Goal: Task Accomplishment & Management: Manage account settings

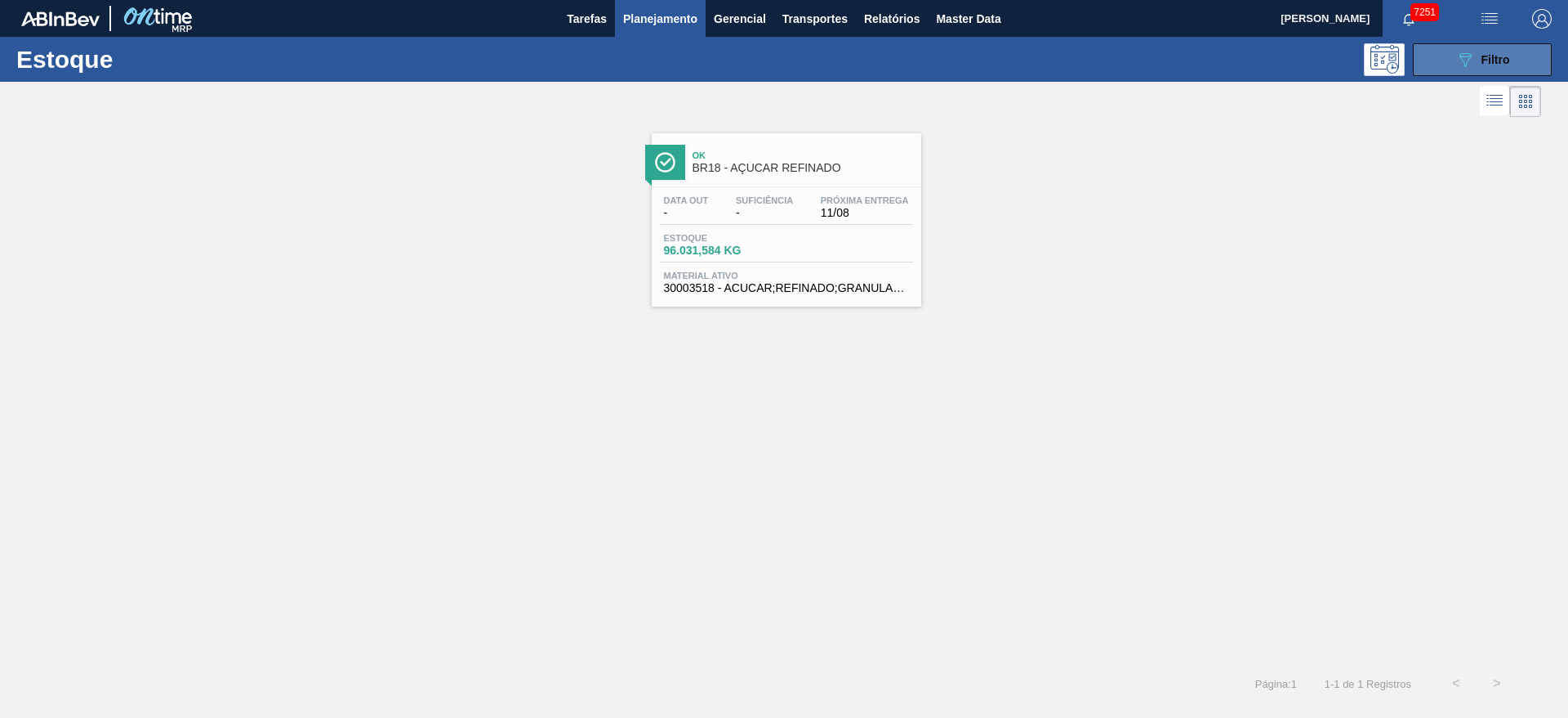
click at [1452, 65] on button "089F7B8B-B2A5-4AFE-B5C0-19BA573D28AC Filtro" at bounding box center [1483, 59] width 139 height 33
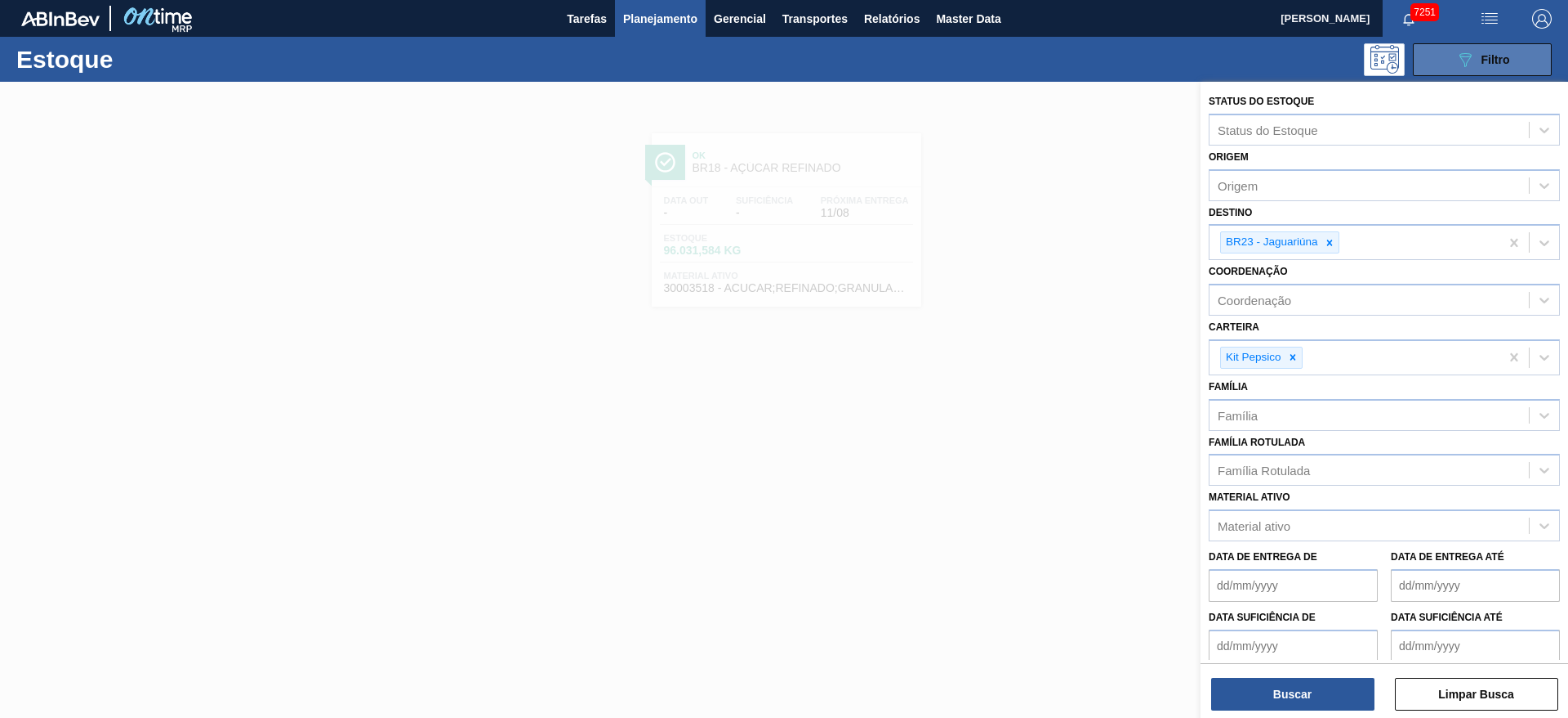
click at [1453, 59] on button "089F7B8B-B2A5-4AFE-B5C0-19BA573D28AC Filtro" at bounding box center [1483, 59] width 139 height 33
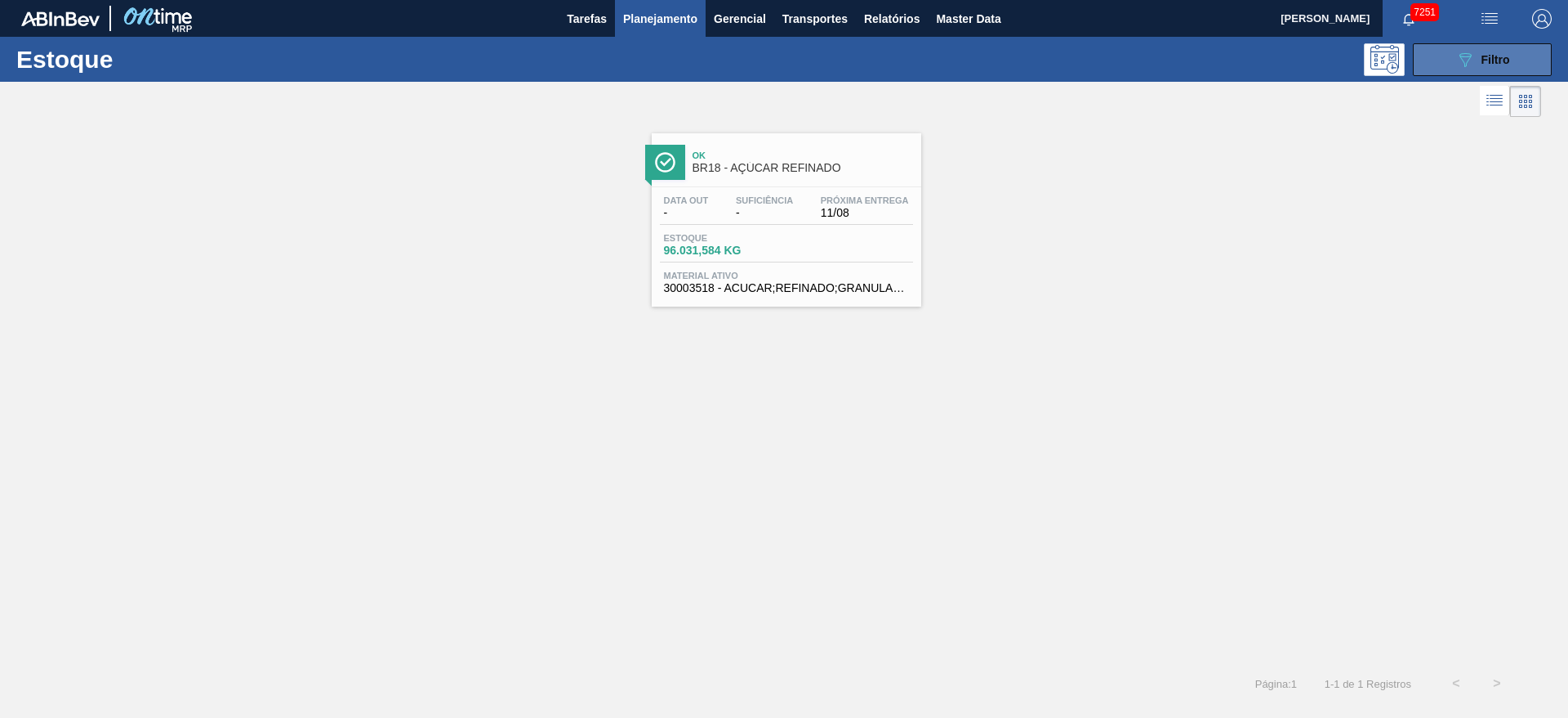
click at [1462, 72] on button "089F7B8B-B2A5-4AFE-B5C0-19BA573D28AC Filtro" at bounding box center [1483, 59] width 139 height 33
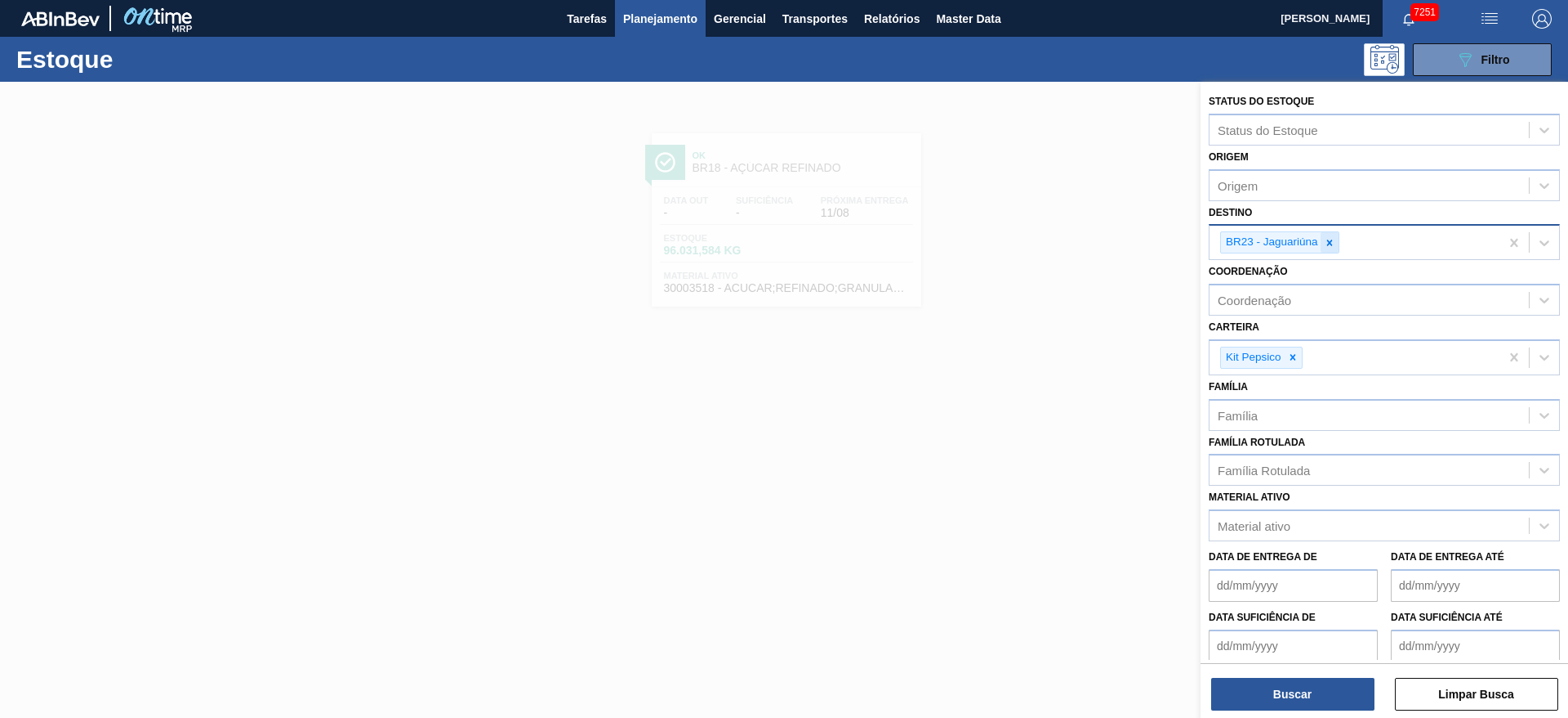
click at [1331, 242] on icon at bounding box center [1330, 243] width 12 height 12
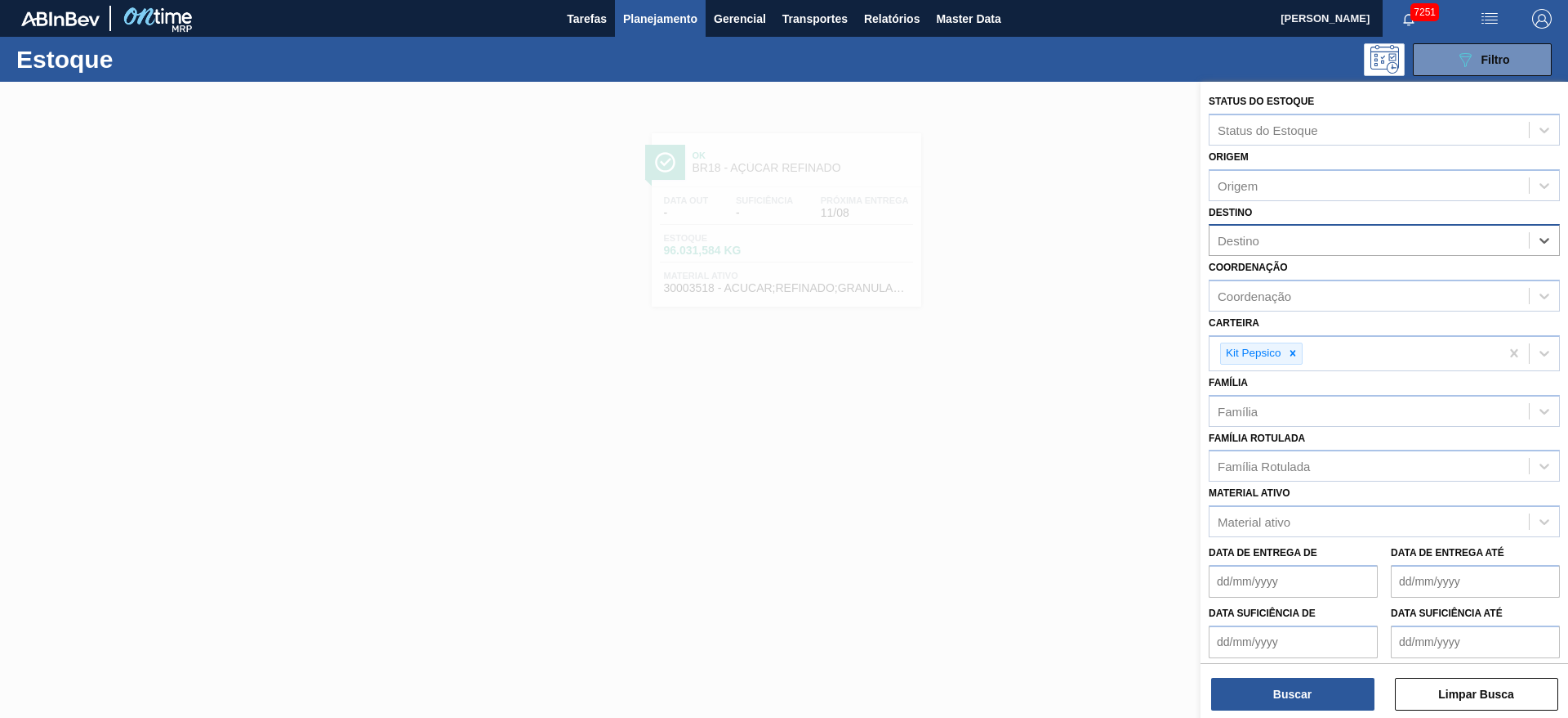
type input "3"
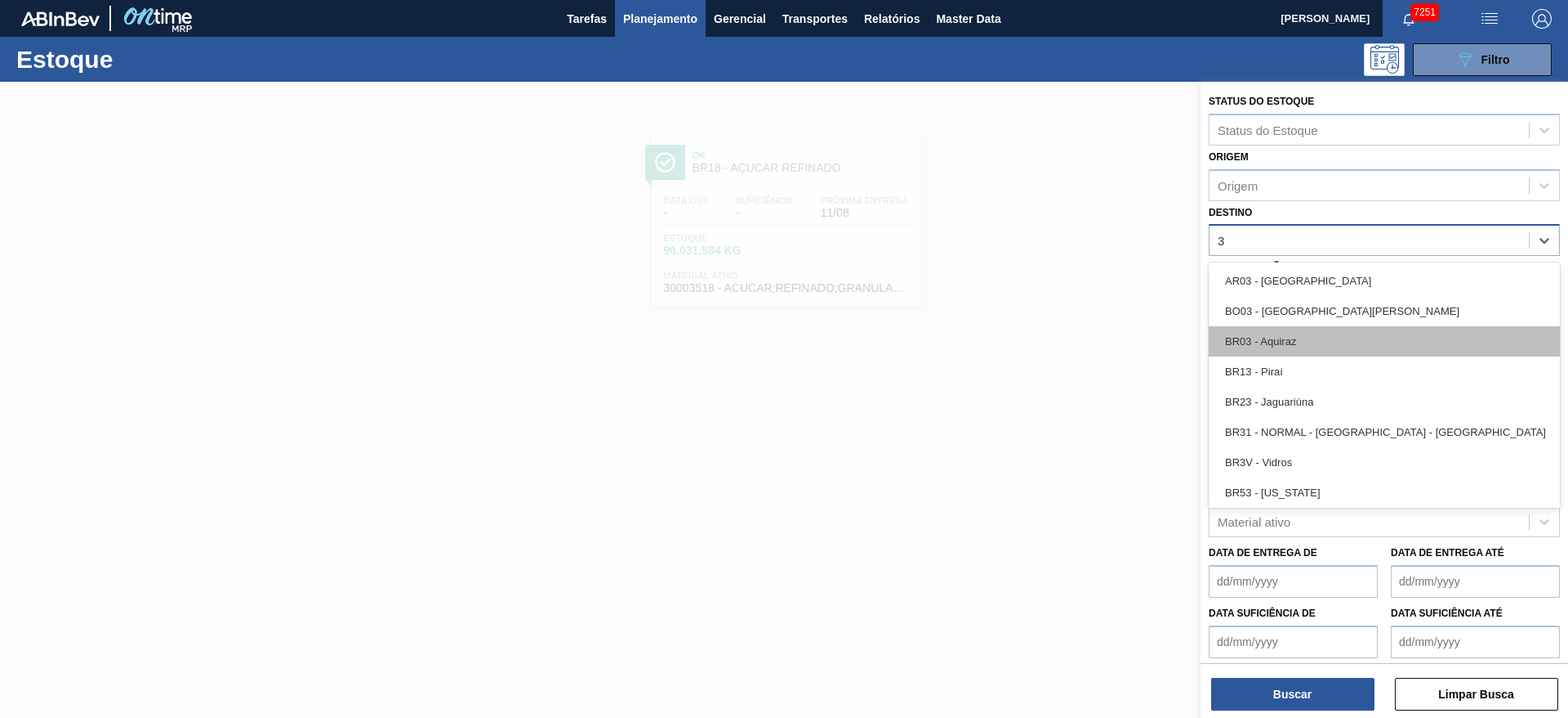
click at [1297, 345] on div "BR03 - Aquiraz" at bounding box center [1385, 341] width 351 height 30
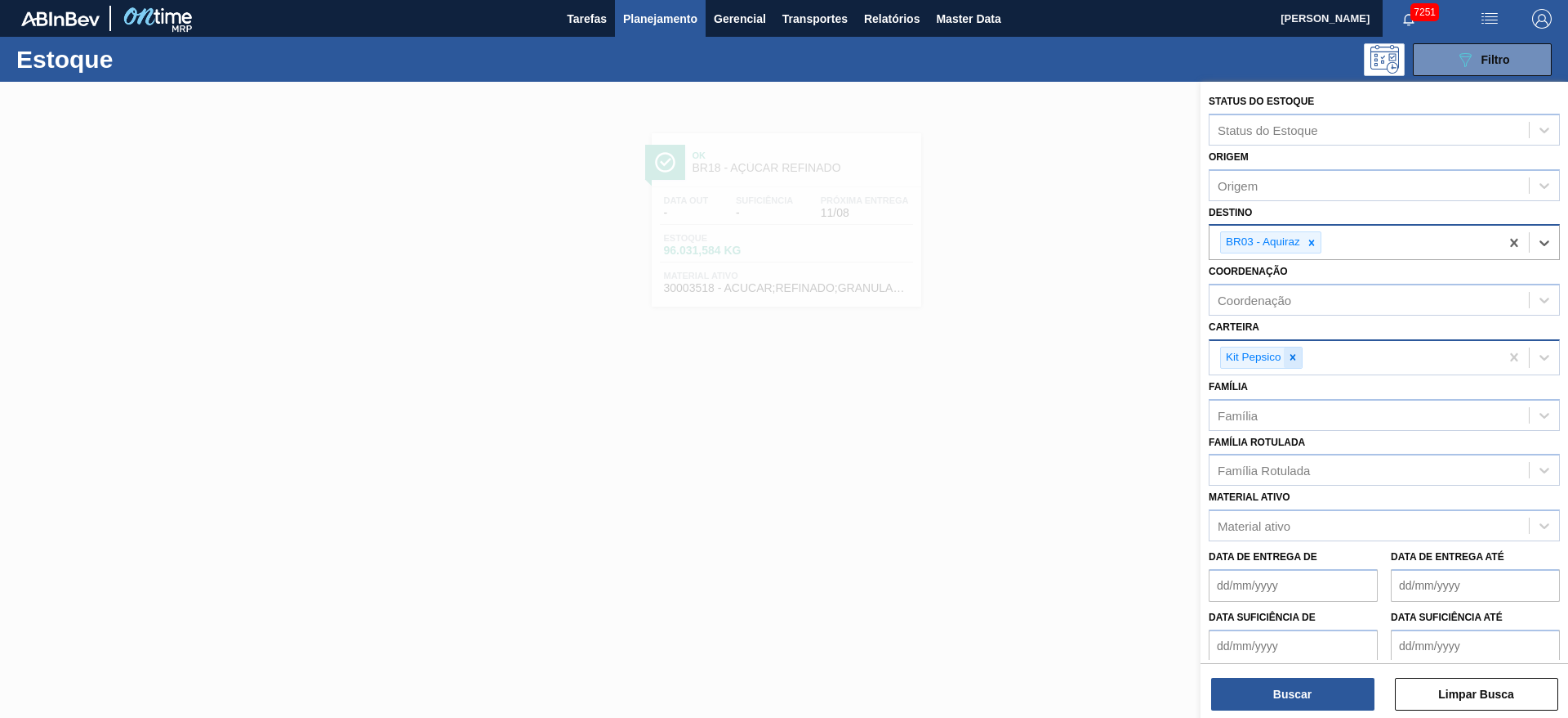
click at [1295, 359] on icon at bounding box center [1293, 357] width 12 height 12
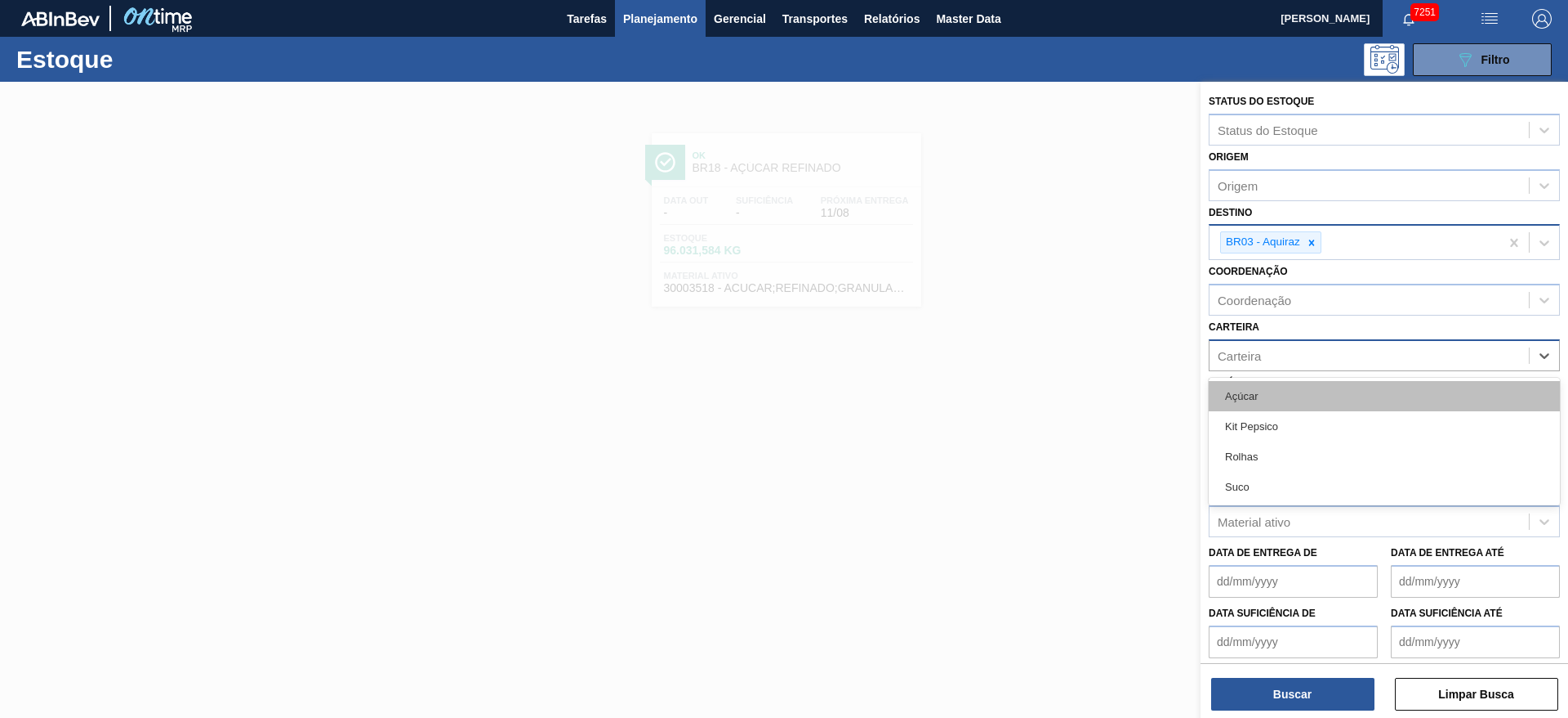
drag, startPoint x: 1295, startPoint y: 359, endPoint x: 1283, endPoint y: 395, distance: 37.9
click at [1283, 371] on div "option Kit Pepsico, deselected. option Açúcar focused, 1 of 4. 4 results availa…" at bounding box center [1385, 355] width 351 height 32
click at [1283, 395] on div "Açúcar" at bounding box center [1385, 396] width 351 height 30
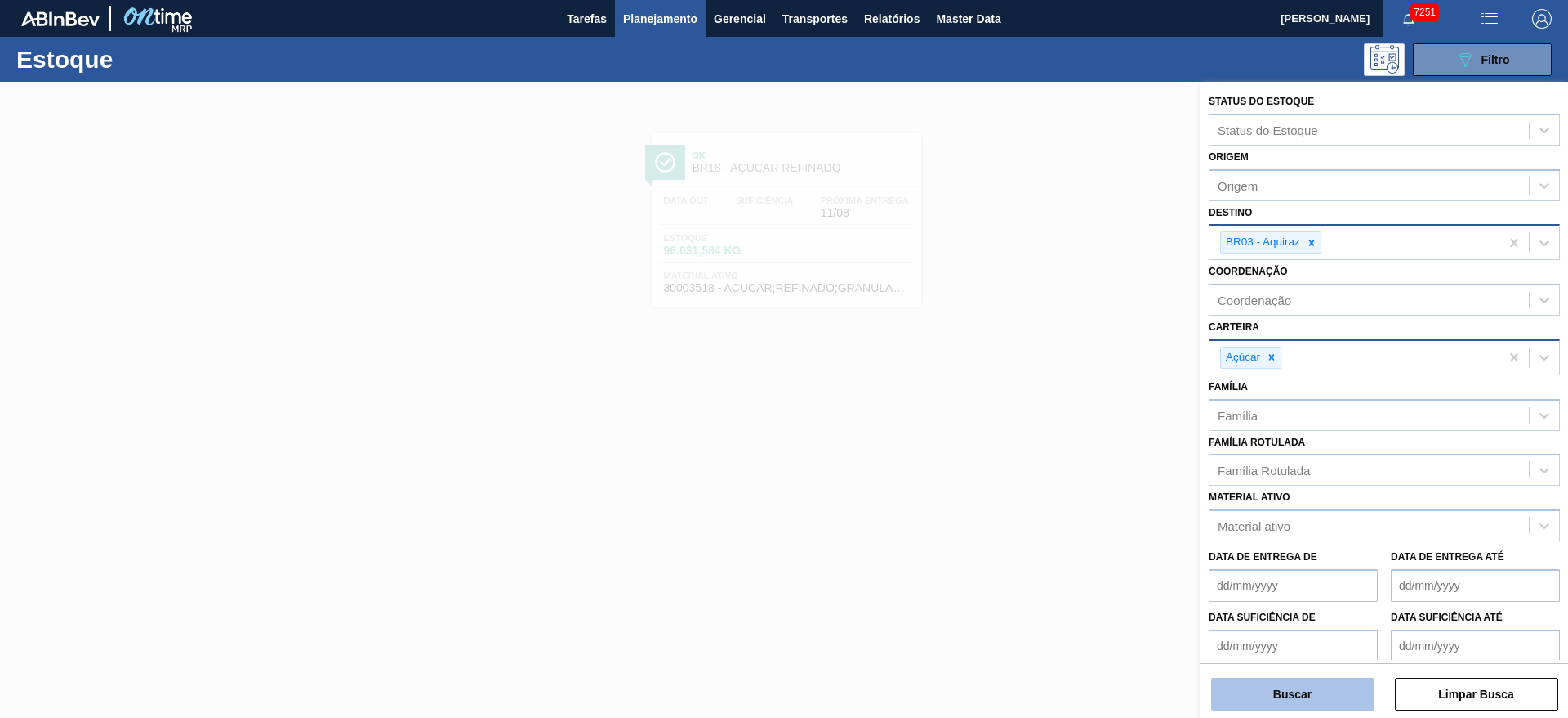
click at [1300, 700] on button "Buscar" at bounding box center [1293, 694] width 163 height 33
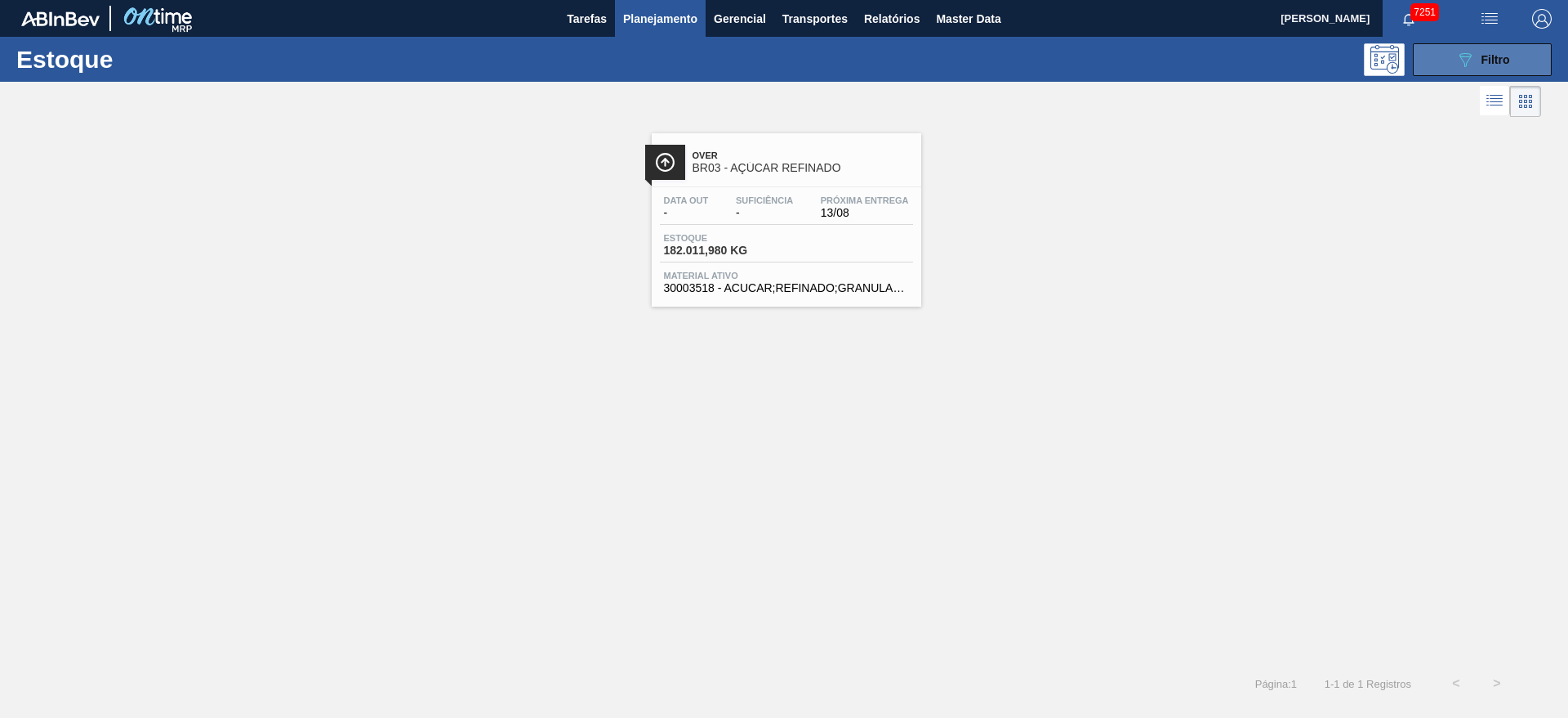
click at [1463, 58] on icon "089F7B8B-B2A5-4AFE-B5C0-19BA573D28AC" at bounding box center [1465, 59] width 19 height 19
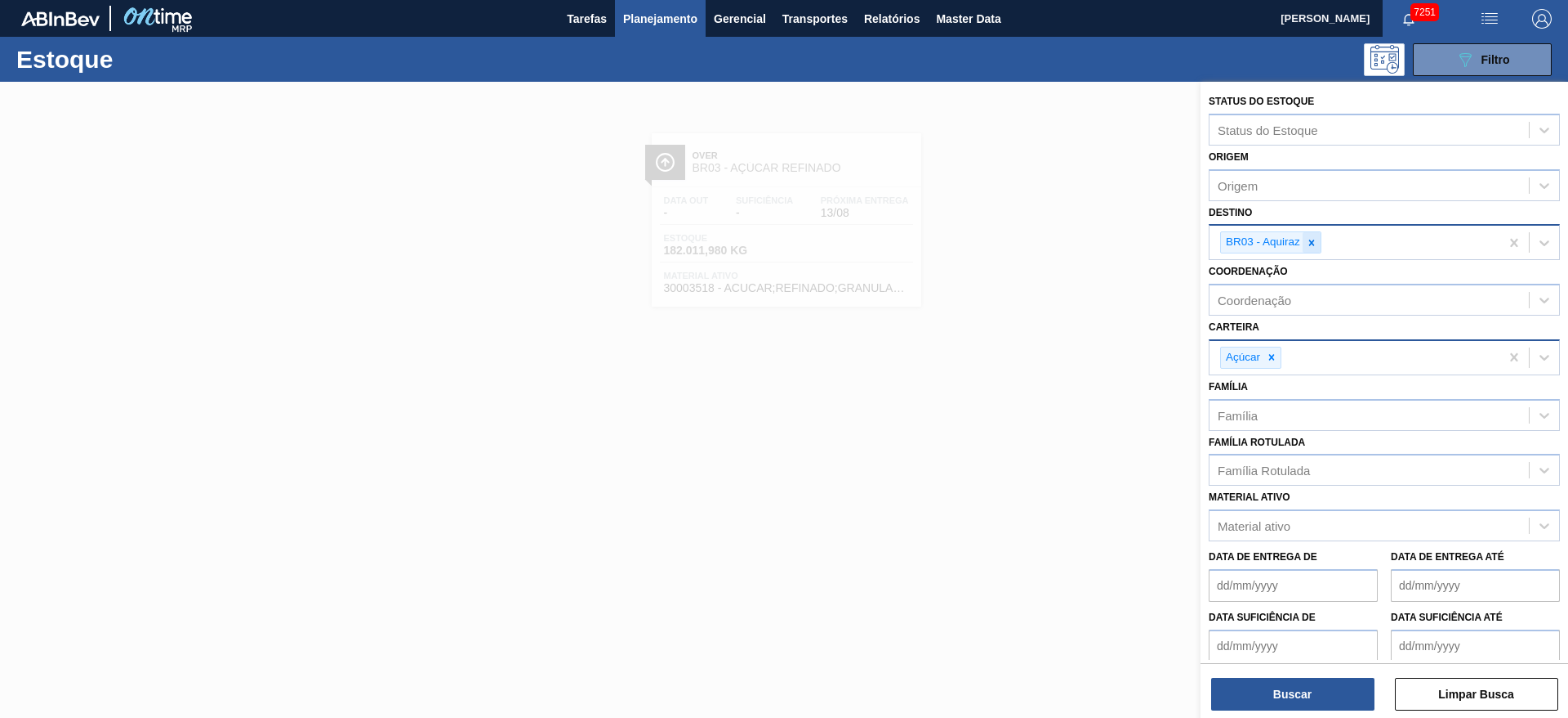
click at [1320, 240] on div at bounding box center [1311, 242] width 18 height 20
type input "13"
click at [1269, 691] on button "Buscar" at bounding box center [1293, 694] width 163 height 33
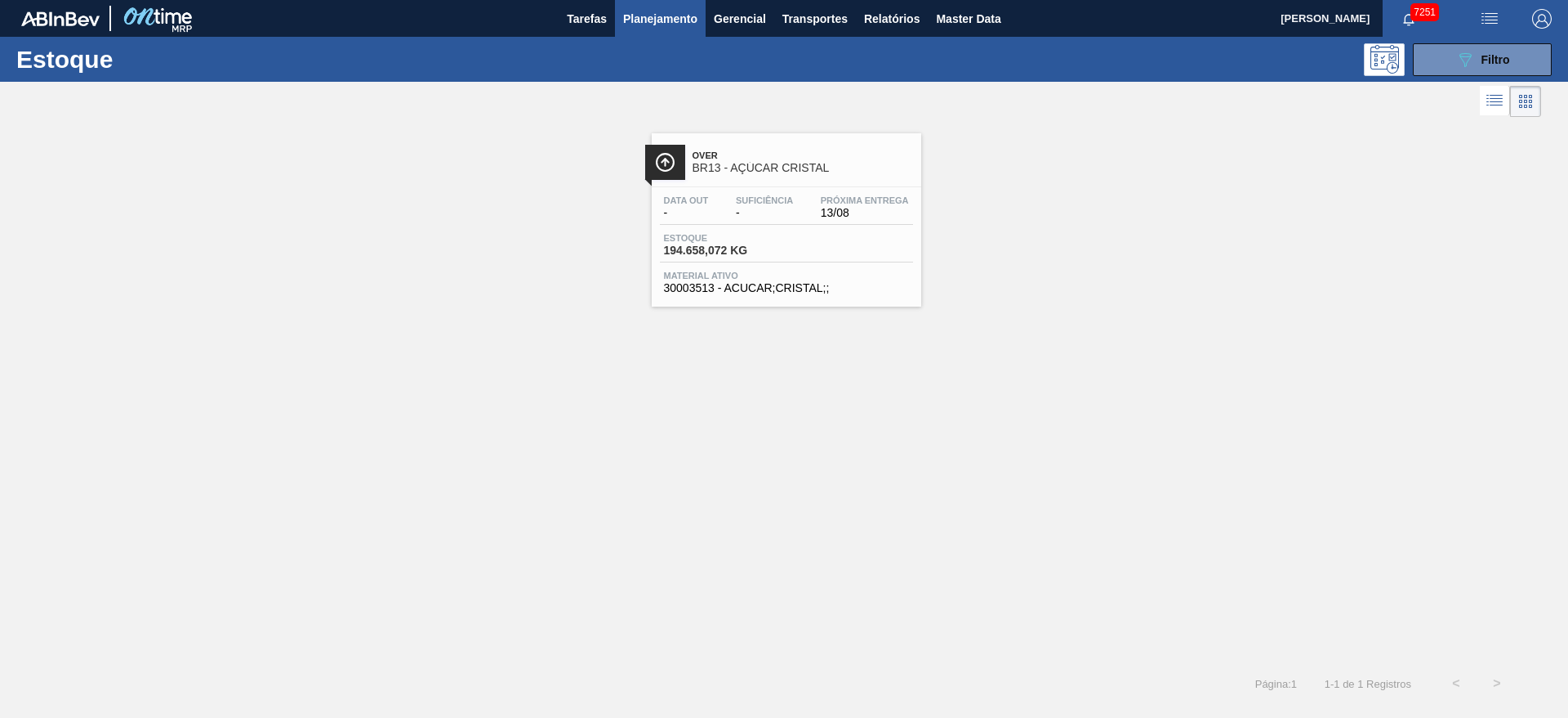
click at [765, 170] on span "BR13 - AÇÚCAR CRISTAL" at bounding box center [803, 167] width 221 height 13
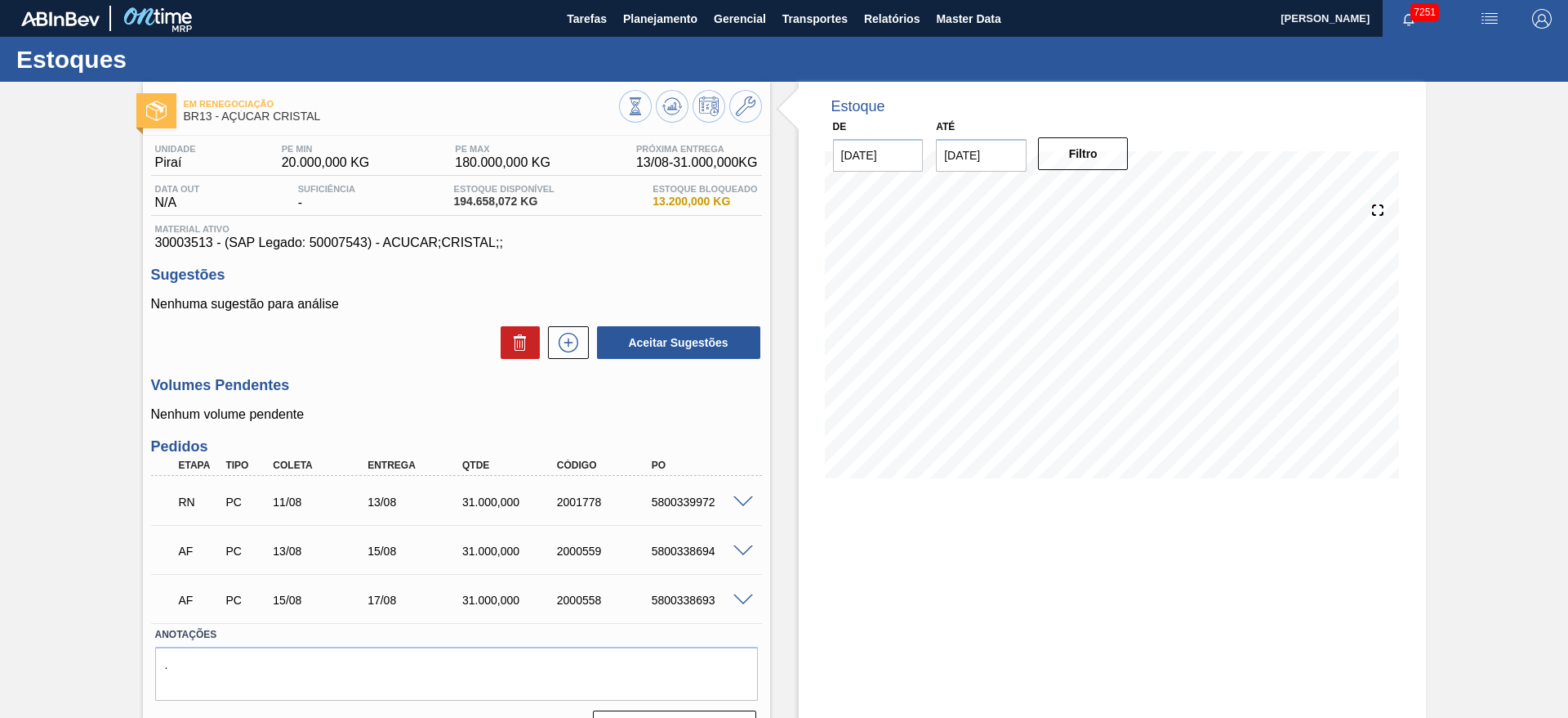
click at [739, 497] on span at bounding box center [743, 502] width 19 height 13
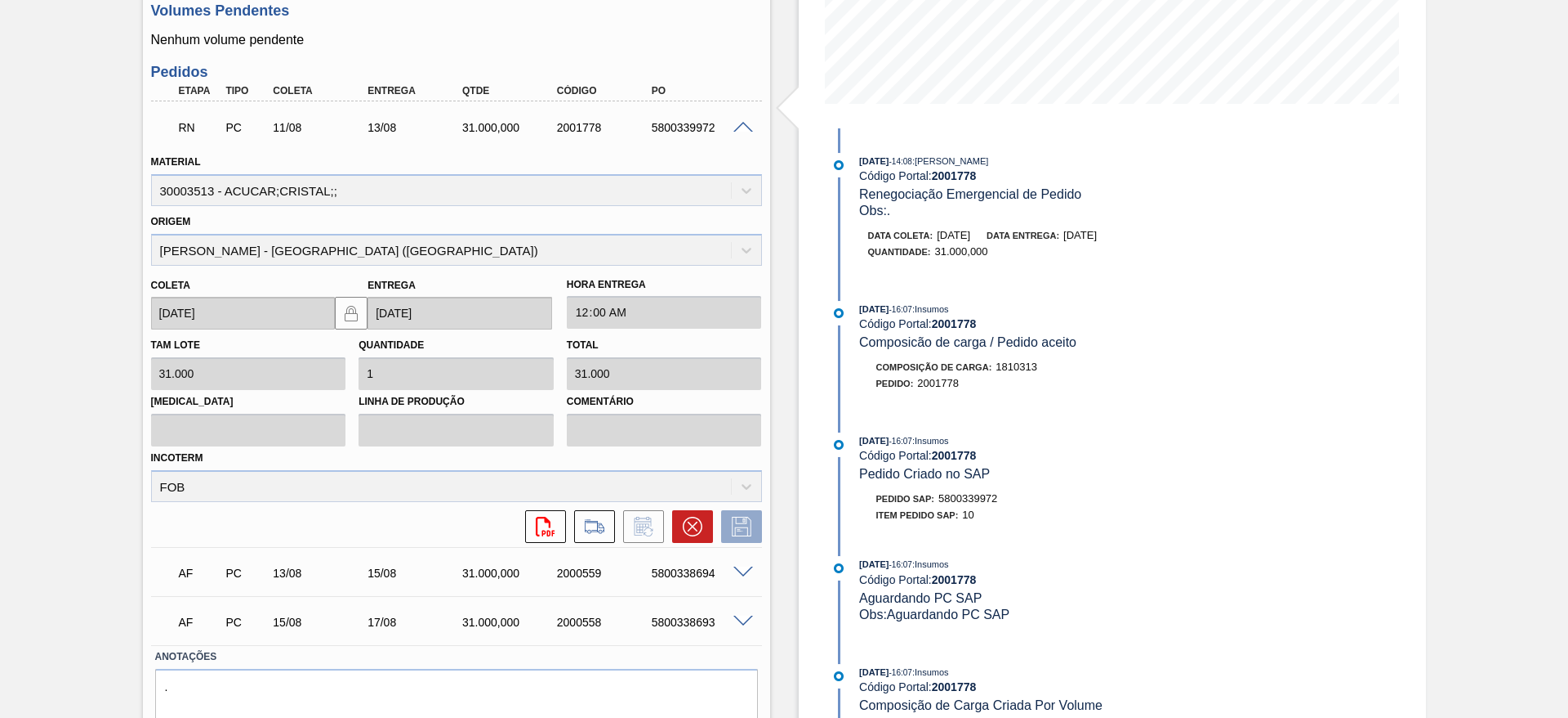
scroll to position [380, 0]
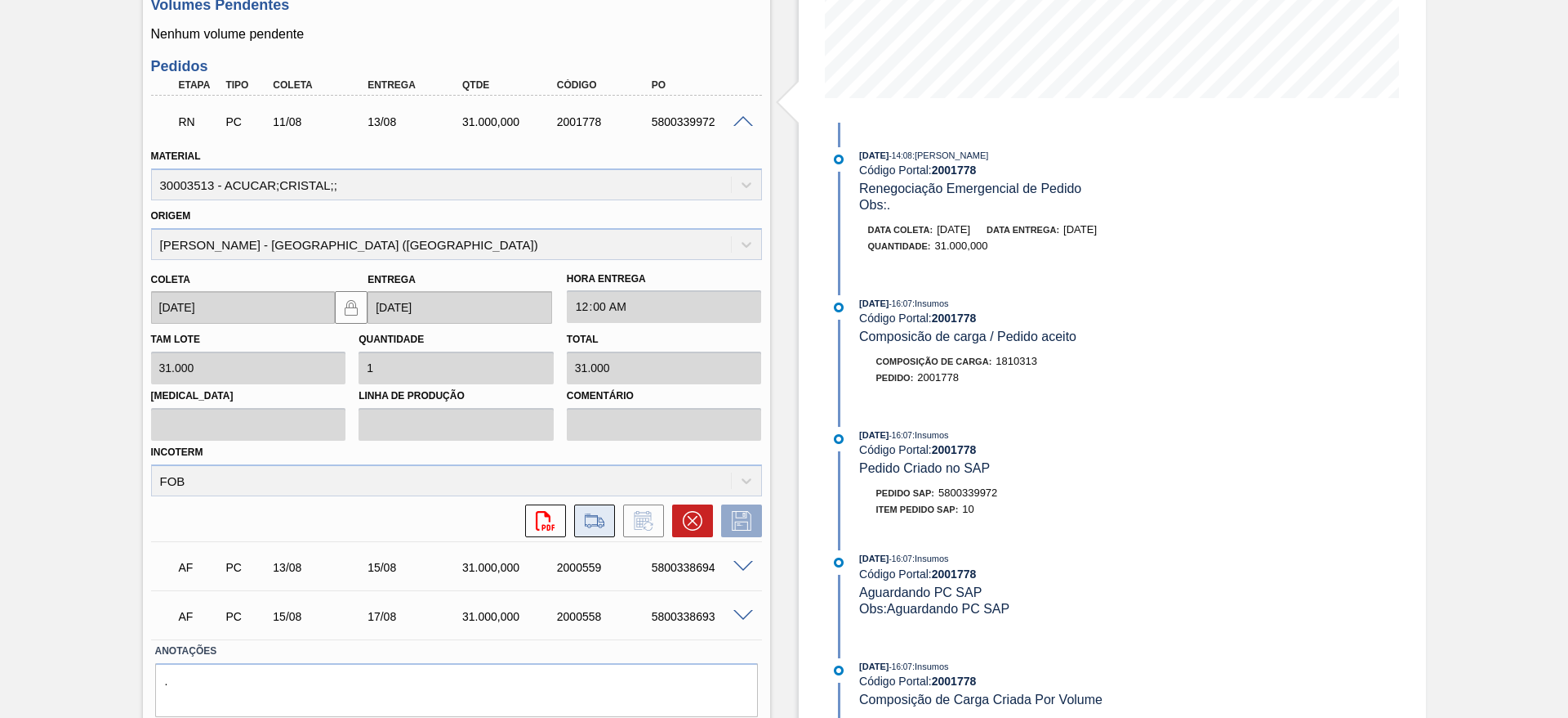
click at [598, 524] on icon at bounding box center [595, 526] width 15 height 4
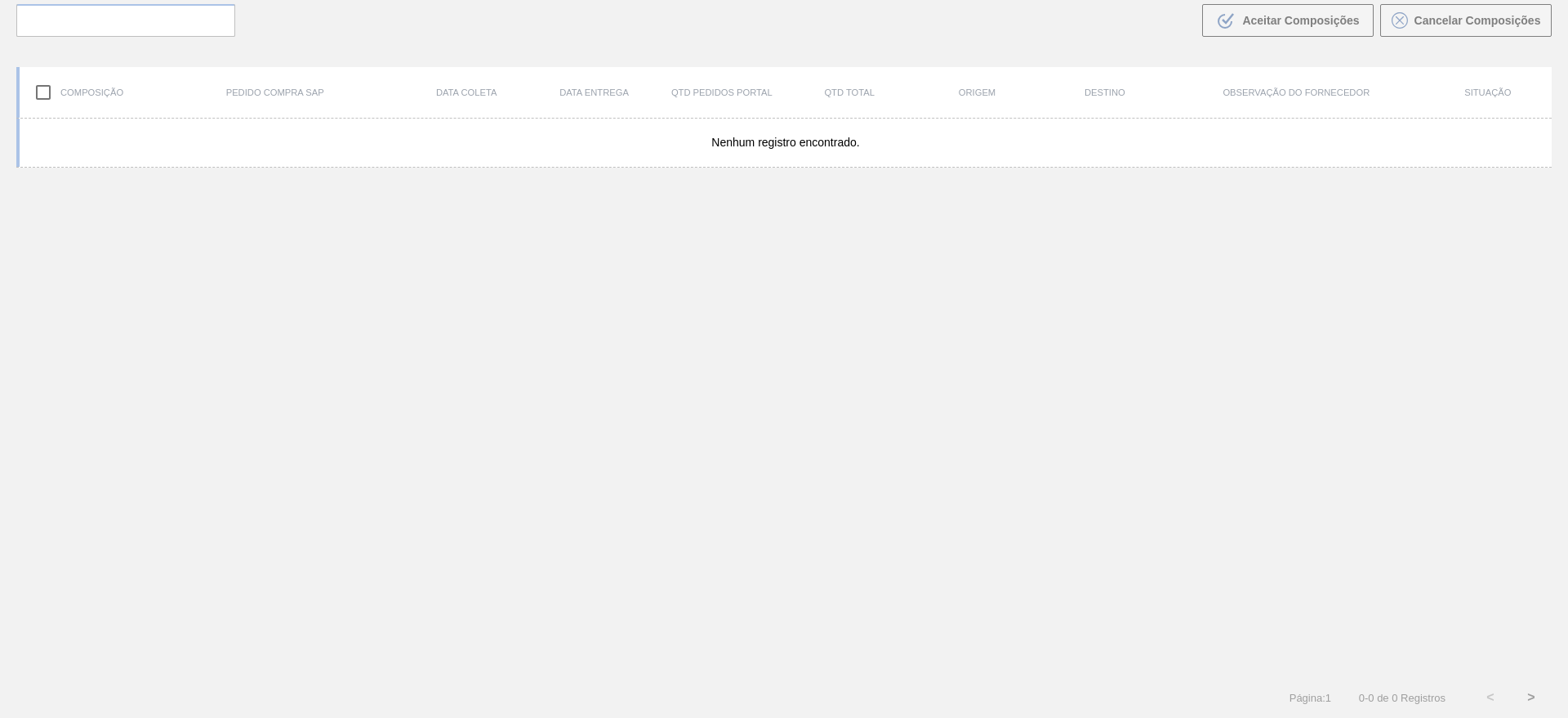
scroll to position [118, 0]
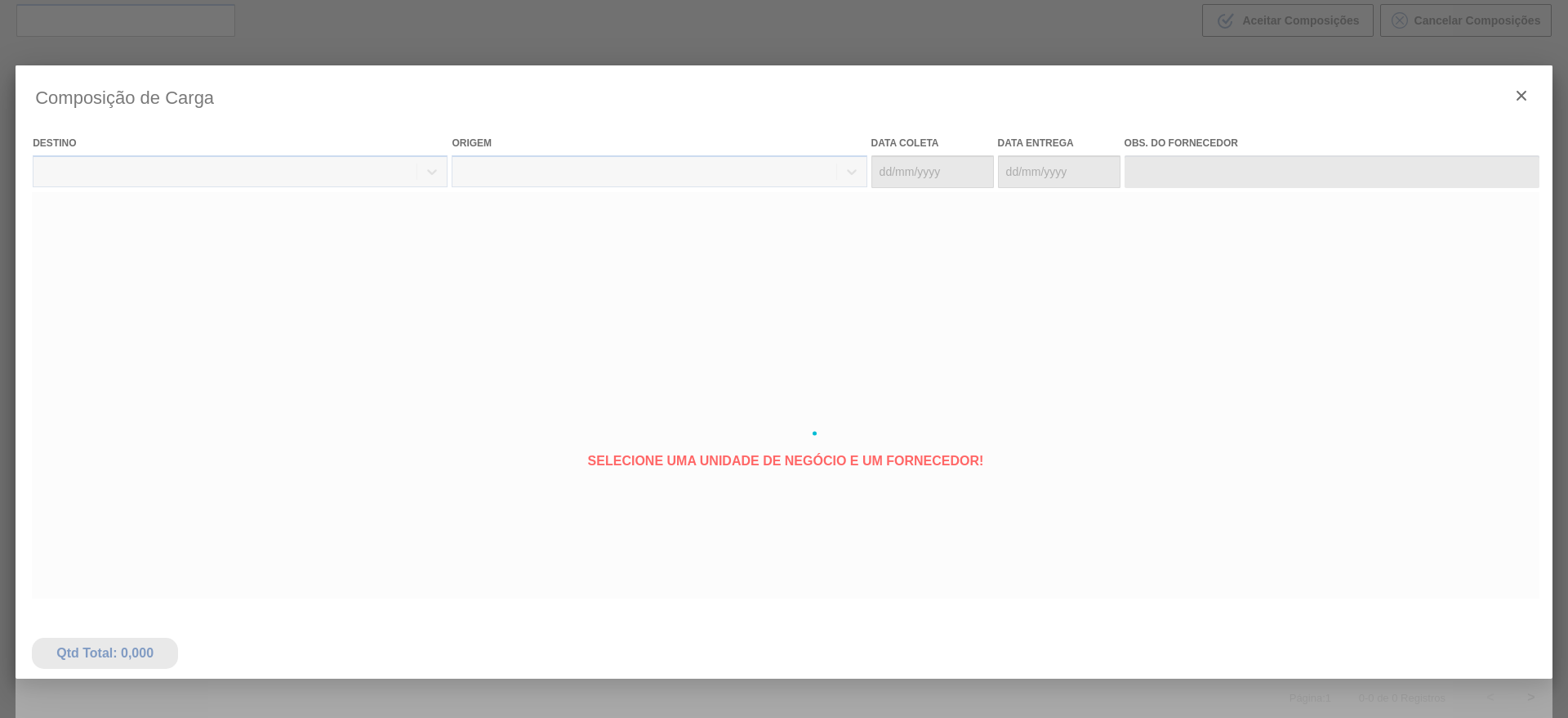
type coleta "[DATE]"
type entrega "[DATE]"
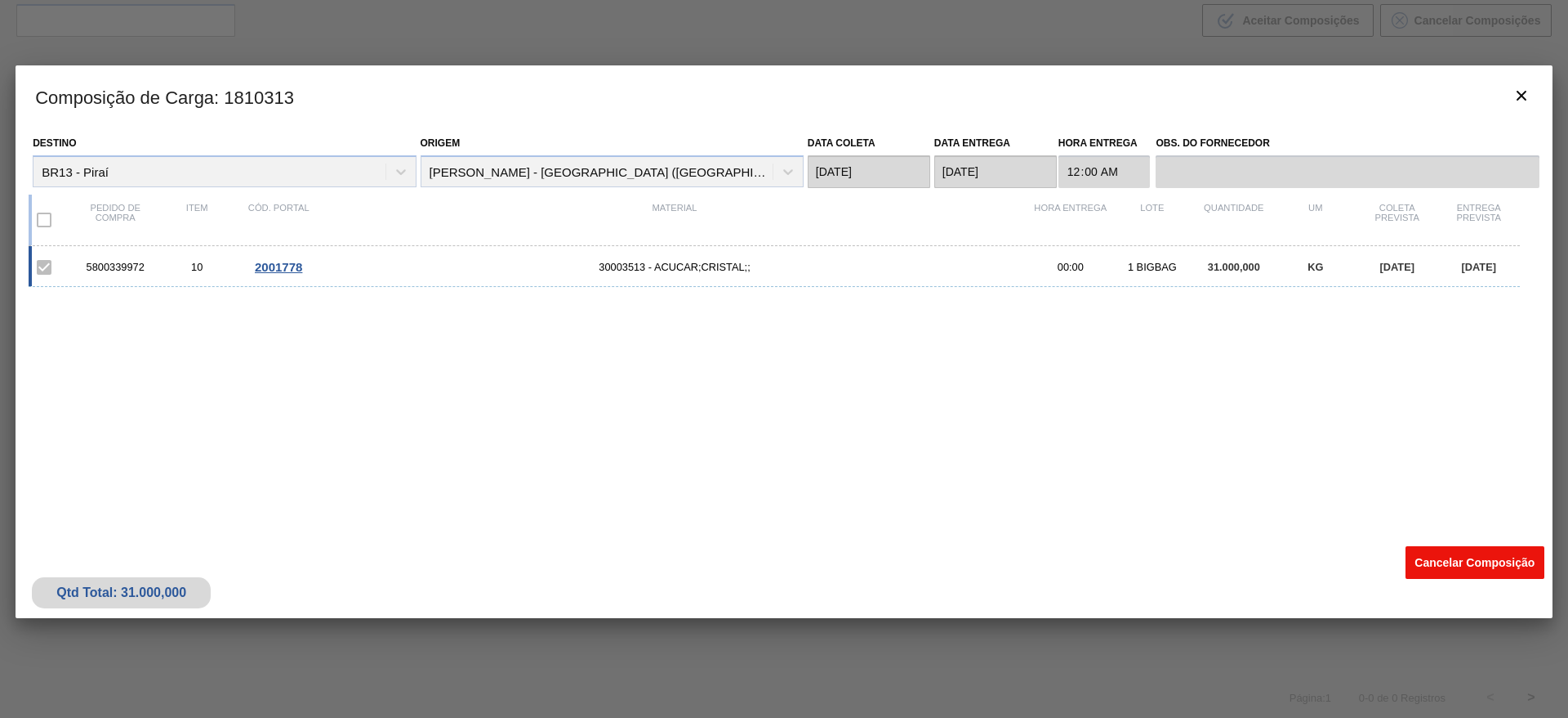
click at [1484, 568] on button "Cancelar Composição" at bounding box center [1475, 562] width 139 height 33
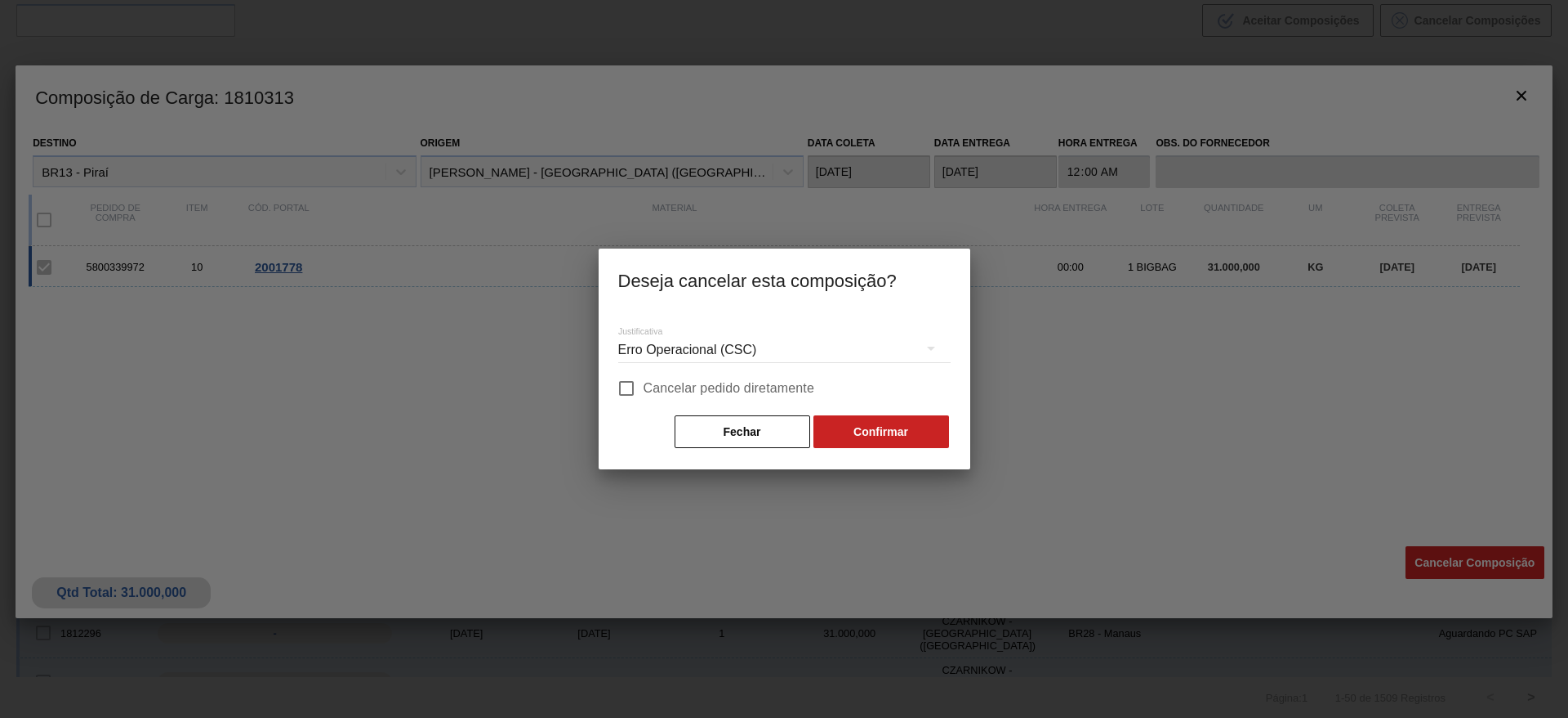
click at [722, 380] on span "Cancelar pedido diretamente" at bounding box center [729, 387] width 171 height 19
click at [644, 380] on input "Cancelar pedido diretamente" at bounding box center [626, 387] width 34 height 34
checkbox input "true"
click at [863, 436] on button "Confirmar" at bounding box center [881, 431] width 135 height 33
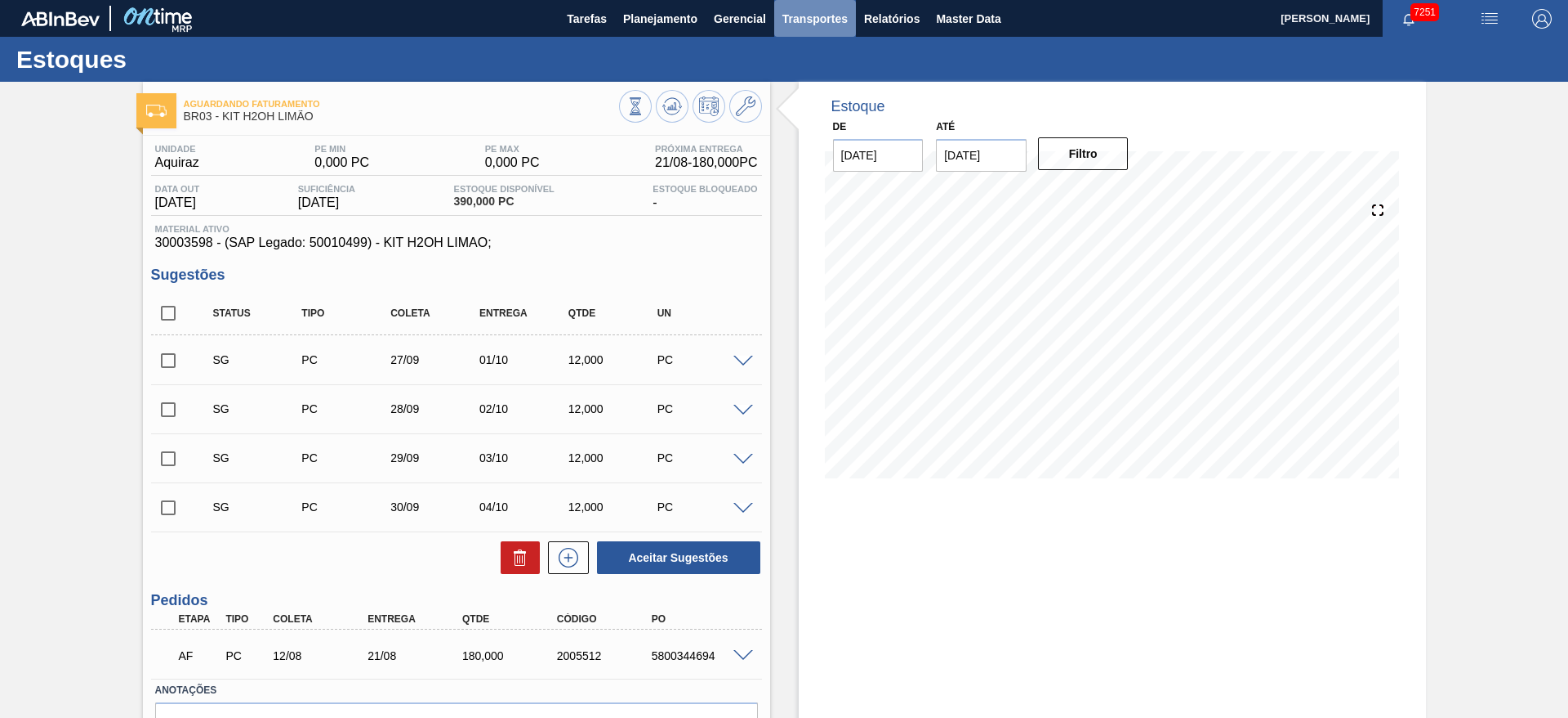
click at [790, 27] on span "Transportes" at bounding box center [815, 18] width 65 height 19
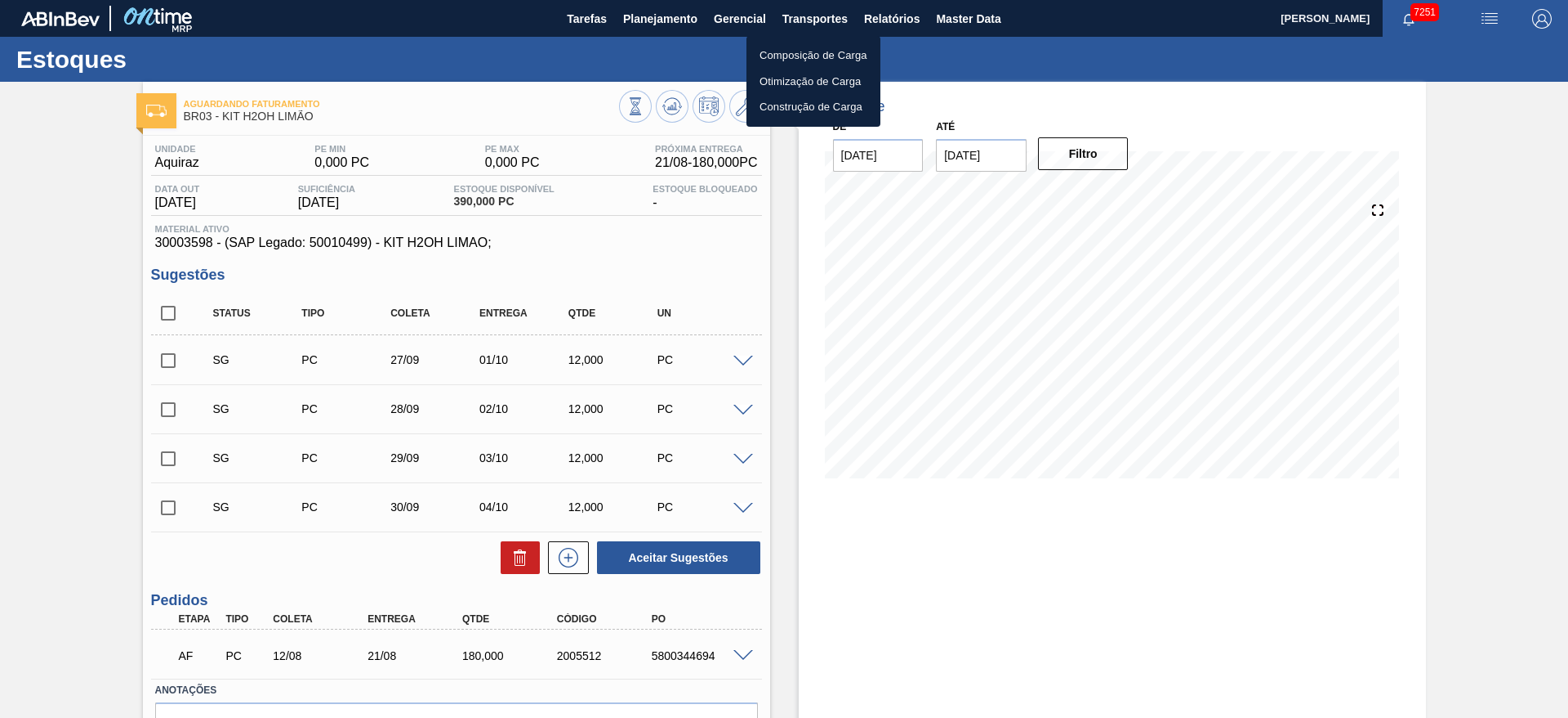
click at [891, 28] on div at bounding box center [784, 359] width 1568 height 718
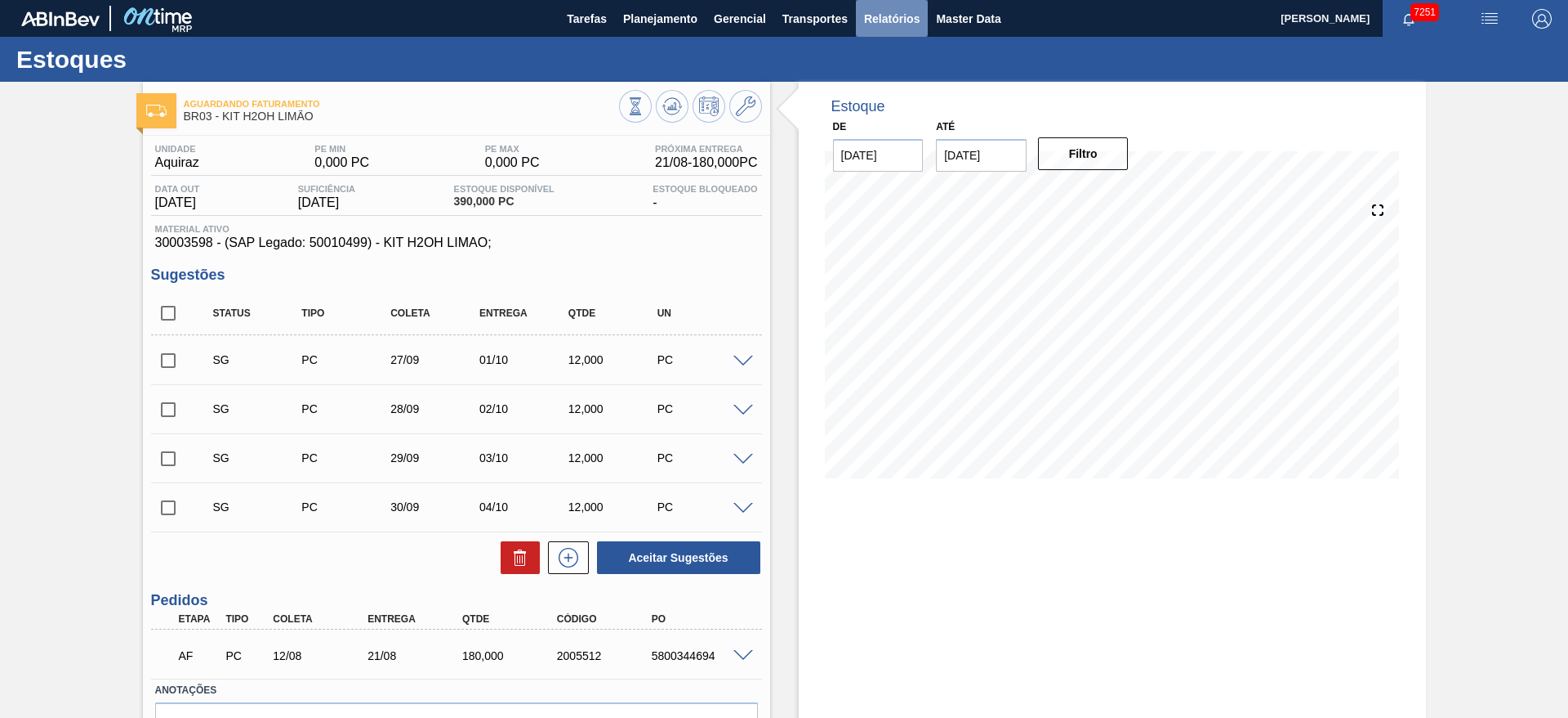
click at [892, 18] on span "Relatórios" at bounding box center [891, 18] width 55 height 19
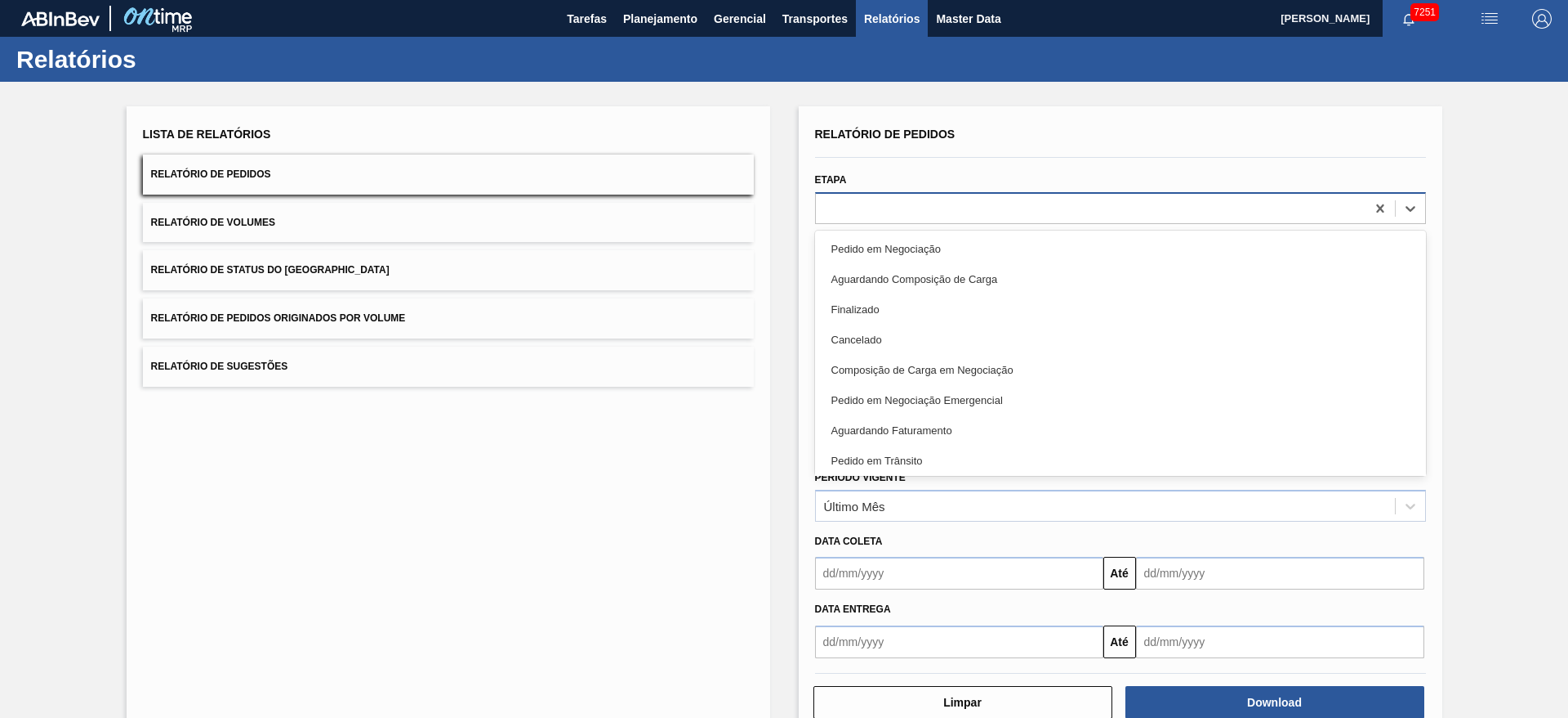
click at [856, 220] on div at bounding box center [1121, 208] width 611 height 32
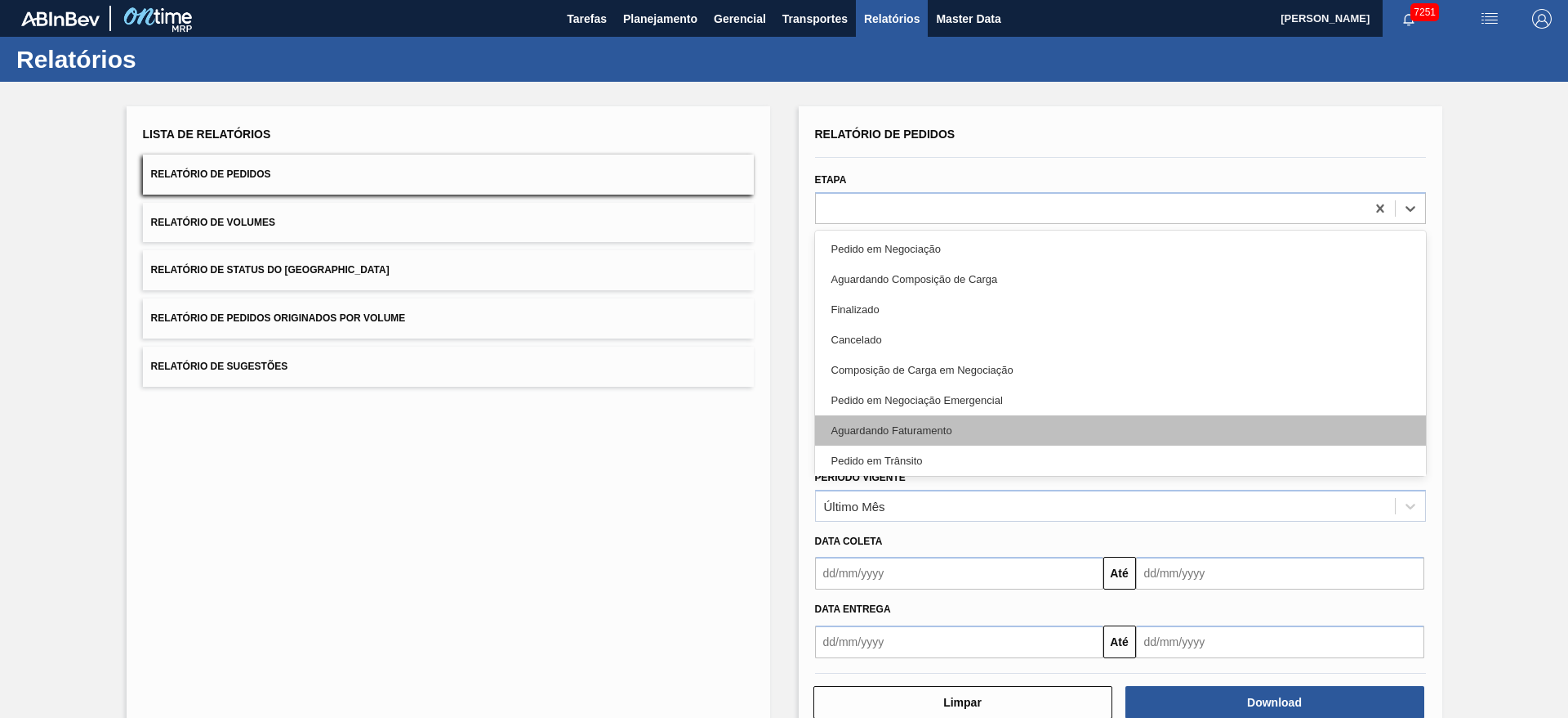
click at [898, 416] on div "Aguardando Faturamento" at bounding box center [1121, 430] width 611 height 30
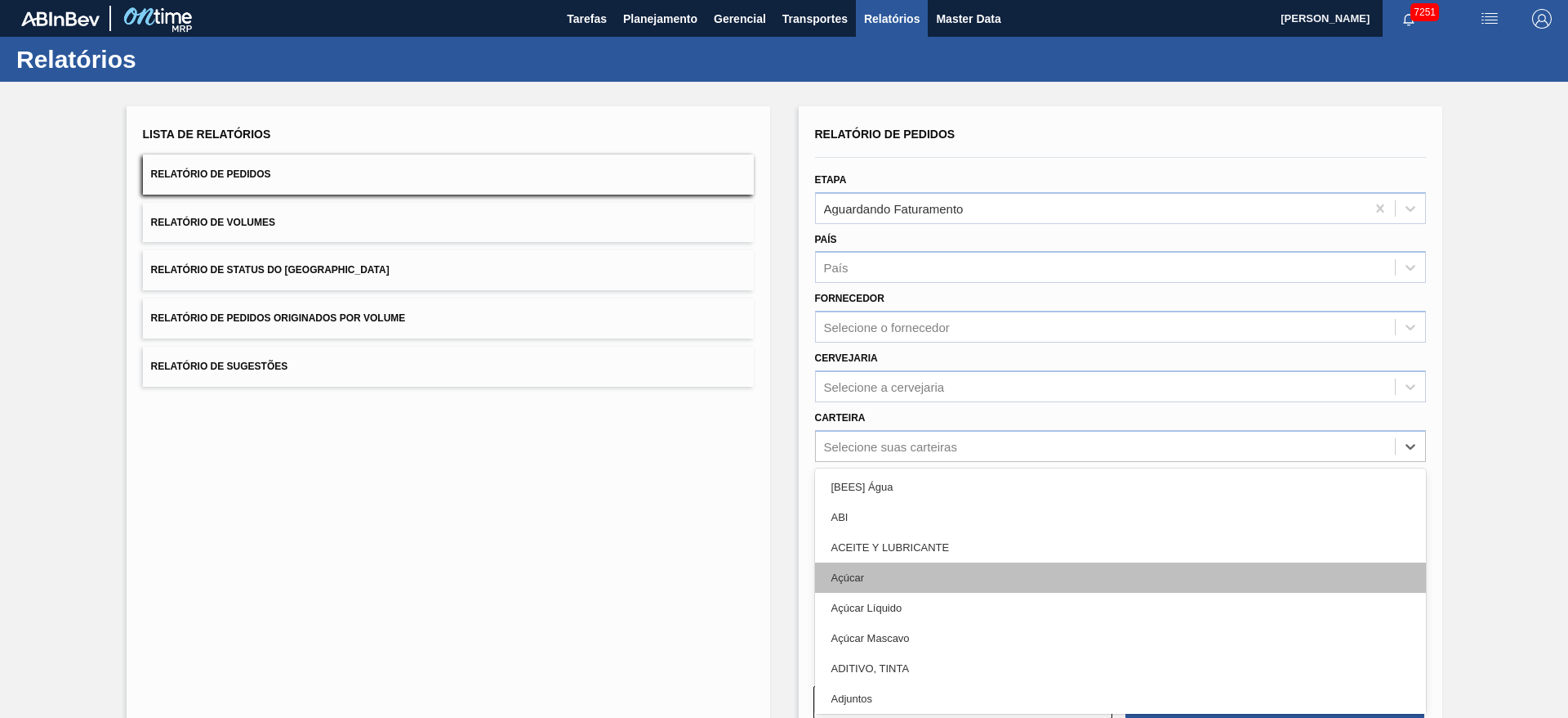
drag, startPoint x: 909, startPoint y: 446, endPoint x: 896, endPoint y: 578, distance: 132.6
click at [896, 462] on div "option Açúcar focused, 4 of 101. 101 results available. Use Up and Down to choo…" at bounding box center [1121, 446] width 611 height 32
click at [896, 578] on div "Açúcar" at bounding box center [1121, 577] width 611 height 30
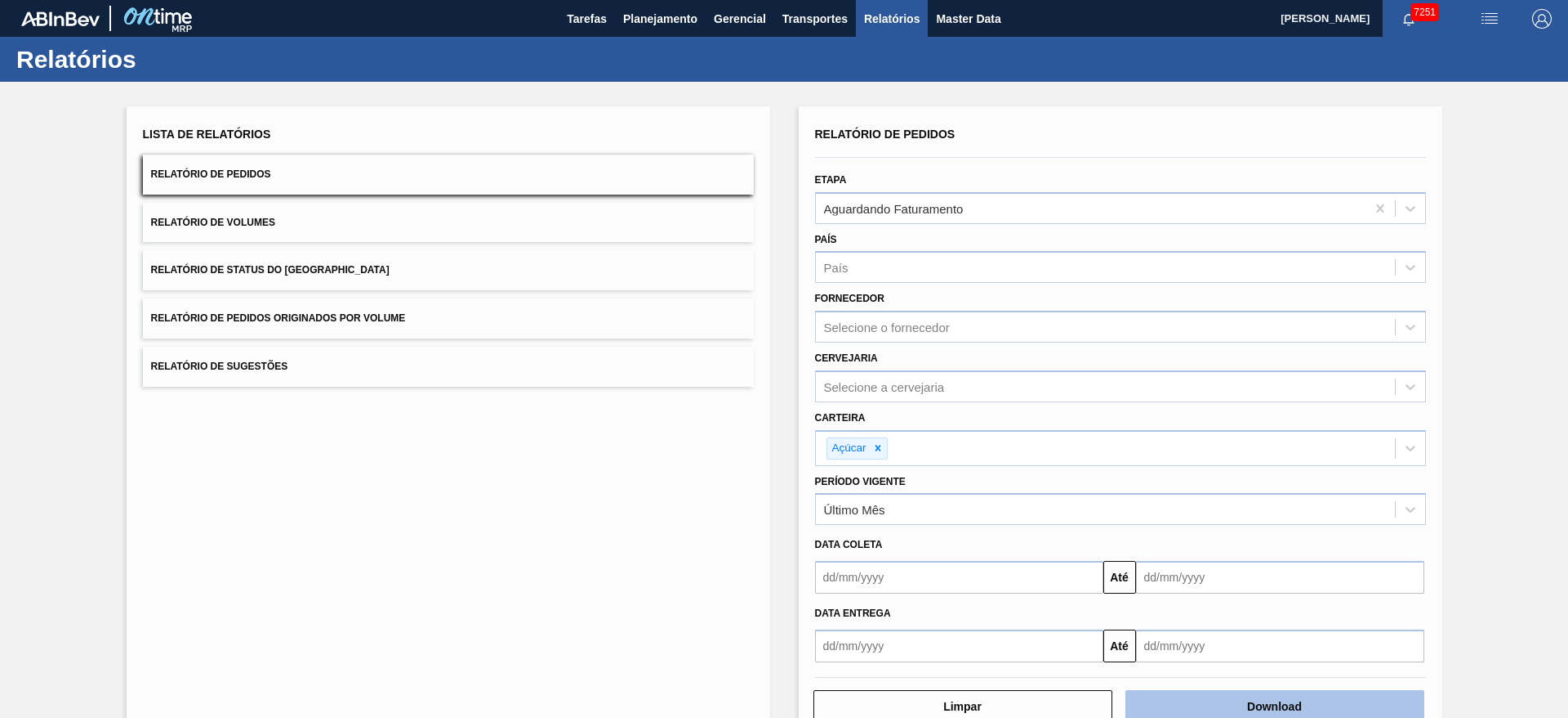
click at [1273, 700] on button "Download" at bounding box center [1275, 705] width 299 height 33
click at [672, 16] on span "Planejamento" at bounding box center [660, 18] width 74 height 19
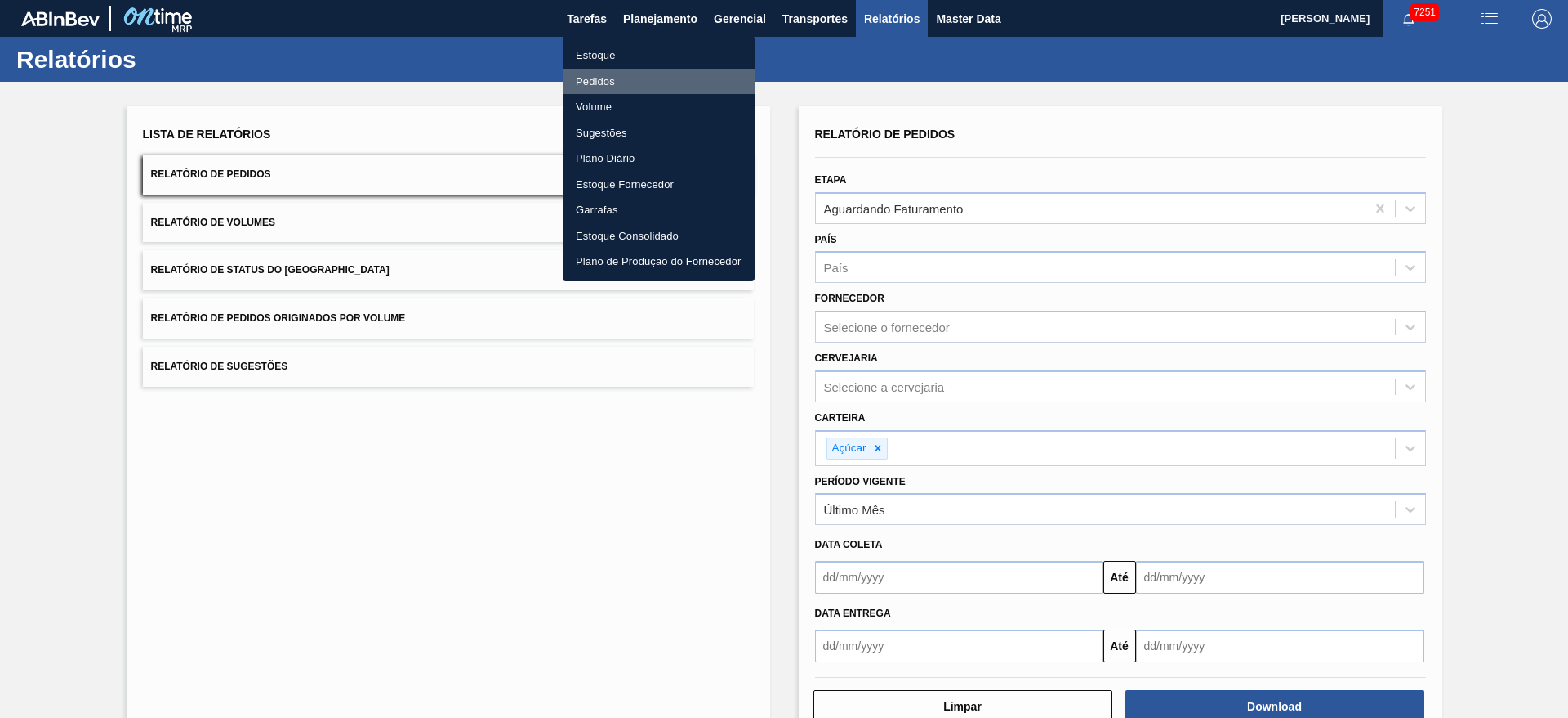
click at [626, 79] on li "Pedidos" at bounding box center [659, 81] width 192 height 26
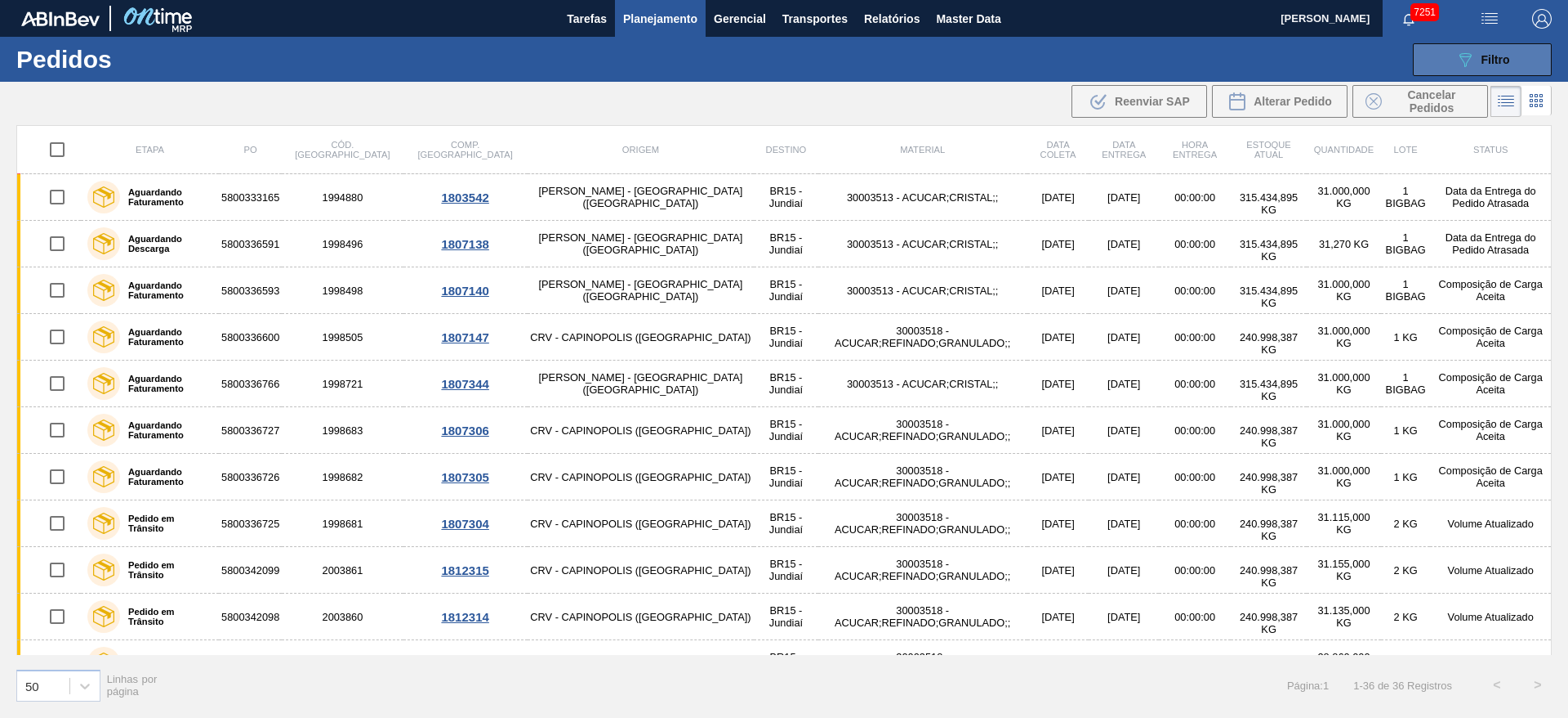
click at [1452, 57] on button "089F7B8B-B2A5-4AFE-B5C0-19BA573D28AC Filtro" at bounding box center [1483, 59] width 139 height 33
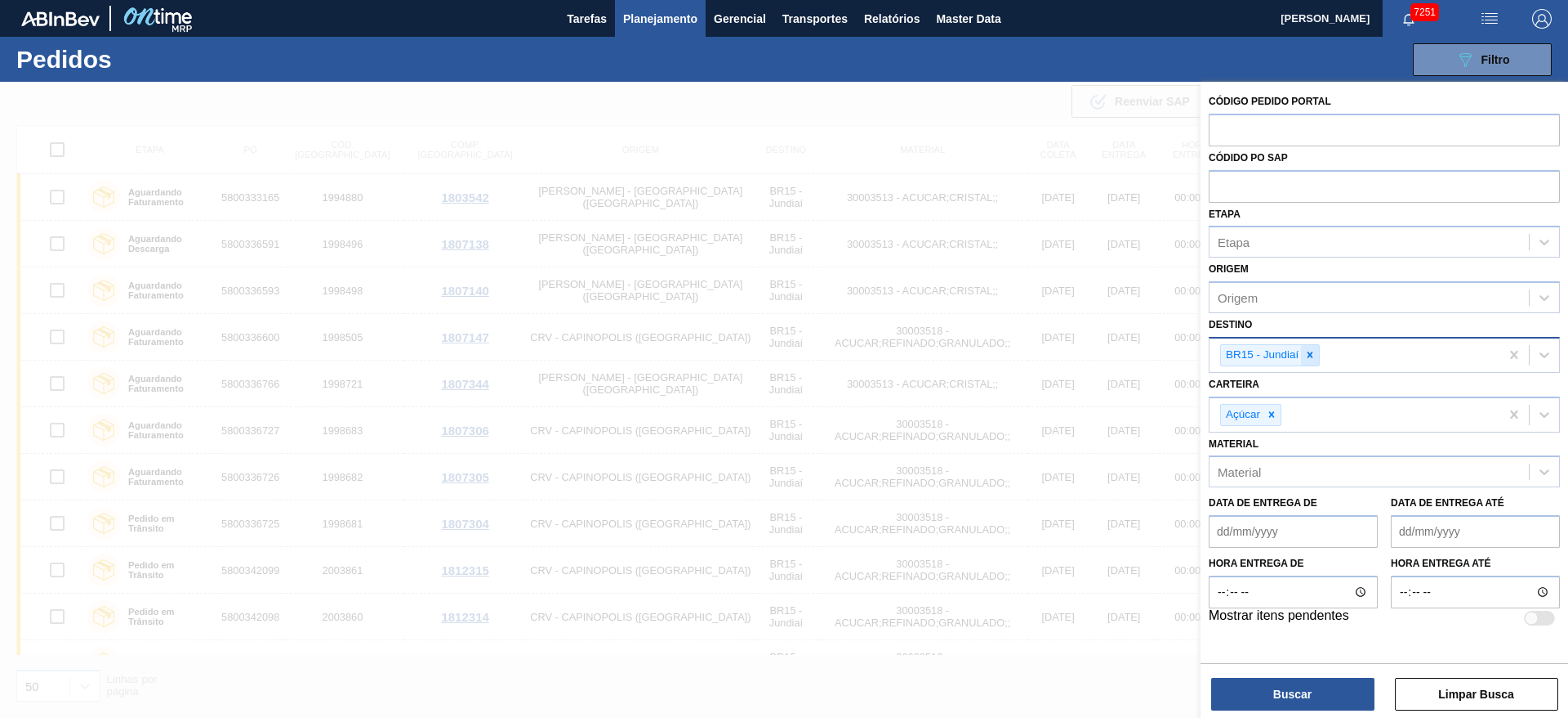
click at [1309, 349] on icon at bounding box center [1310, 355] width 12 height 12
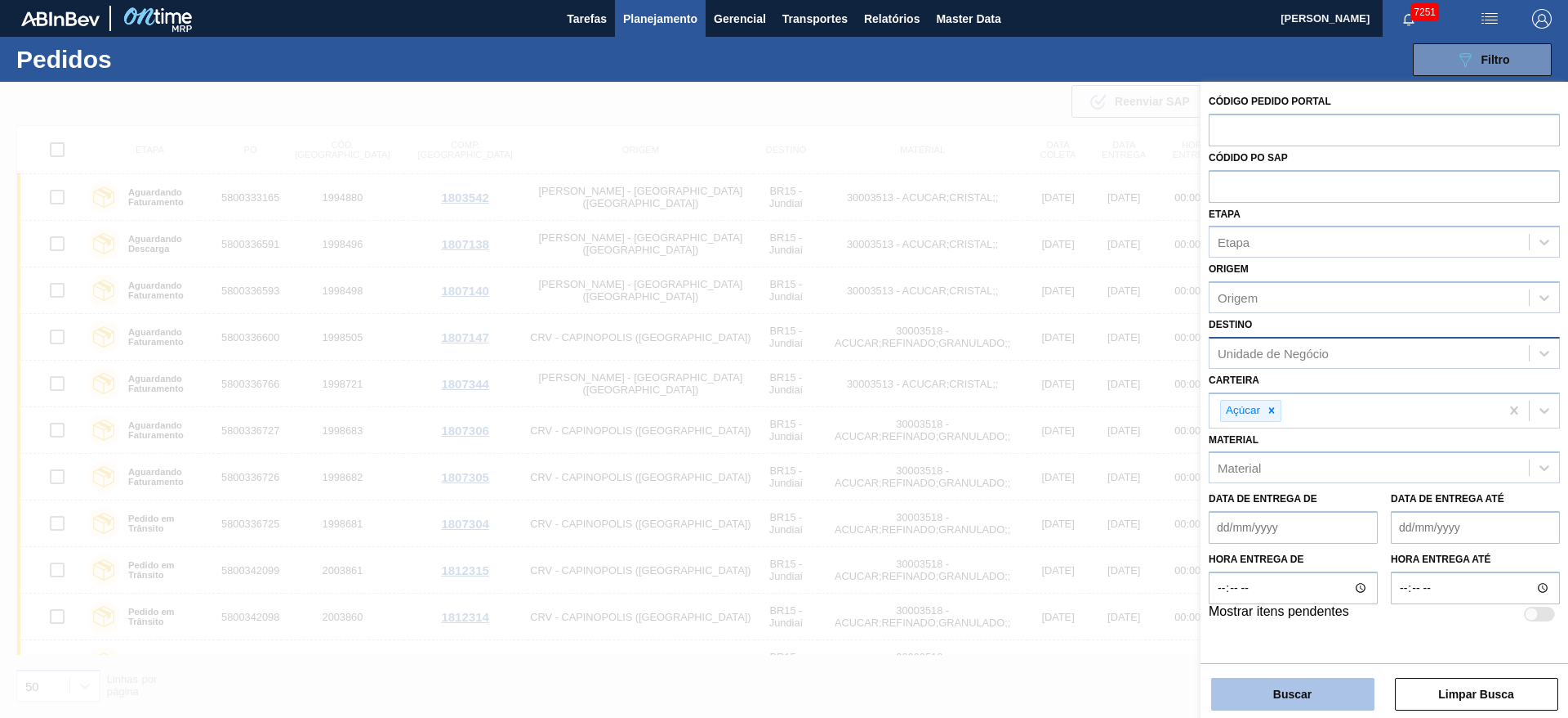
click at [1293, 691] on button "Buscar" at bounding box center [1293, 694] width 163 height 33
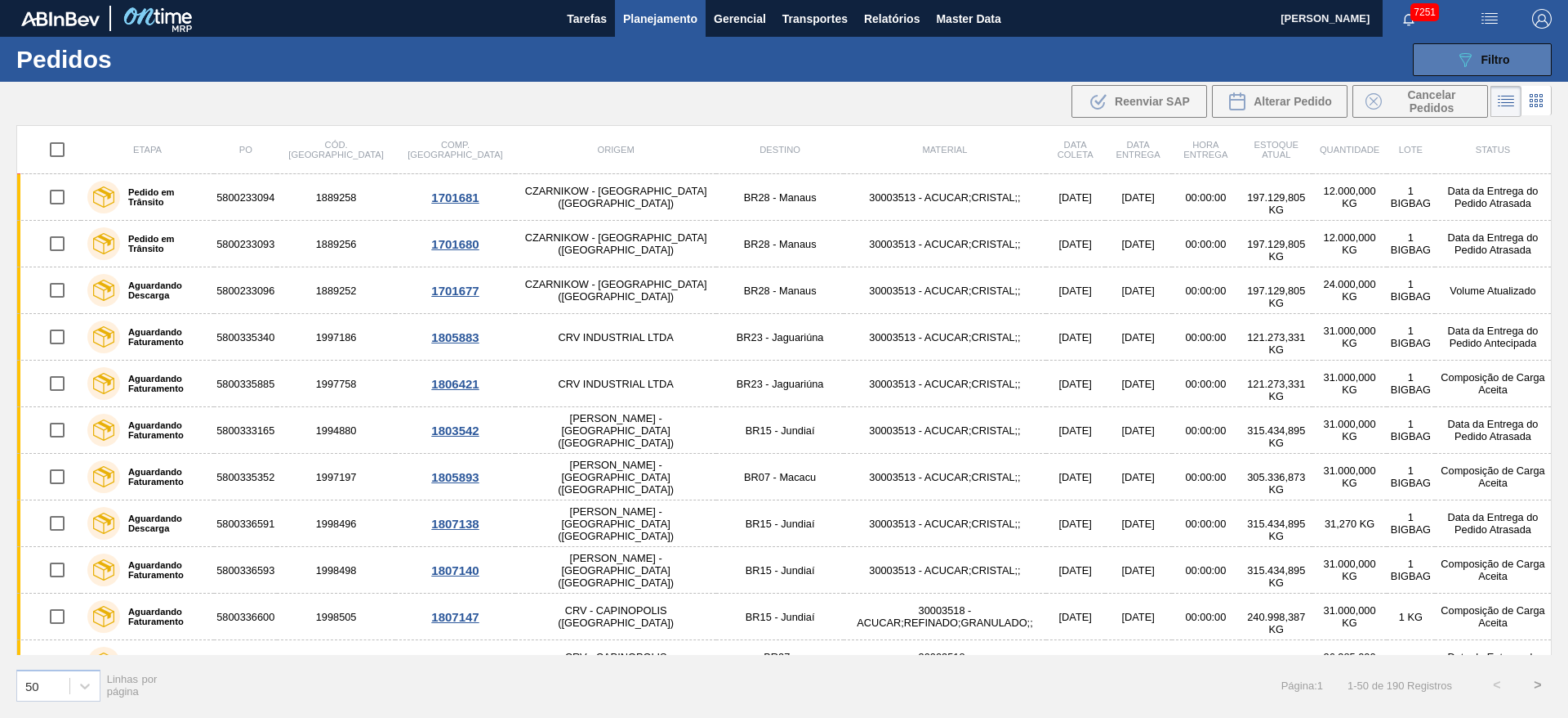
click at [1458, 54] on icon "089F7B8B-B2A5-4AFE-B5C0-19BA573D28AC" at bounding box center [1465, 59] width 19 height 19
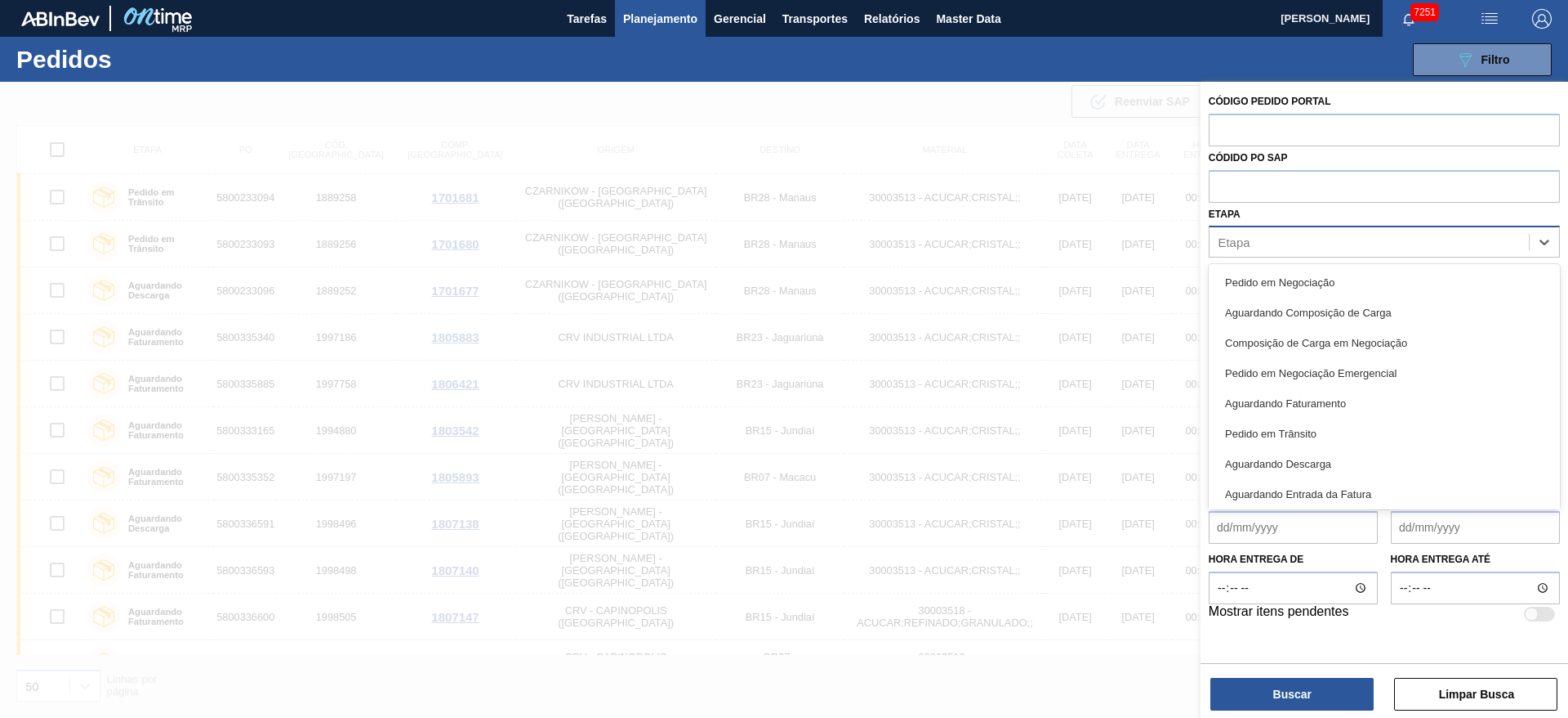
click at [1296, 251] on div "Etapa" at bounding box center [1370, 242] width 319 height 23
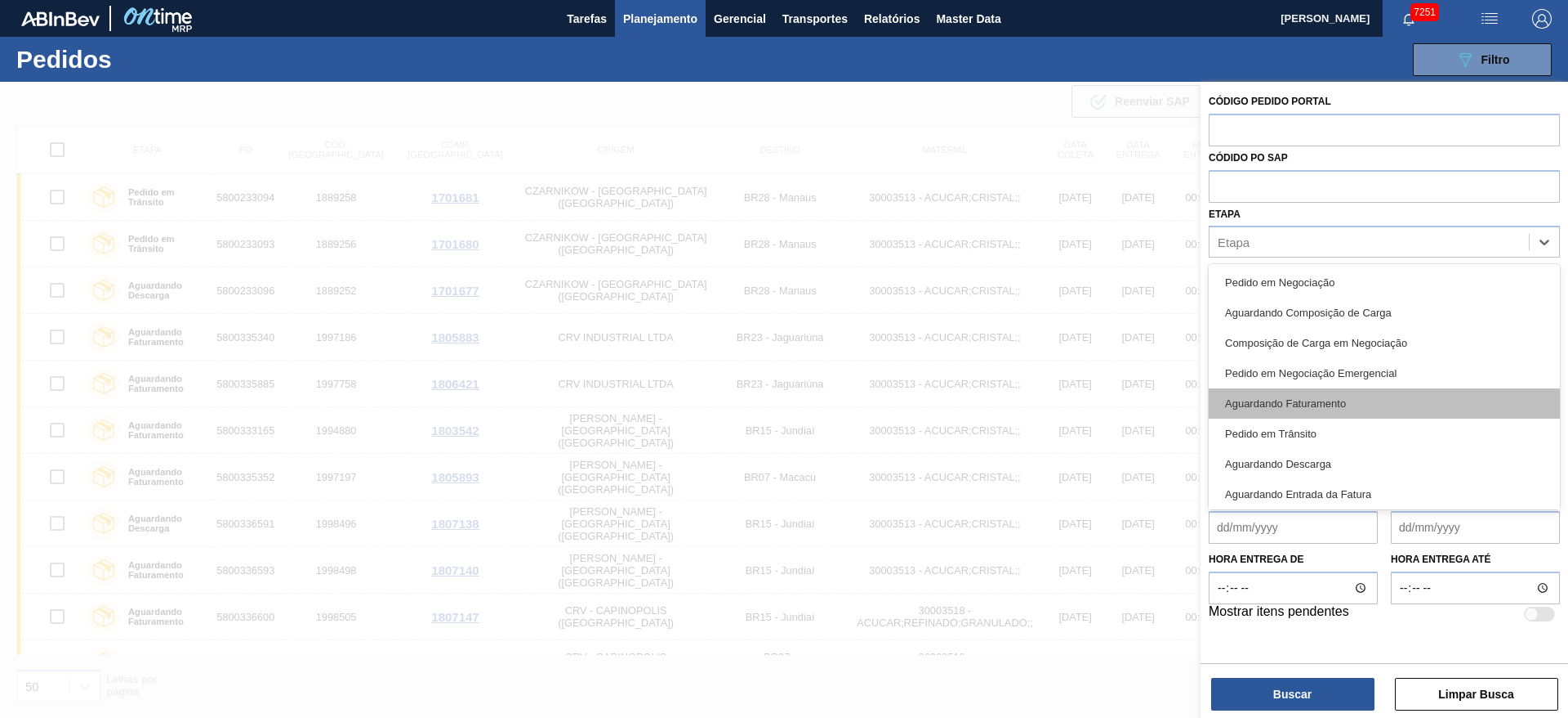
click at [1323, 415] on div "Aguardando Faturamento" at bounding box center [1385, 403] width 351 height 30
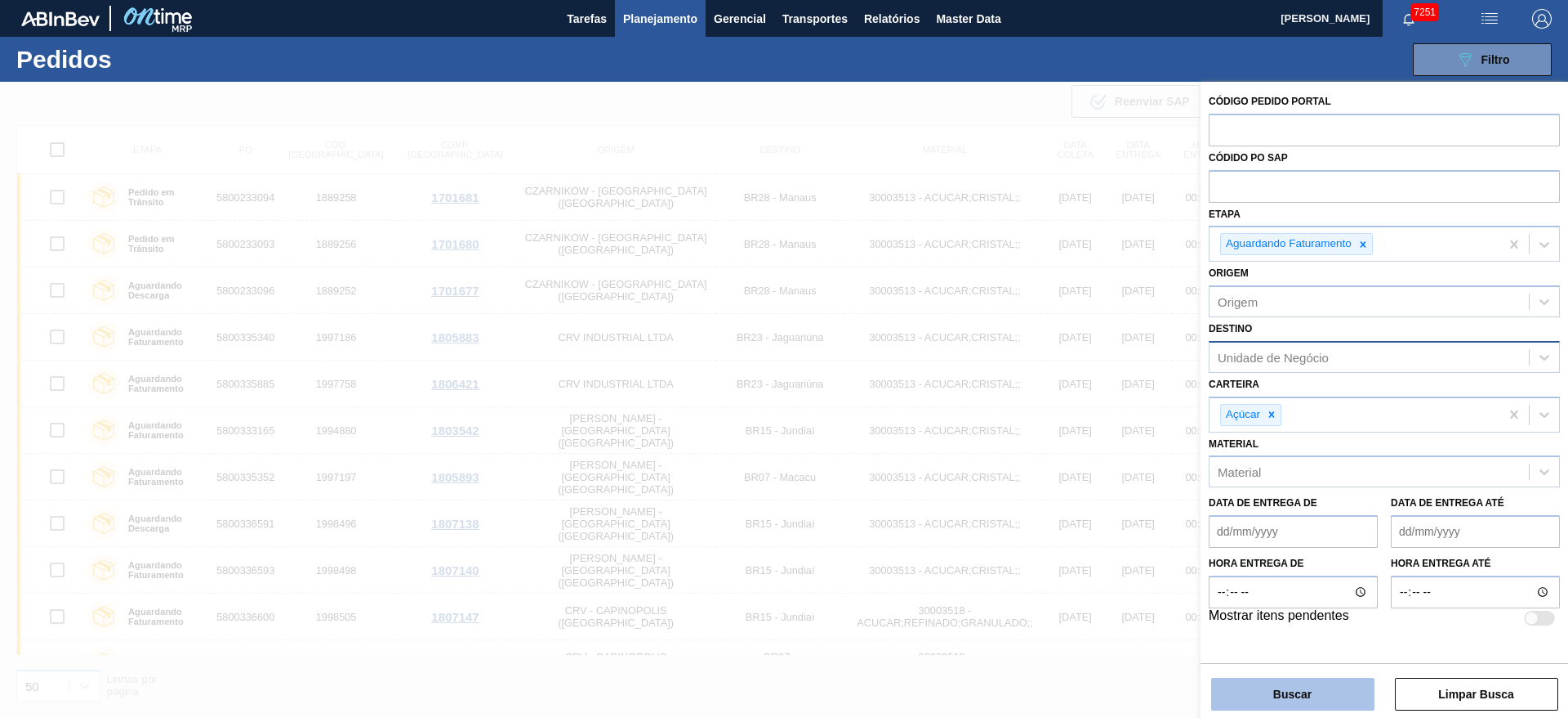
click at [1279, 690] on button "Buscar" at bounding box center [1293, 694] width 163 height 33
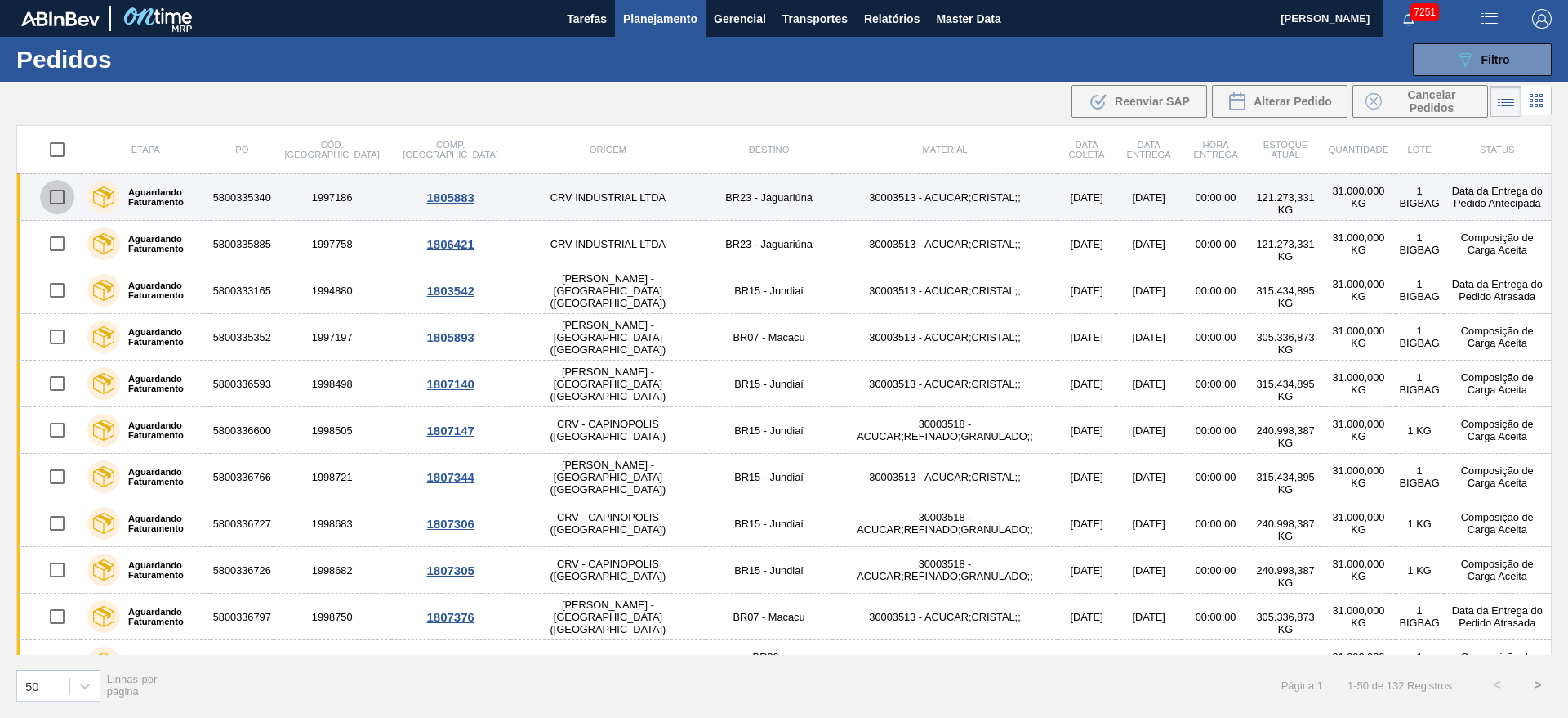
click at [51, 197] on input "checkbox" at bounding box center [57, 197] width 34 height 34
checkbox input "true"
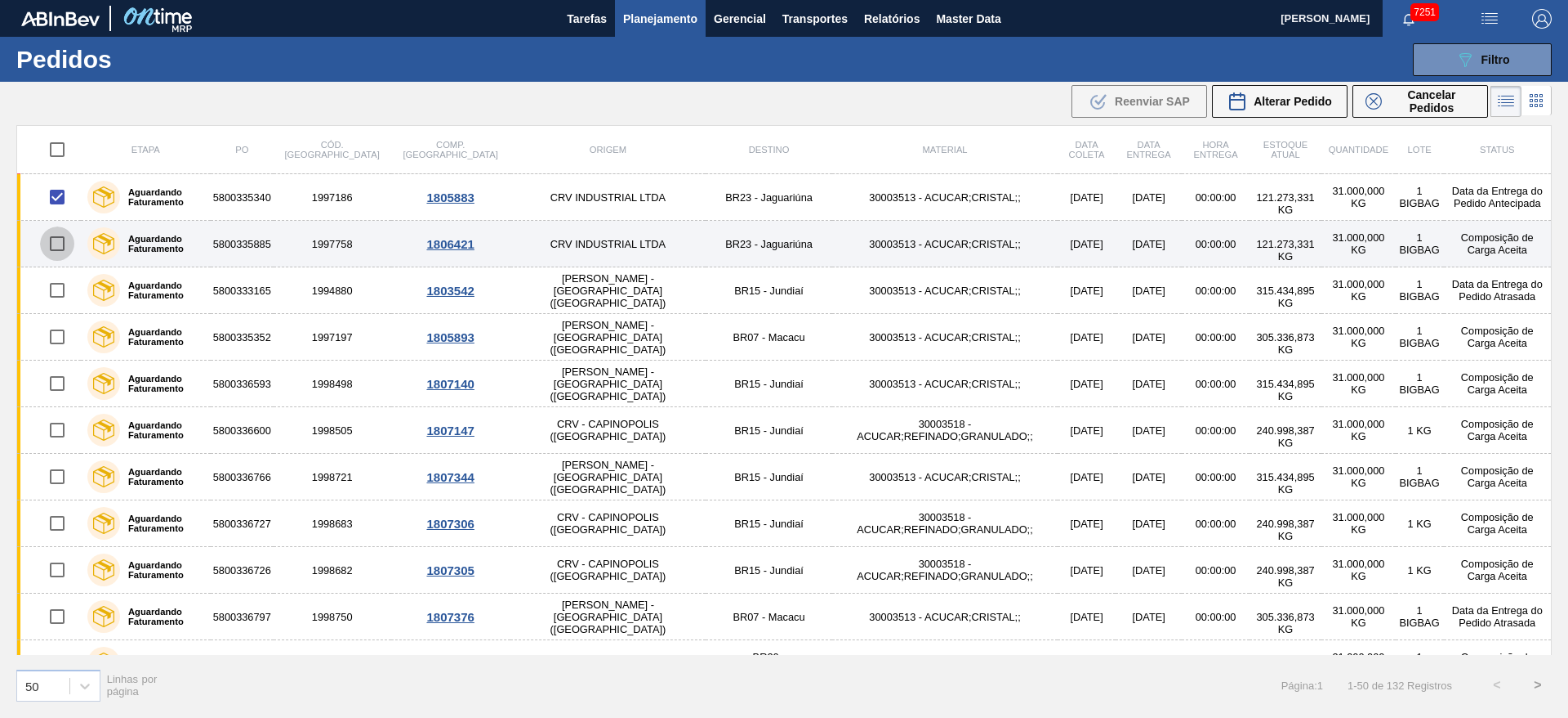
click at [53, 242] on input "checkbox" at bounding box center [57, 244] width 34 height 34
checkbox input "true"
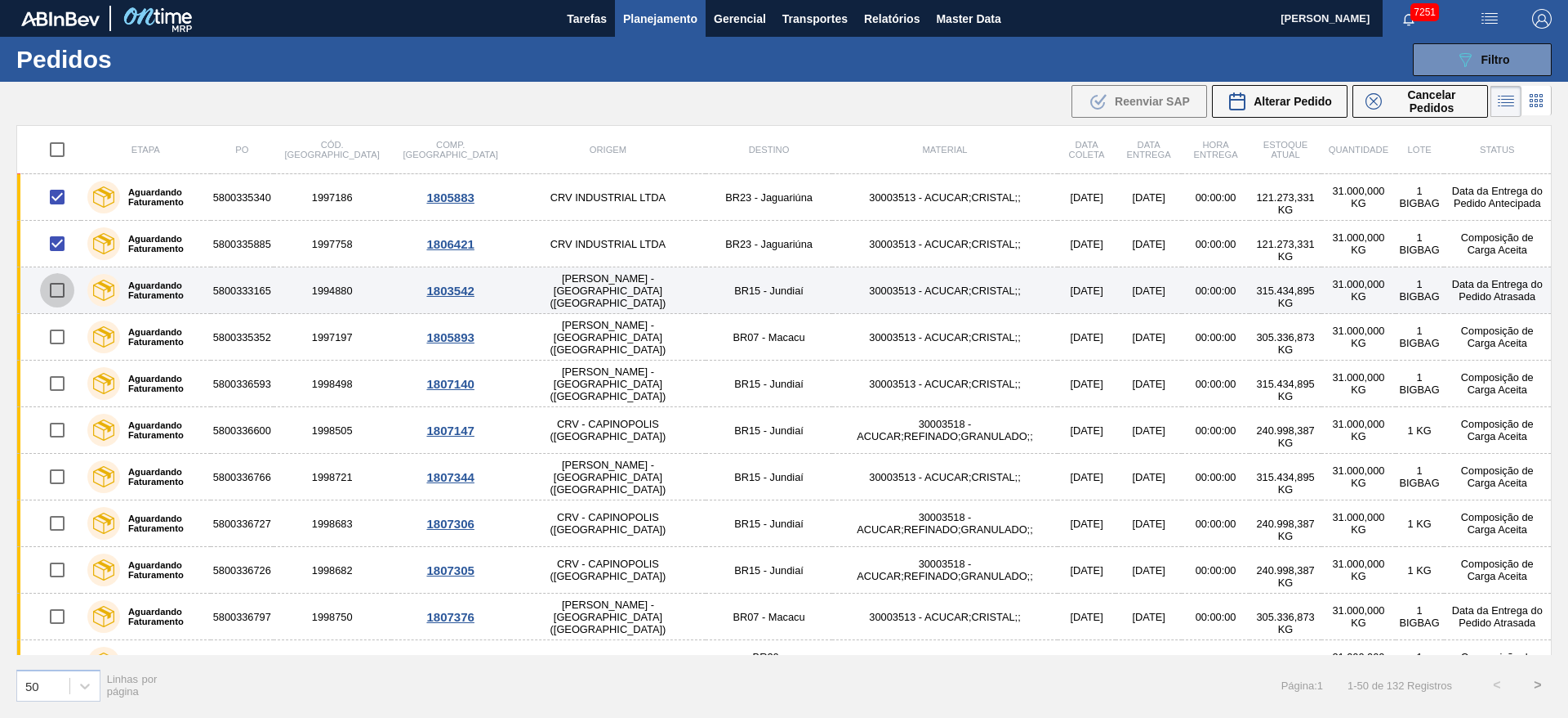
click at [53, 292] on input "checkbox" at bounding box center [57, 290] width 34 height 34
checkbox input "true"
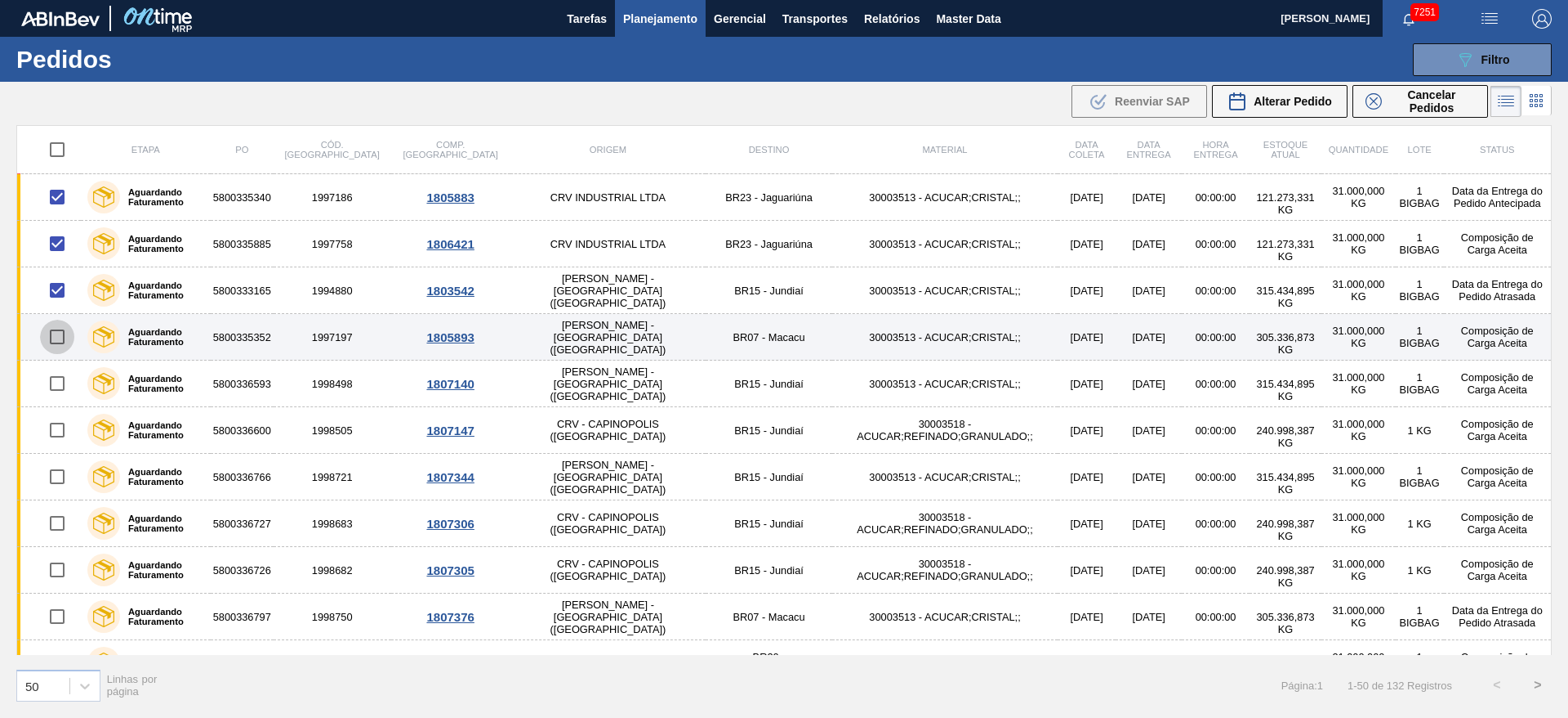
click at [48, 326] on input "checkbox" at bounding box center [57, 336] width 34 height 34
checkbox input "true"
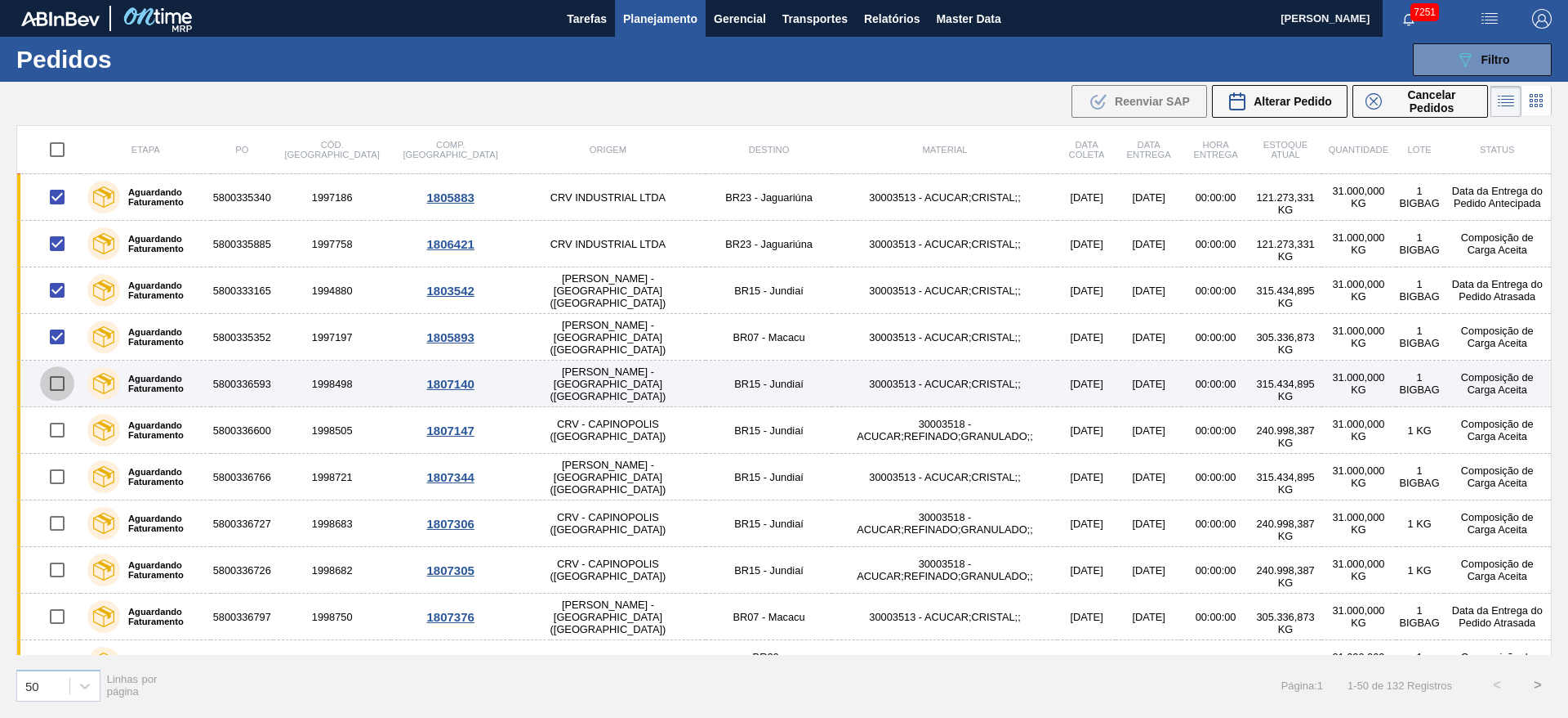
click at [59, 378] on input "checkbox" at bounding box center [57, 383] width 34 height 34
checkbox input "true"
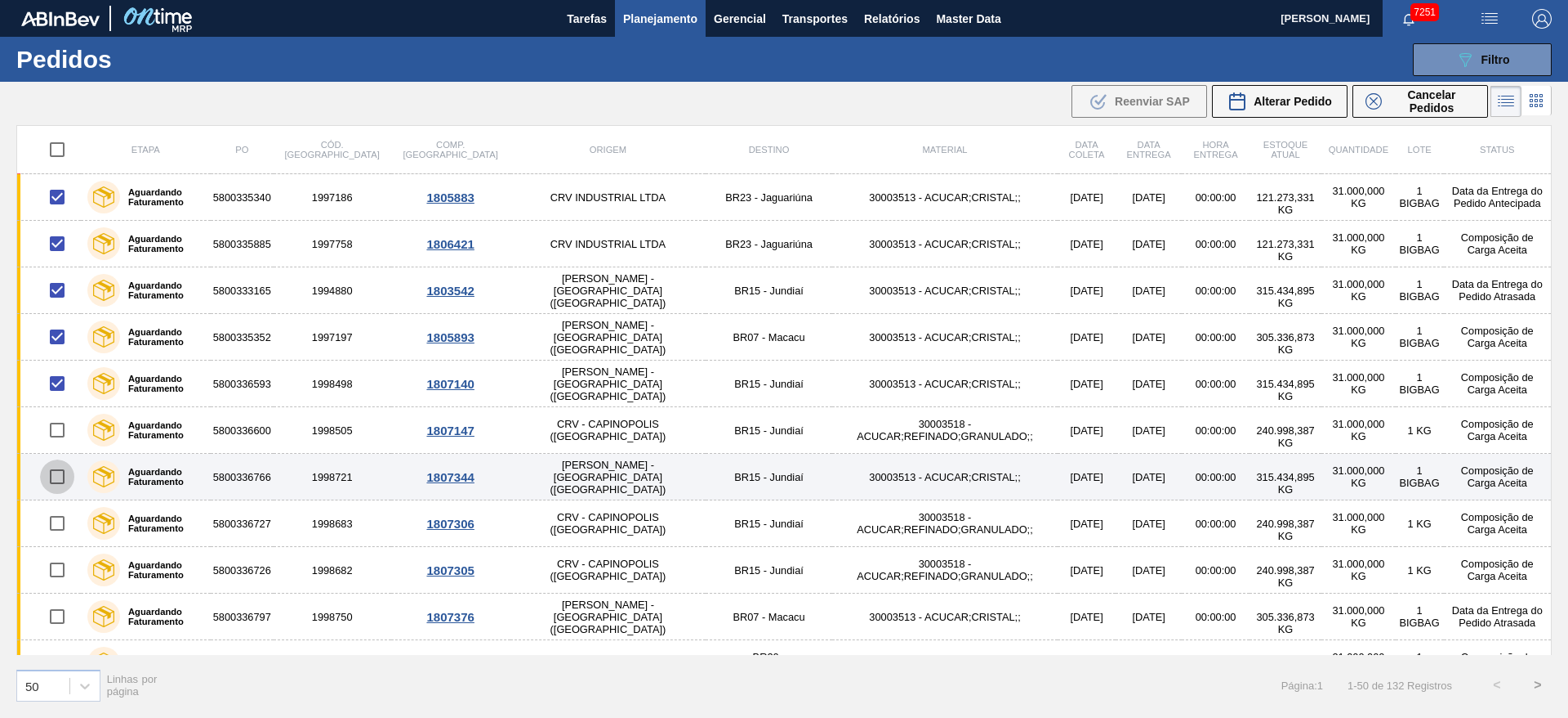
click at [54, 469] on input "checkbox" at bounding box center [57, 476] width 34 height 34
checkbox input "true"
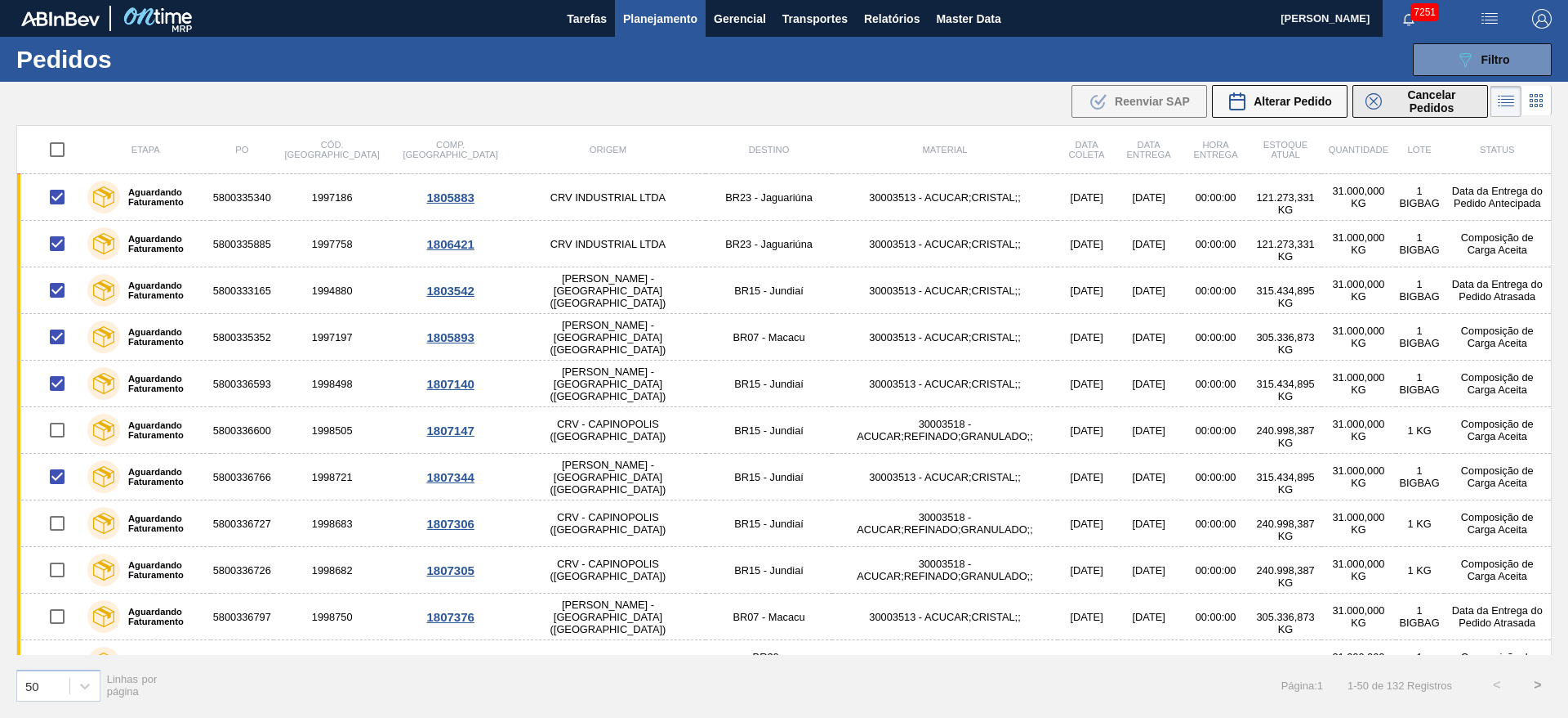
click at [1386, 98] on div "Cancelar Pedidos" at bounding box center [1420, 100] width 110 height 26
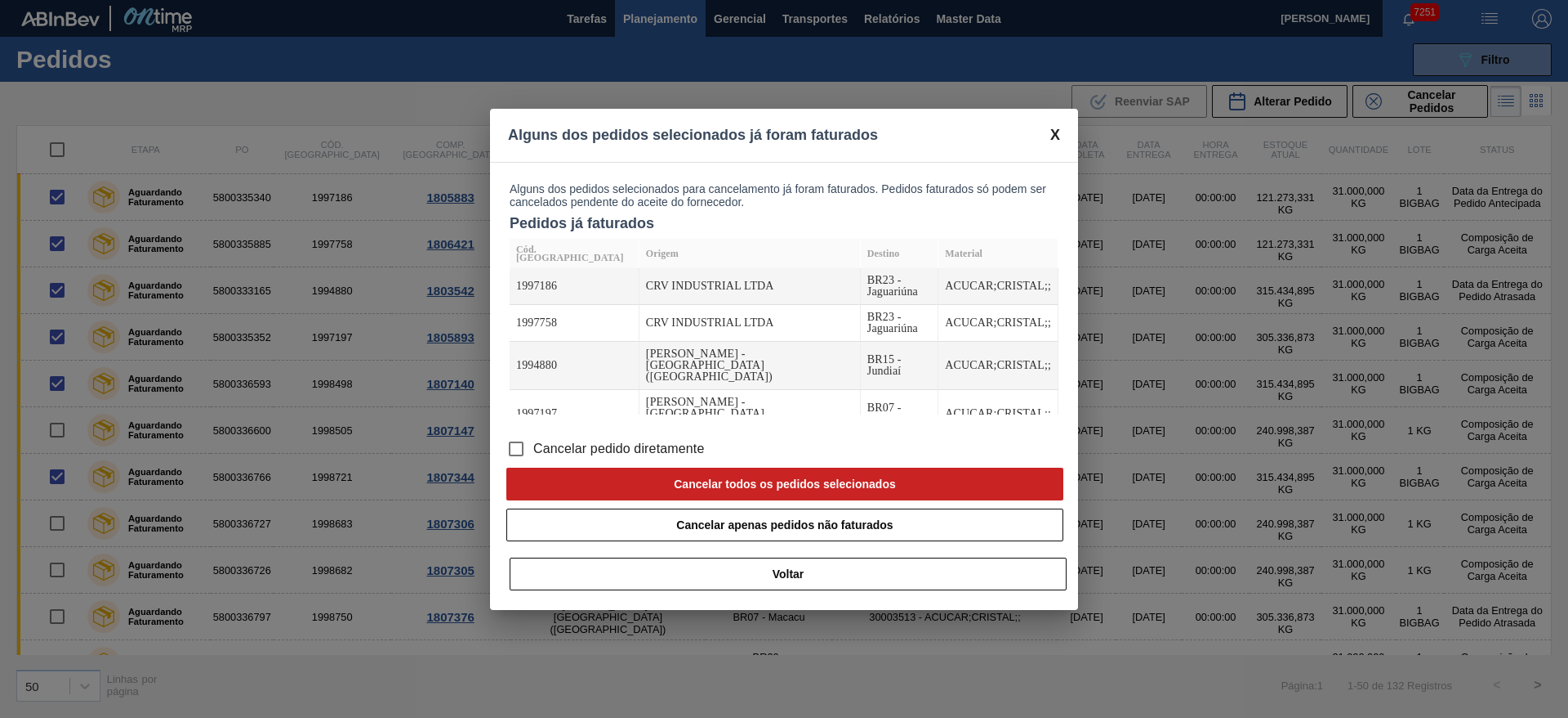
click at [633, 454] on span "Cancelar pedido diretamente" at bounding box center [619, 449] width 171 height 19
click at [534, 454] on input "Cancelar pedido diretamente" at bounding box center [516, 449] width 34 height 34
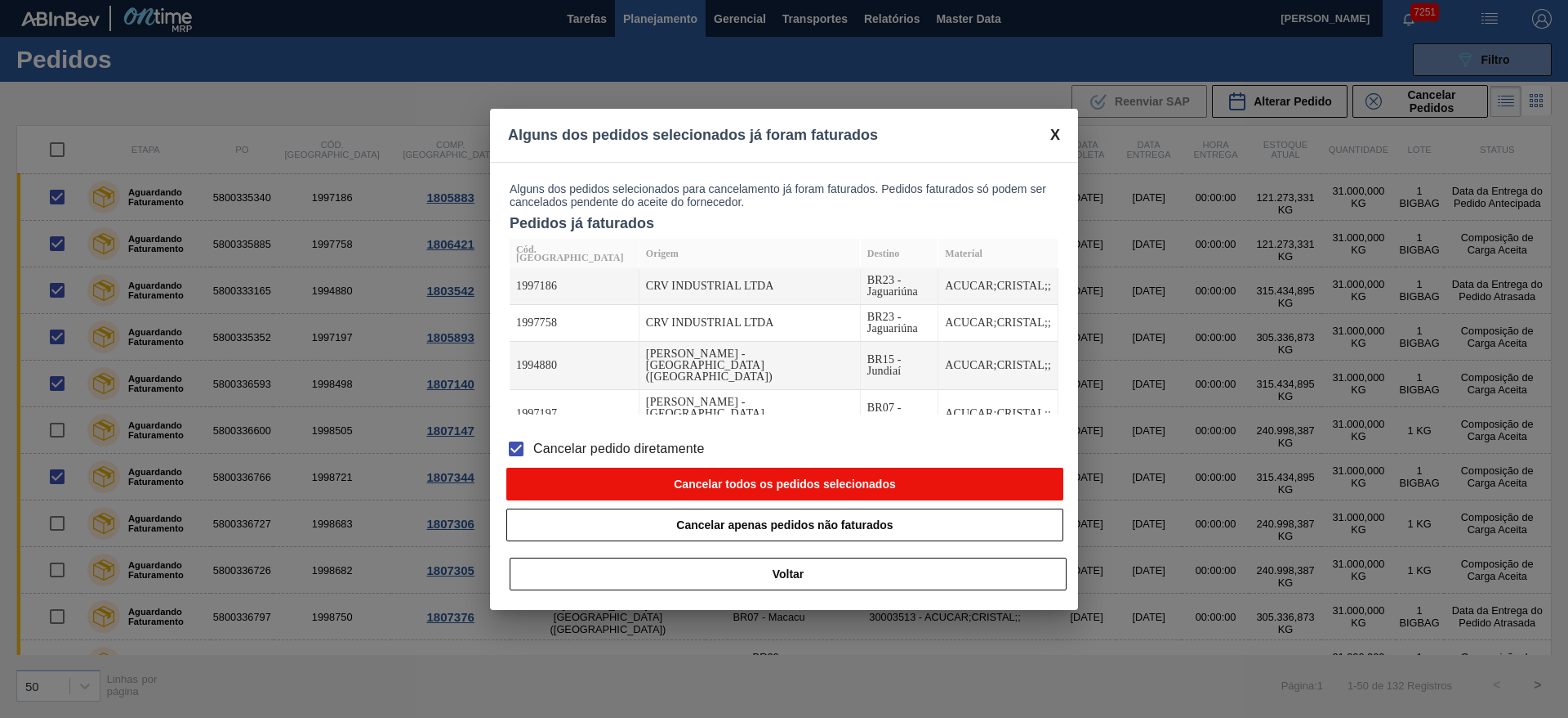
click at [672, 476] on button "Cancelar todos os pedidos selecionados" at bounding box center [785, 484] width 557 height 33
checkbox input "false"
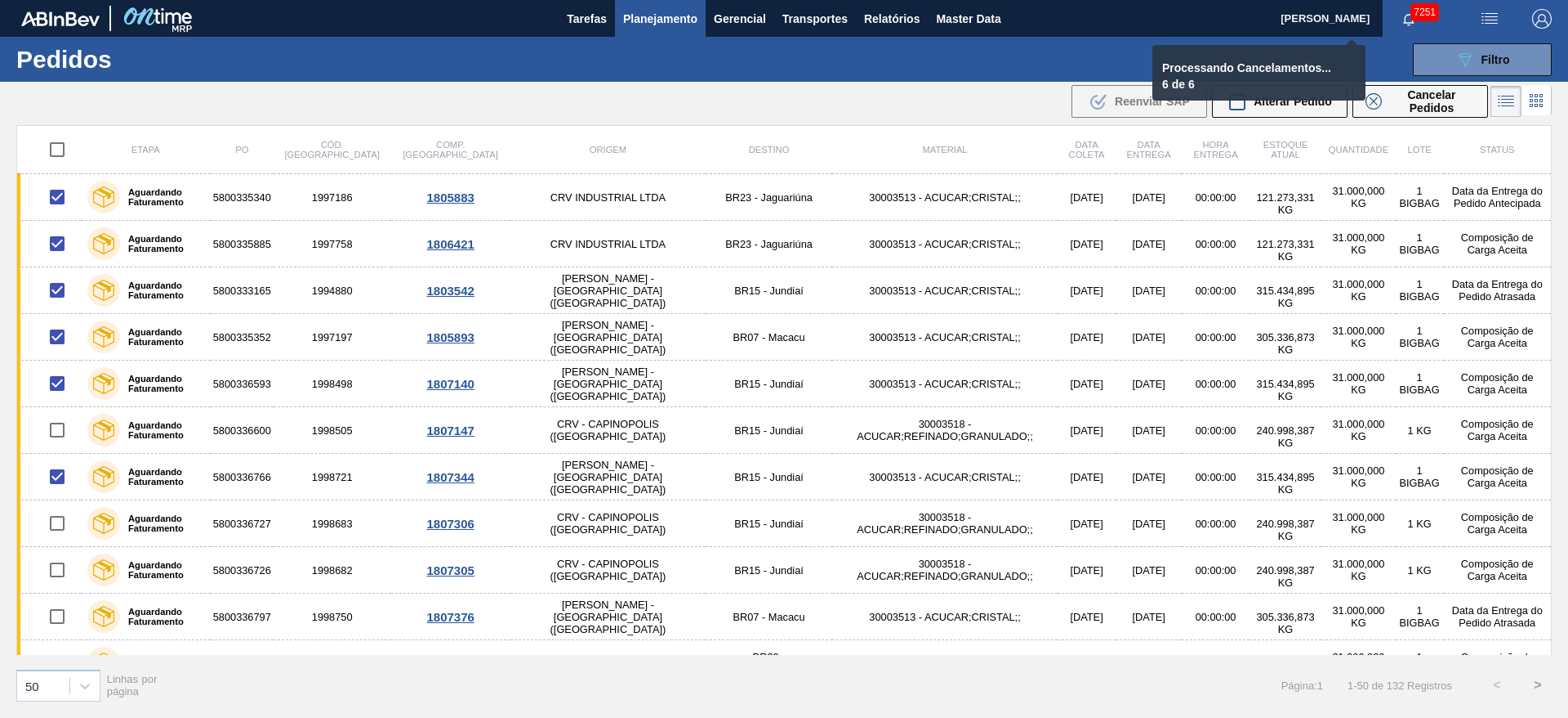
checkbox input "false"
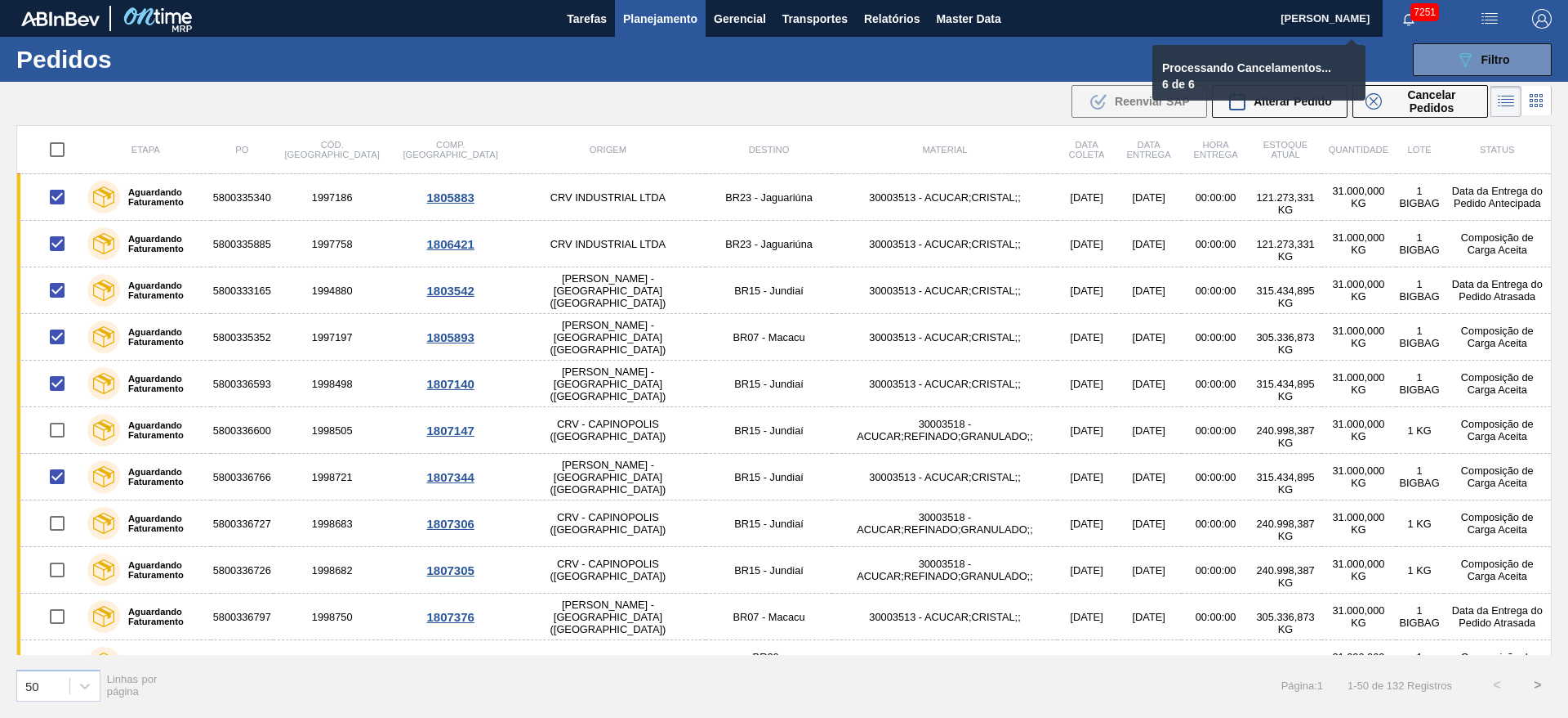
checkbox input "false"
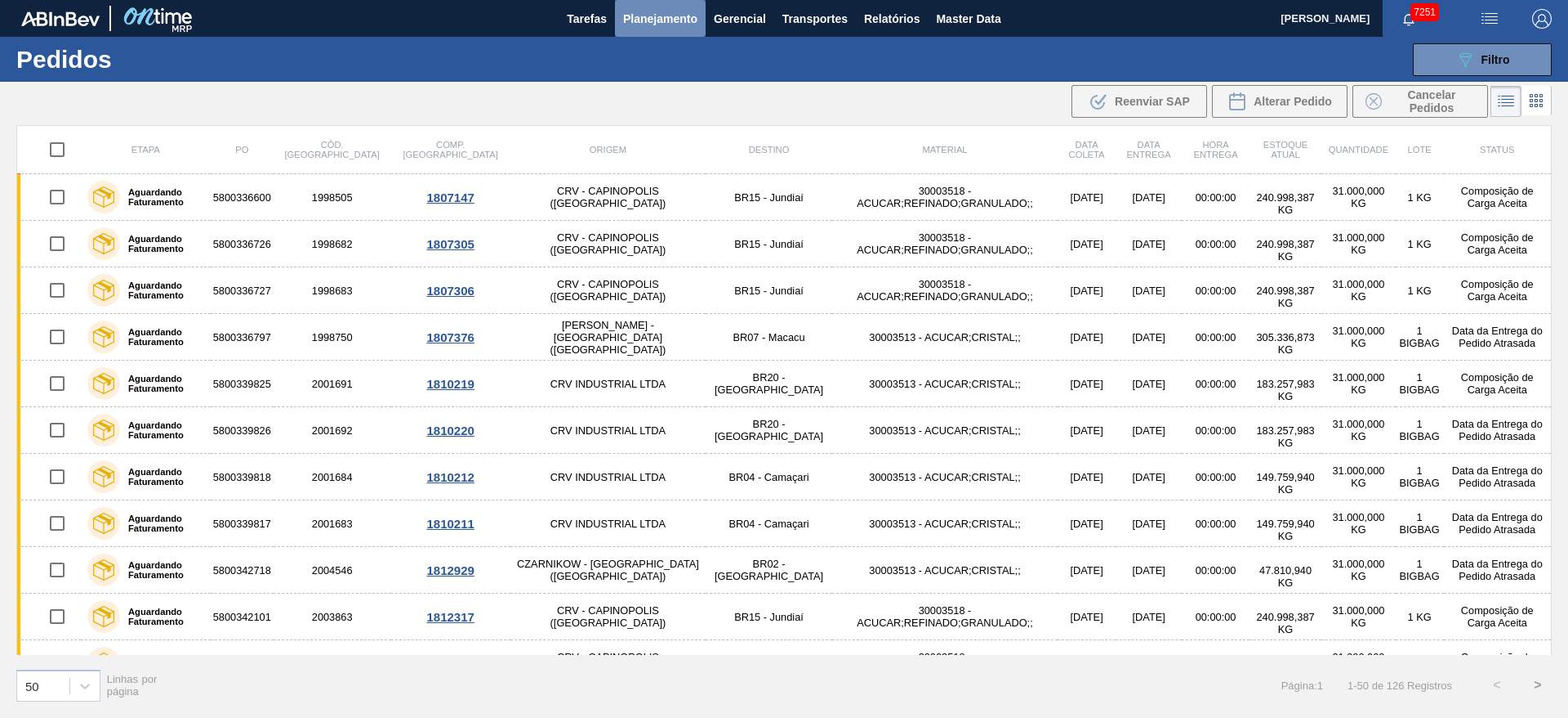
click at [654, 17] on span "Planejamento" at bounding box center [660, 18] width 74 height 19
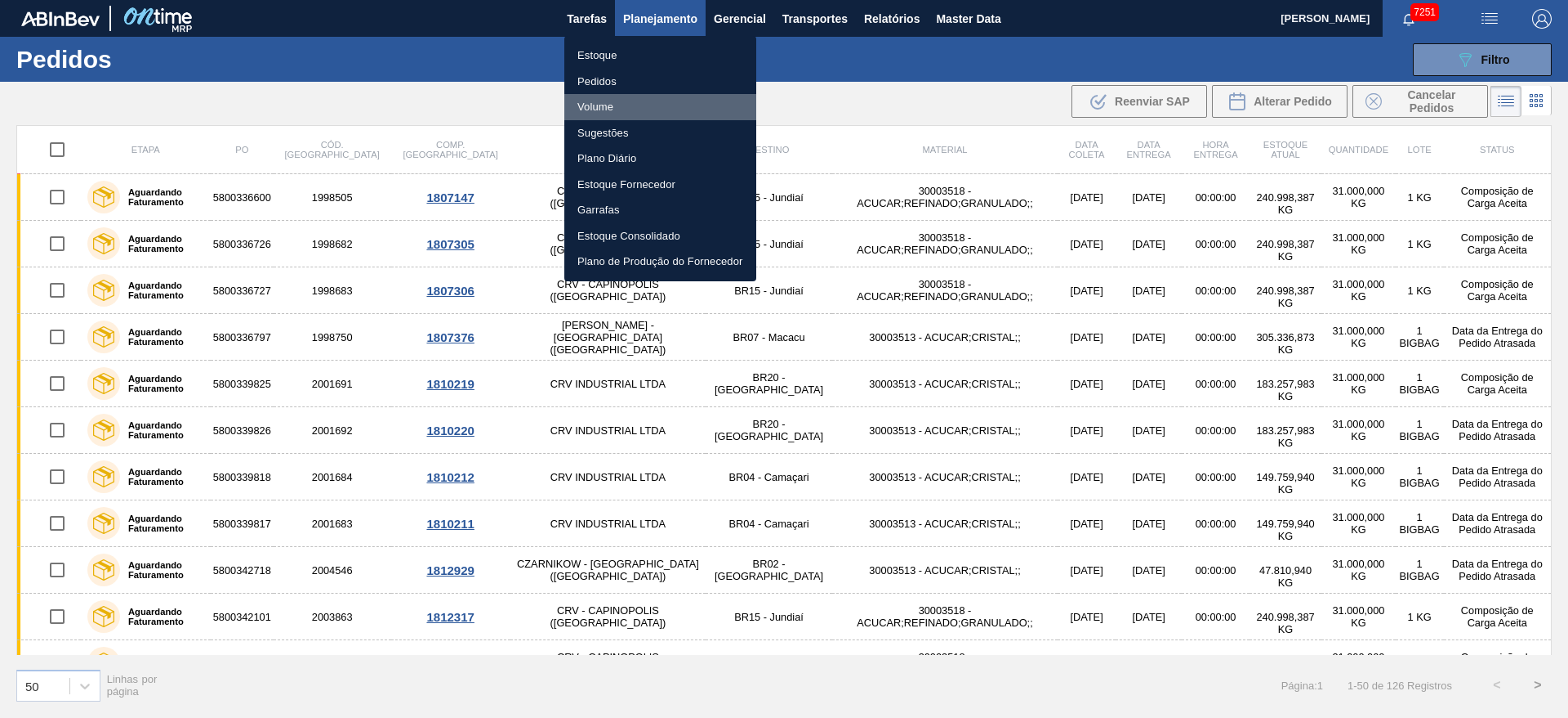
click at [630, 105] on li "Volume" at bounding box center [661, 106] width 192 height 26
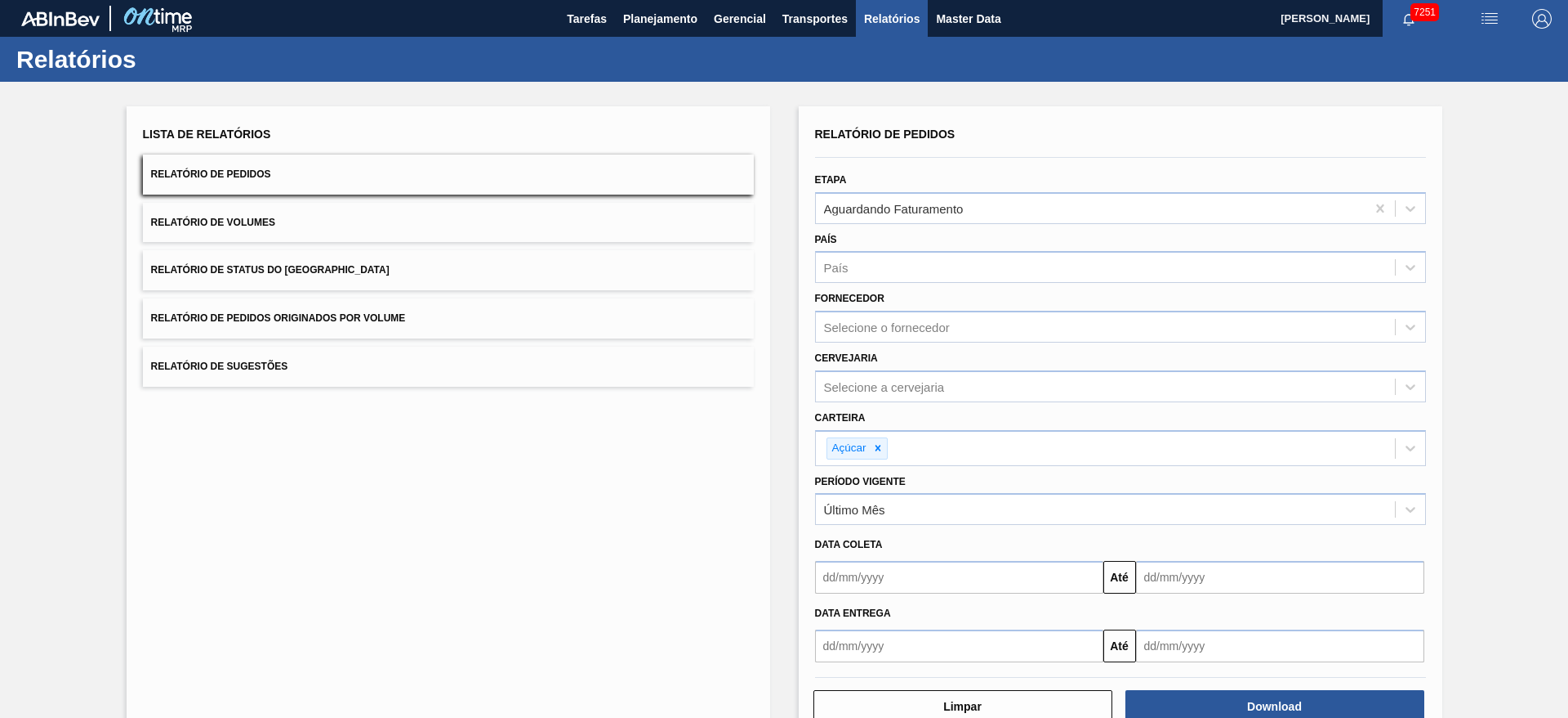
click at [636, 18] on span "Planejamento" at bounding box center [660, 18] width 74 height 19
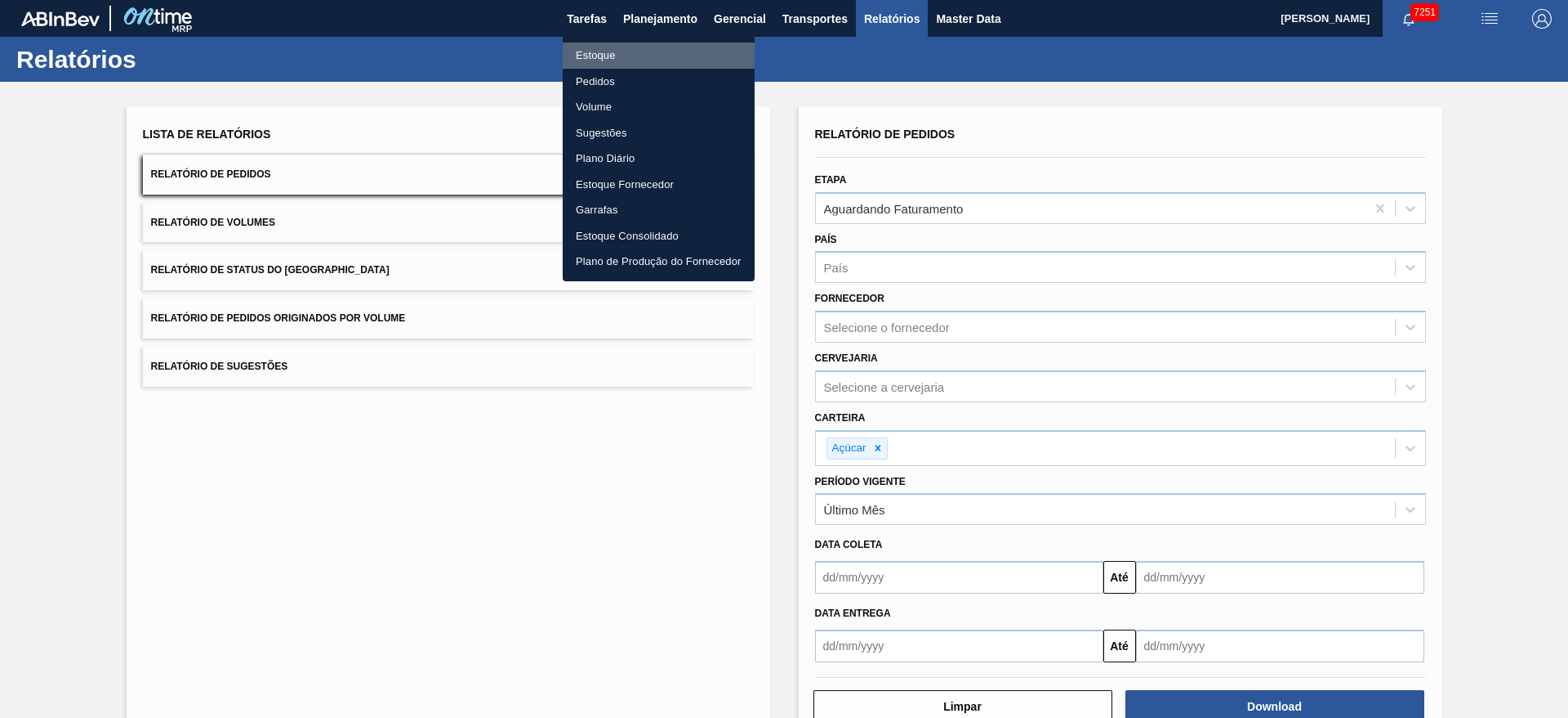
click at [642, 67] on li "Estoque" at bounding box center [659, 55] width 192 height 26
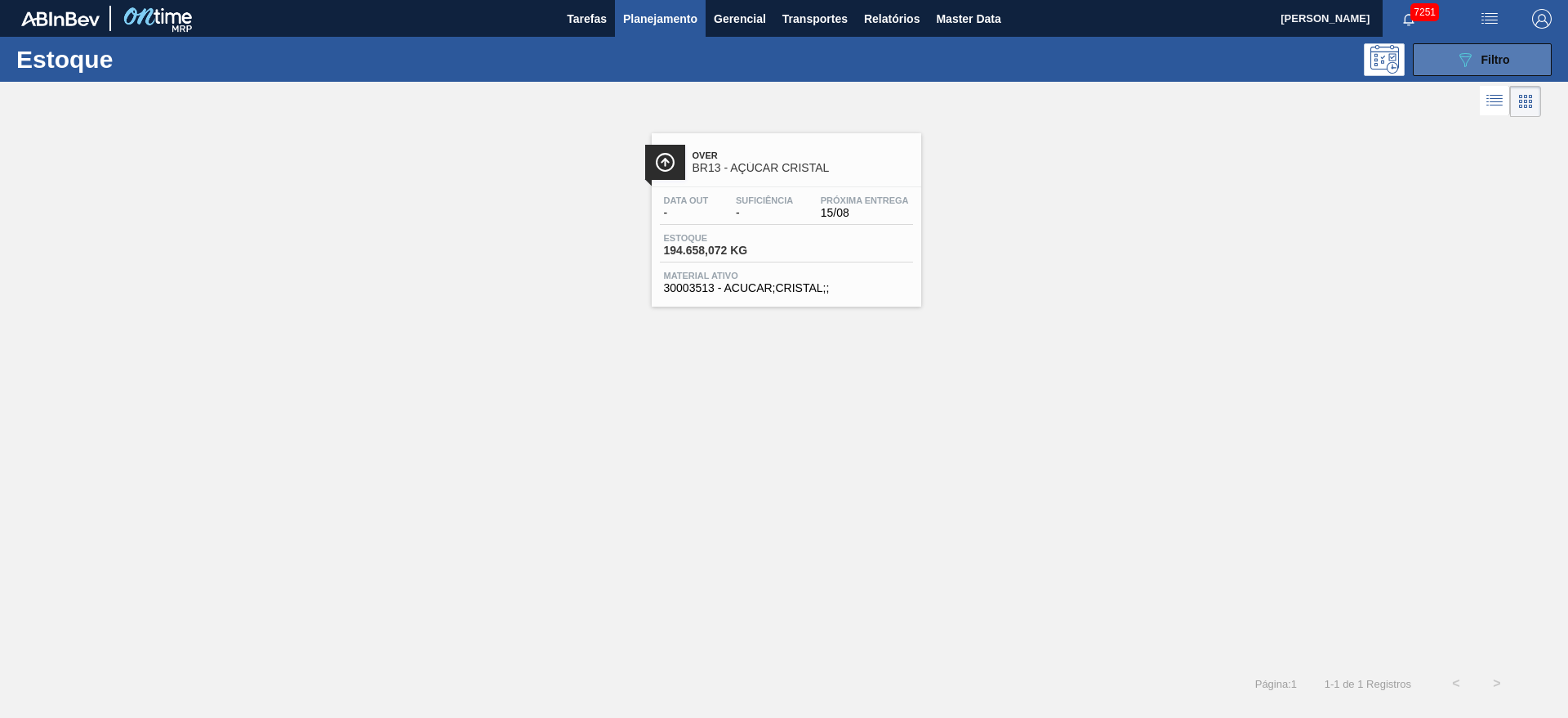
click at [1463, 61] on icon "089F7B8B-B2A5-4AFE-B5C0-19BA573D28AC" at bounding box center [1465, 59] width 19 height 19
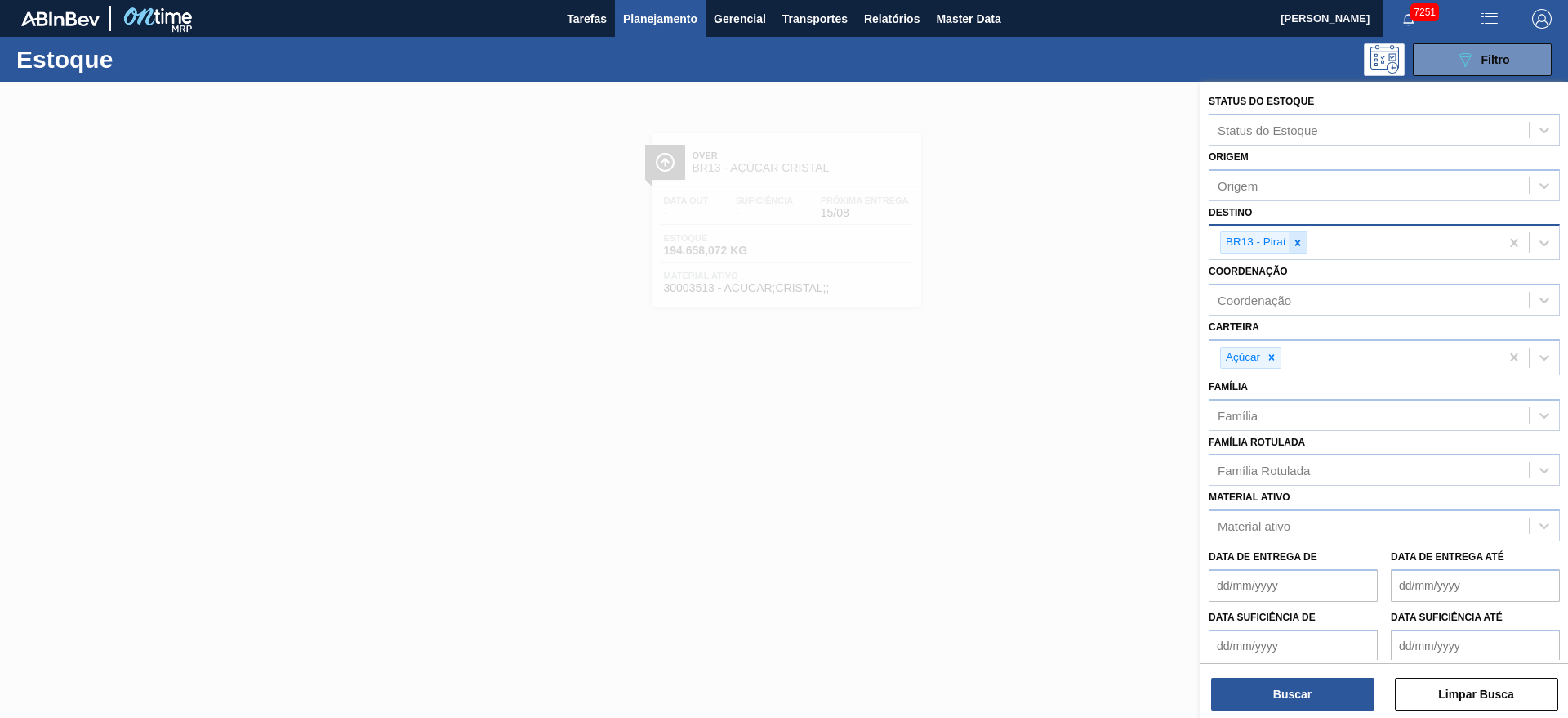
click at [1297, 247] on icon at bounding box center [1298, 243] width 12 height 12
type input "3"
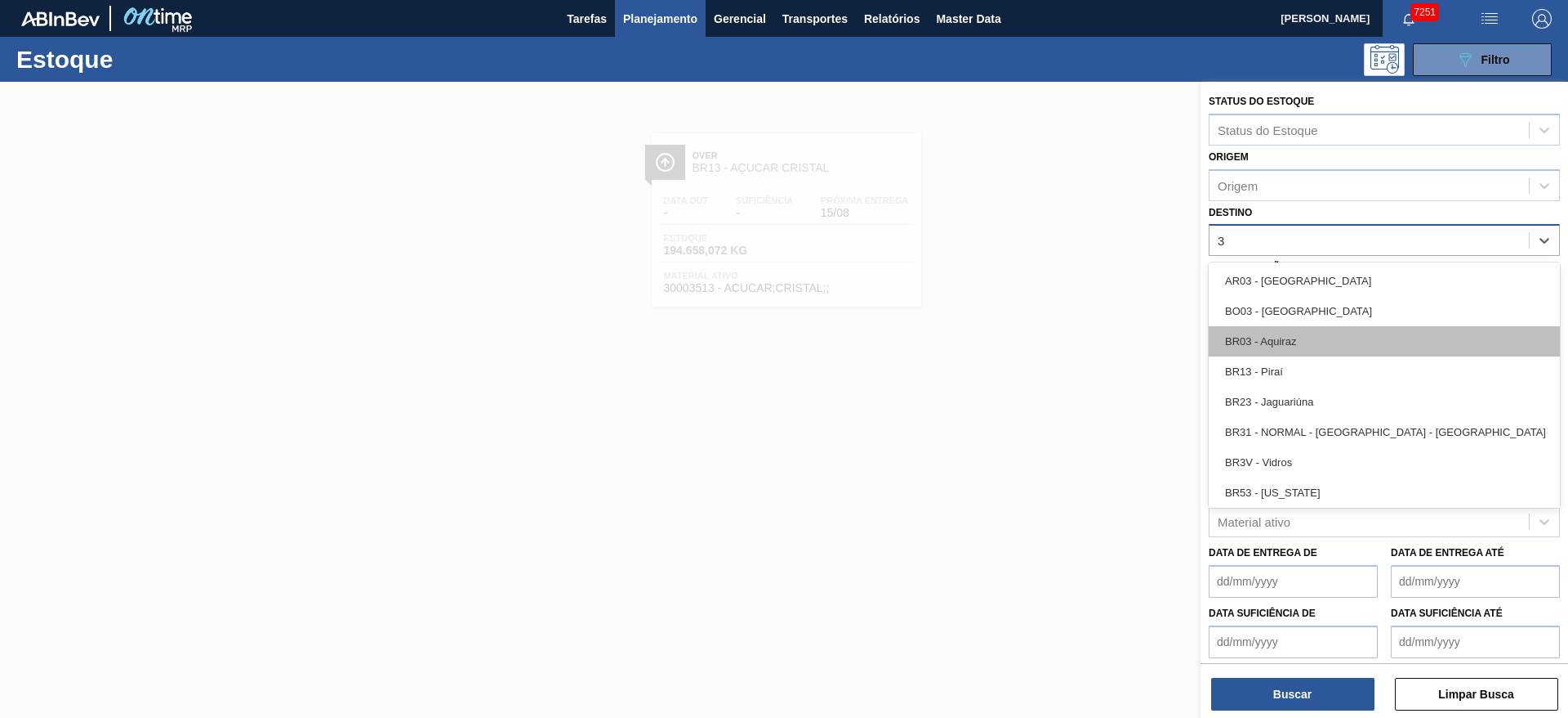
click at [1282, 350] on div "BR03 - Aquiraz" at bounding box center [1385, 341] width 351 height 30
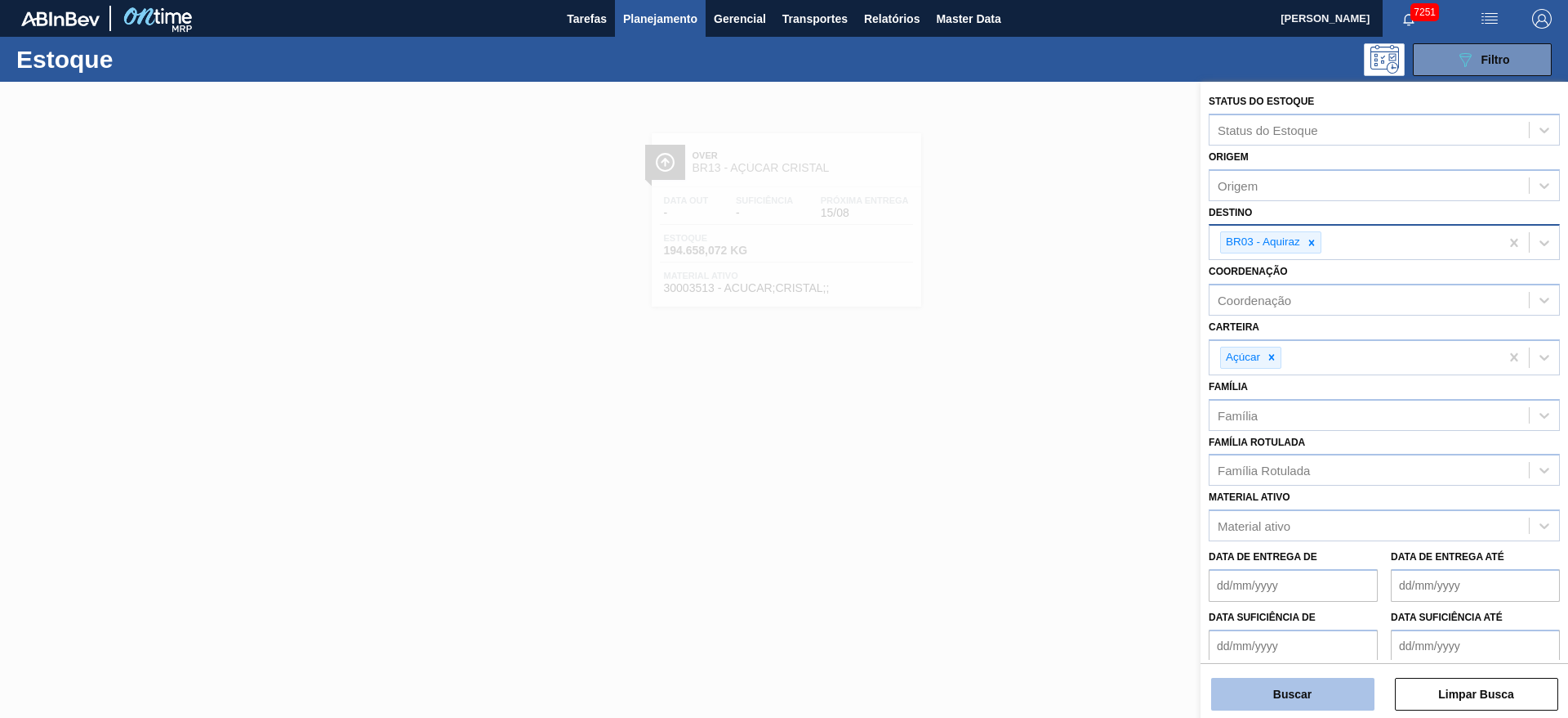
click at [1296, 678] on button "Buscar" at bounding box center [1293, 694] width 163 height 33
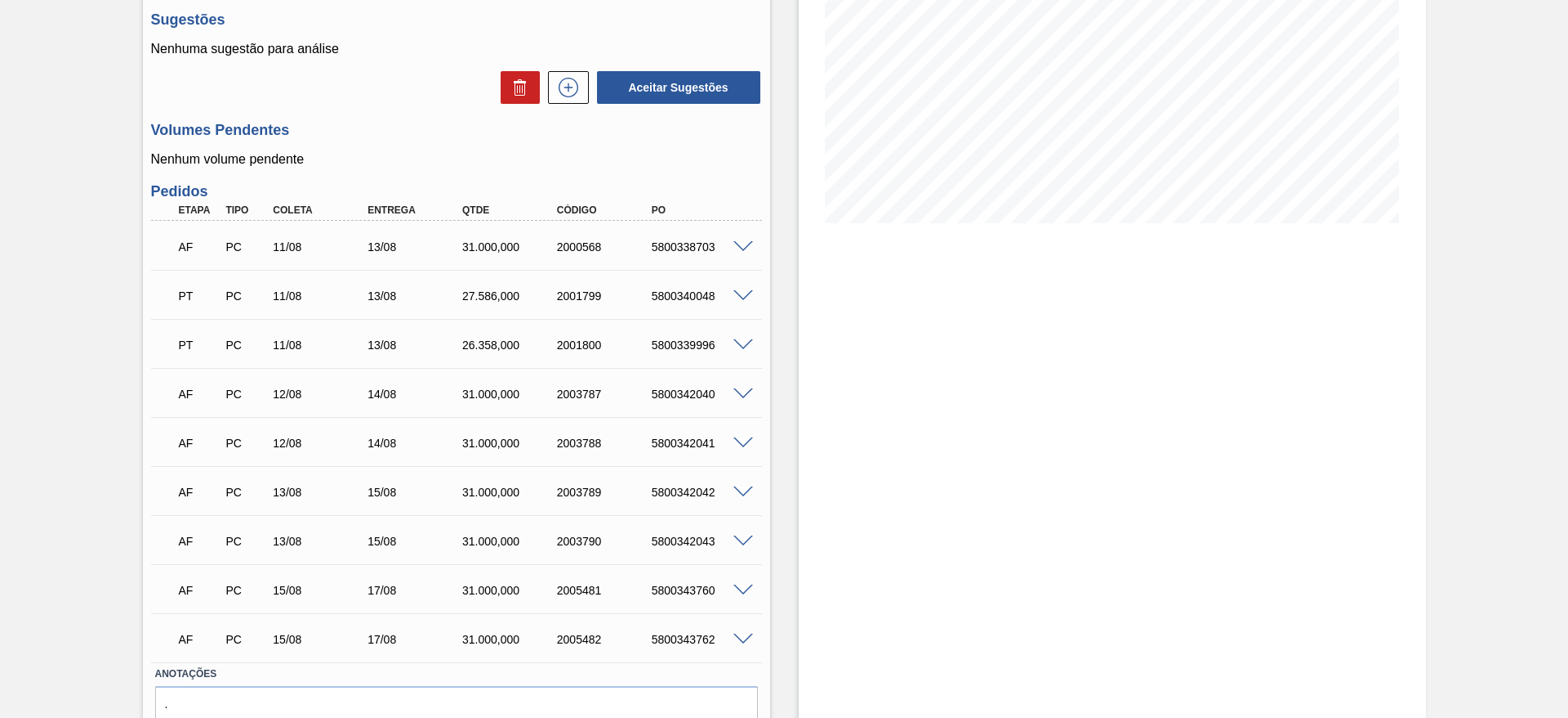
scroll to position [257, 0]
click at [746, 241] on span at bounding box center [743, 245] width 19 height 13
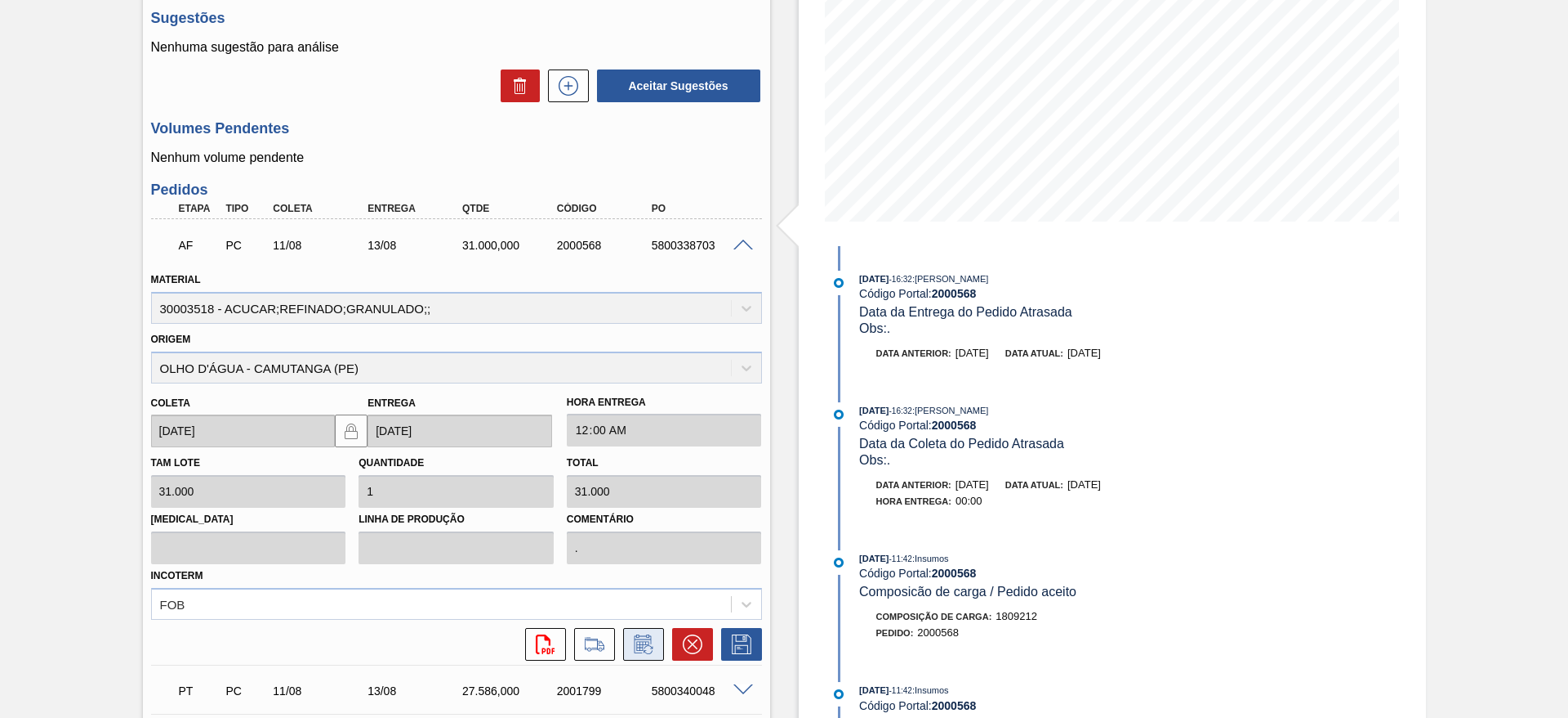
click at [642, 639] on icon at bounding box center [642, 644] width 18 height 18
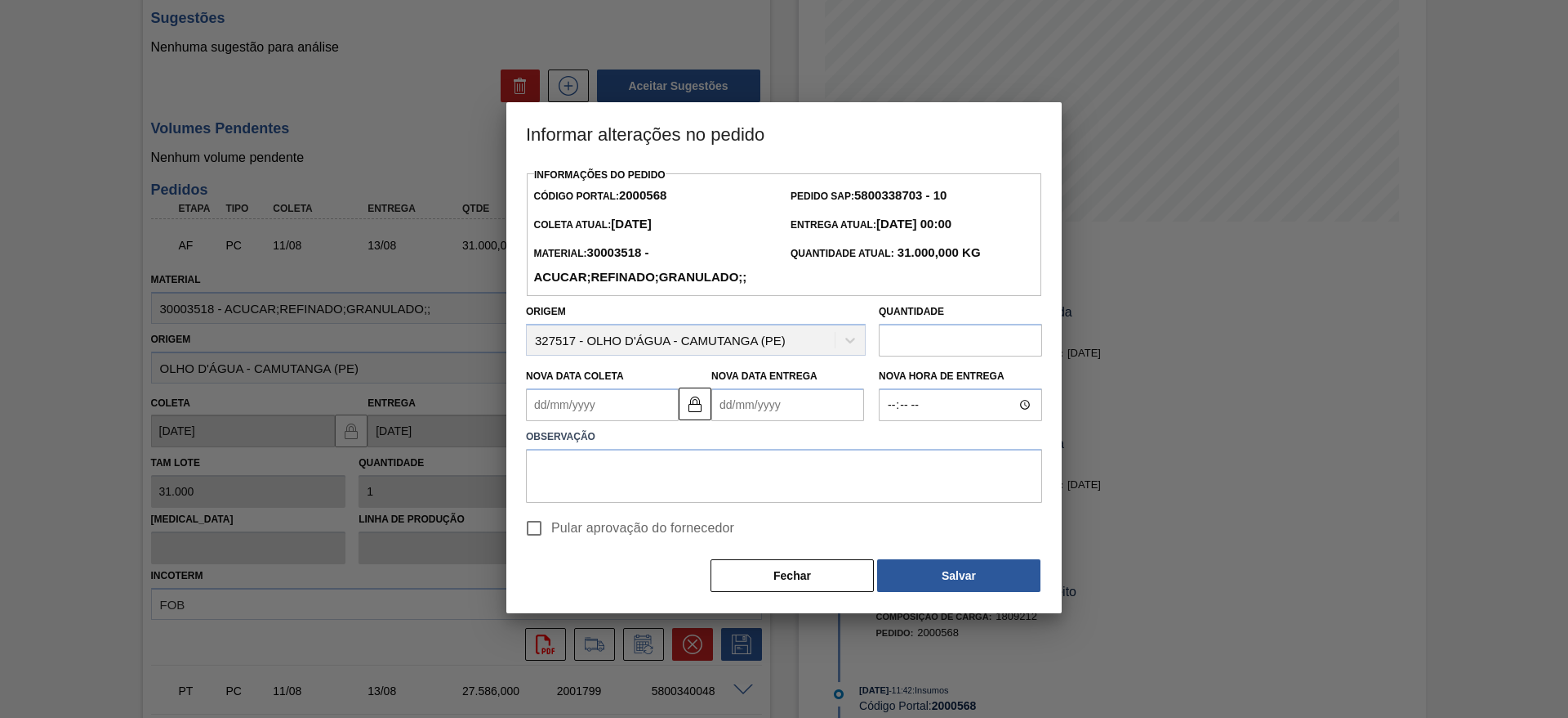
click at [590, 428] on label "Observação" at bounding box center [784, 437] width 516 height 23
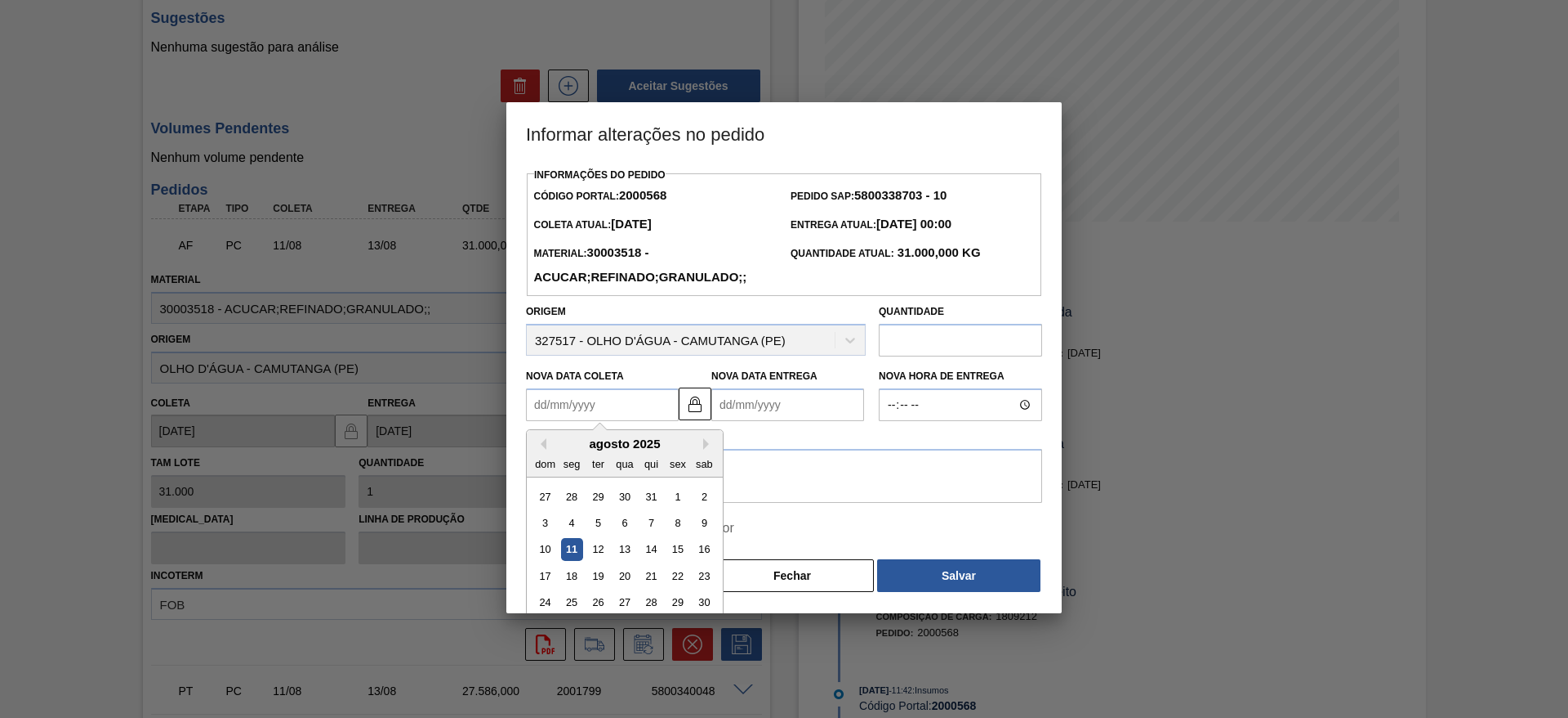
click at [581, 418] on Coleta "Nova Data Coleta" at bounding box center [602, 404] width 153 height 33
drag, startPoint x: 568, startPoint y: 452, endPoint x: 593, endPoint y: 557, distance: 107.9
click at [593, 557] on div "agosto 2025 dom seg ter qua qui sex sab 27 28 29 30 31 1 2 3 4 5 6 7 8 9 10 11 …" at bounding box center [625, 539] width 196 height 218
click at [593, 557] on div "12" at bounding box center [598, 550] width 22 height 22
type Coleta "[DATE]"
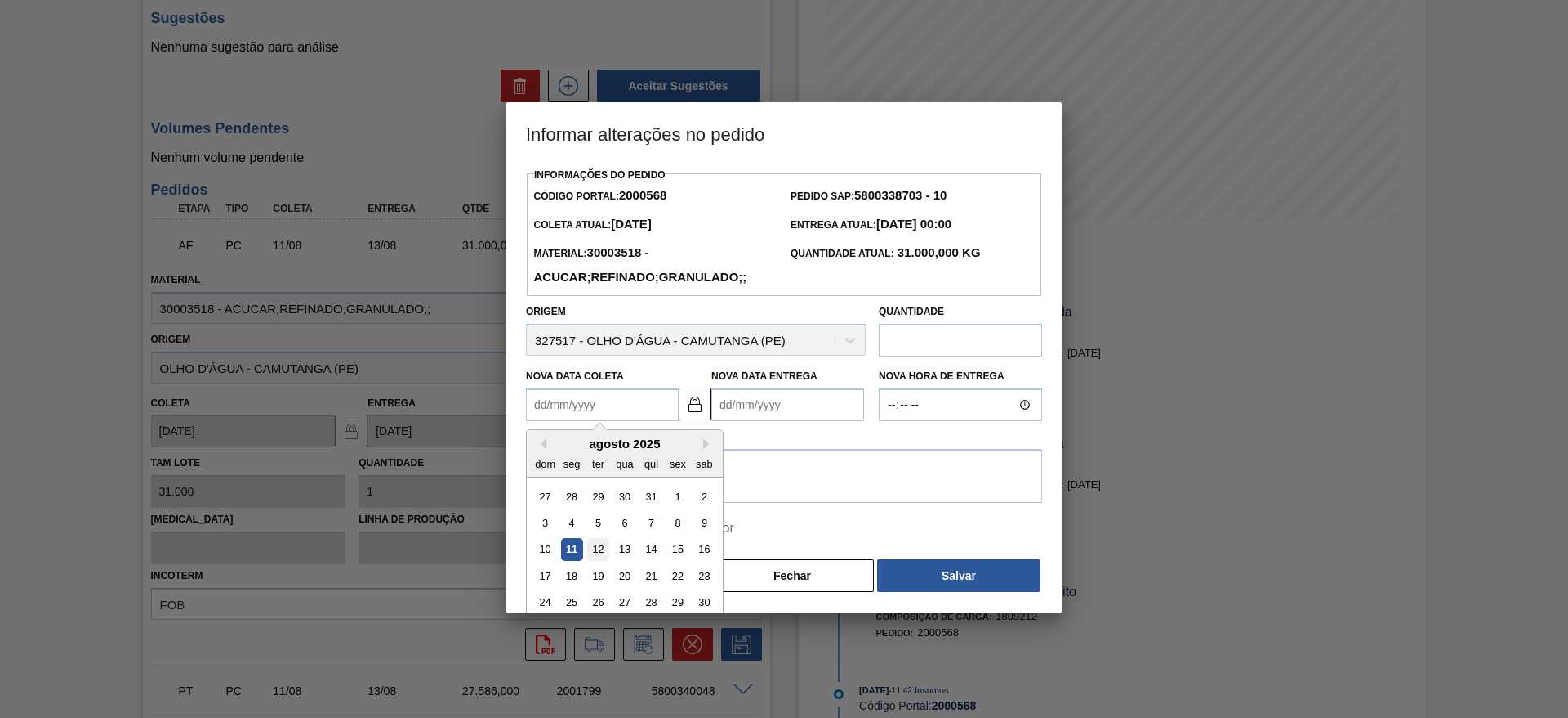
type Entrega "[DATE]"
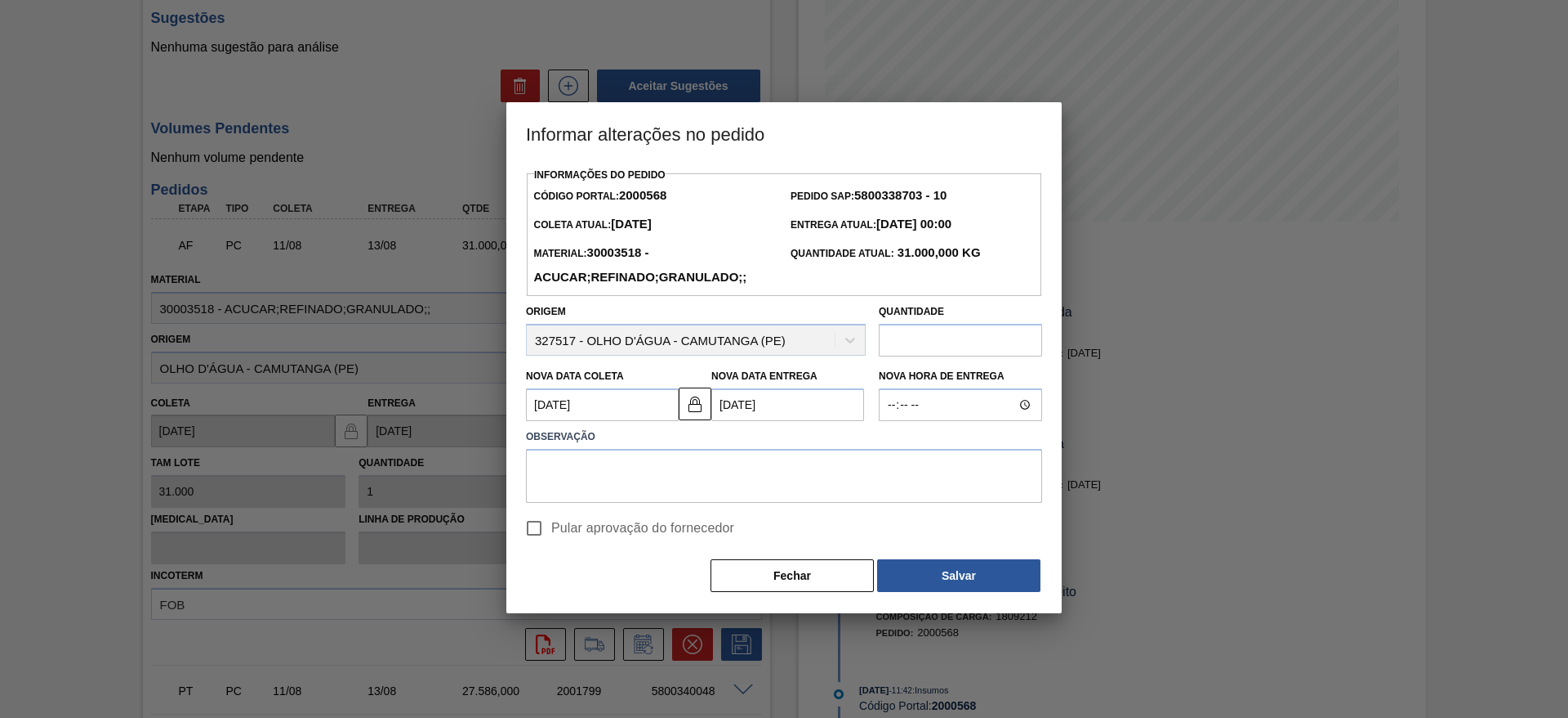
click at [544, 537] on input "Pular aprovação do fornecedor" at bounding box center [534, 528] width 34 height 34
checkbox input "true"
click at [958, 574] on button "Salvar" at bounding box center [958, 575] width 163 height 33
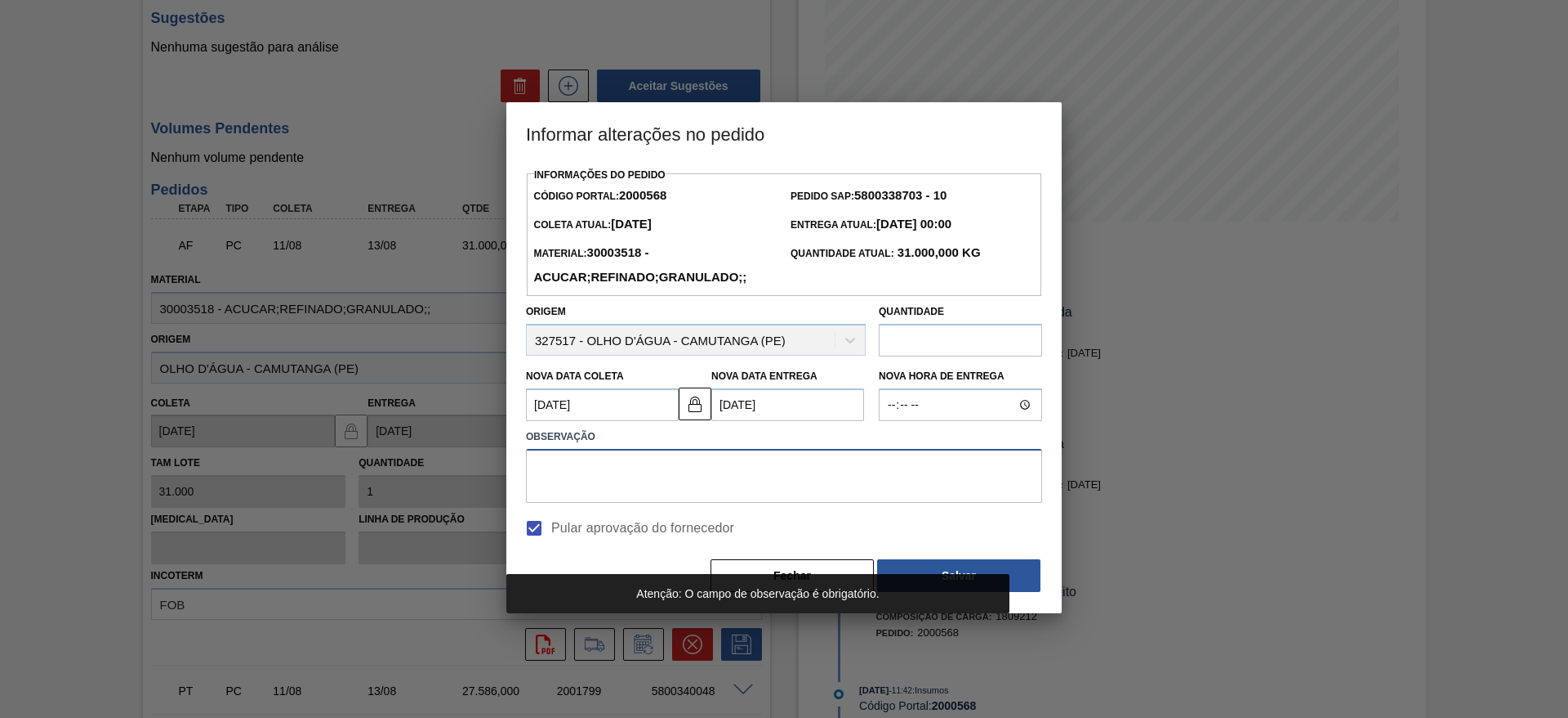
click at [912, 483] on textarea at bounding box center [784, 475] width 516 height 54
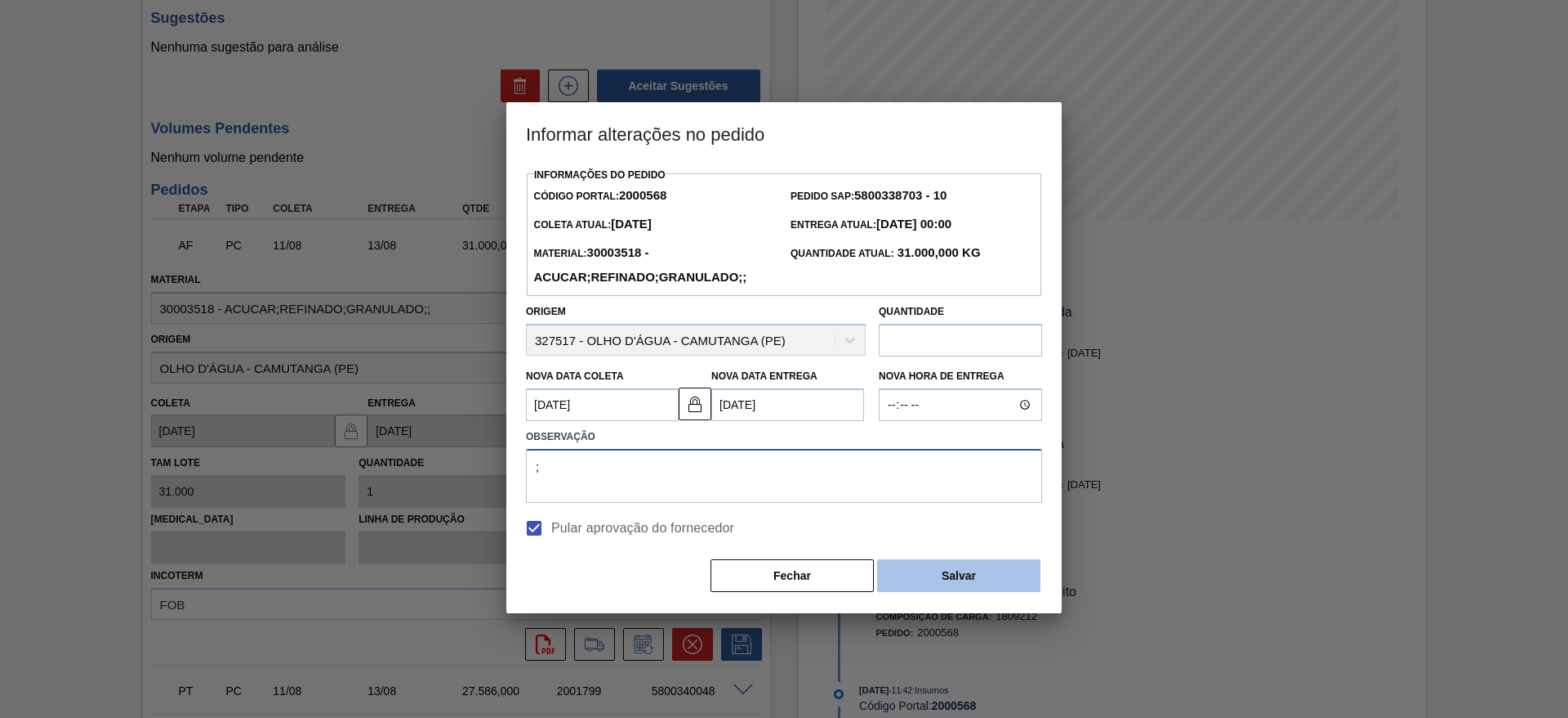
type textarea ";"
click at [957, 587] on button "Salvar" at bounding box center [958, 575] width 163 height 33
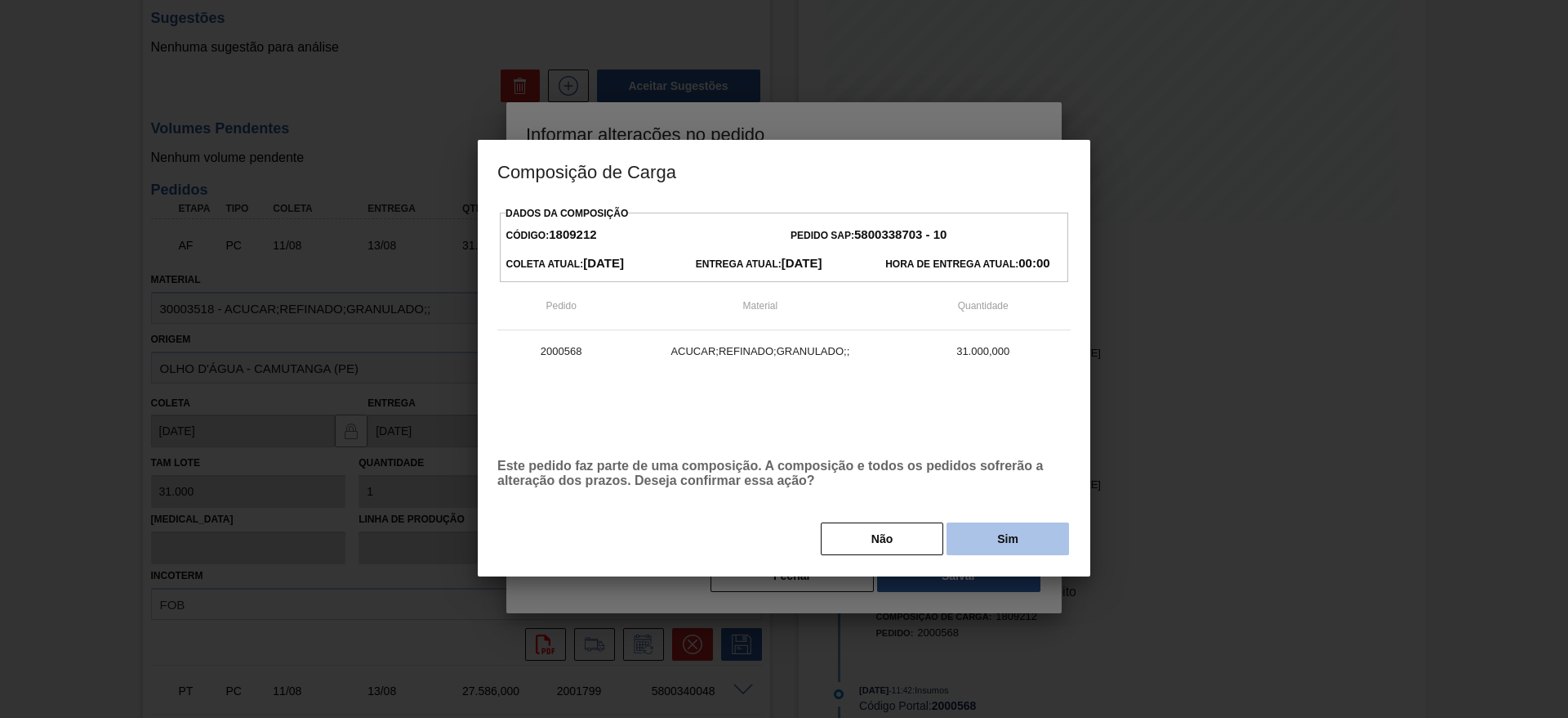
click at [999, 534] on button "Sim" at bounding box center [1008, 538] width 123 height 33
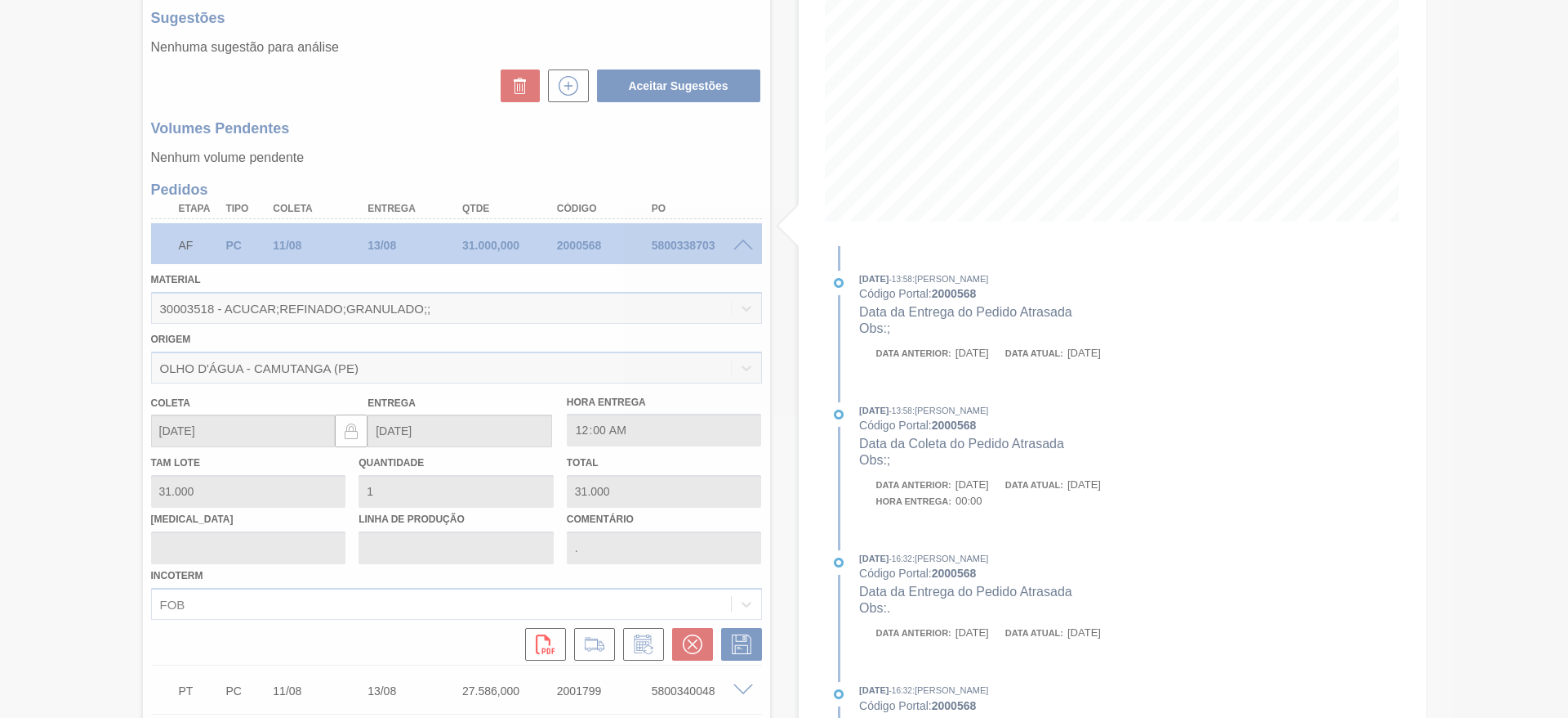
type input ";"
type input "[DATE]"
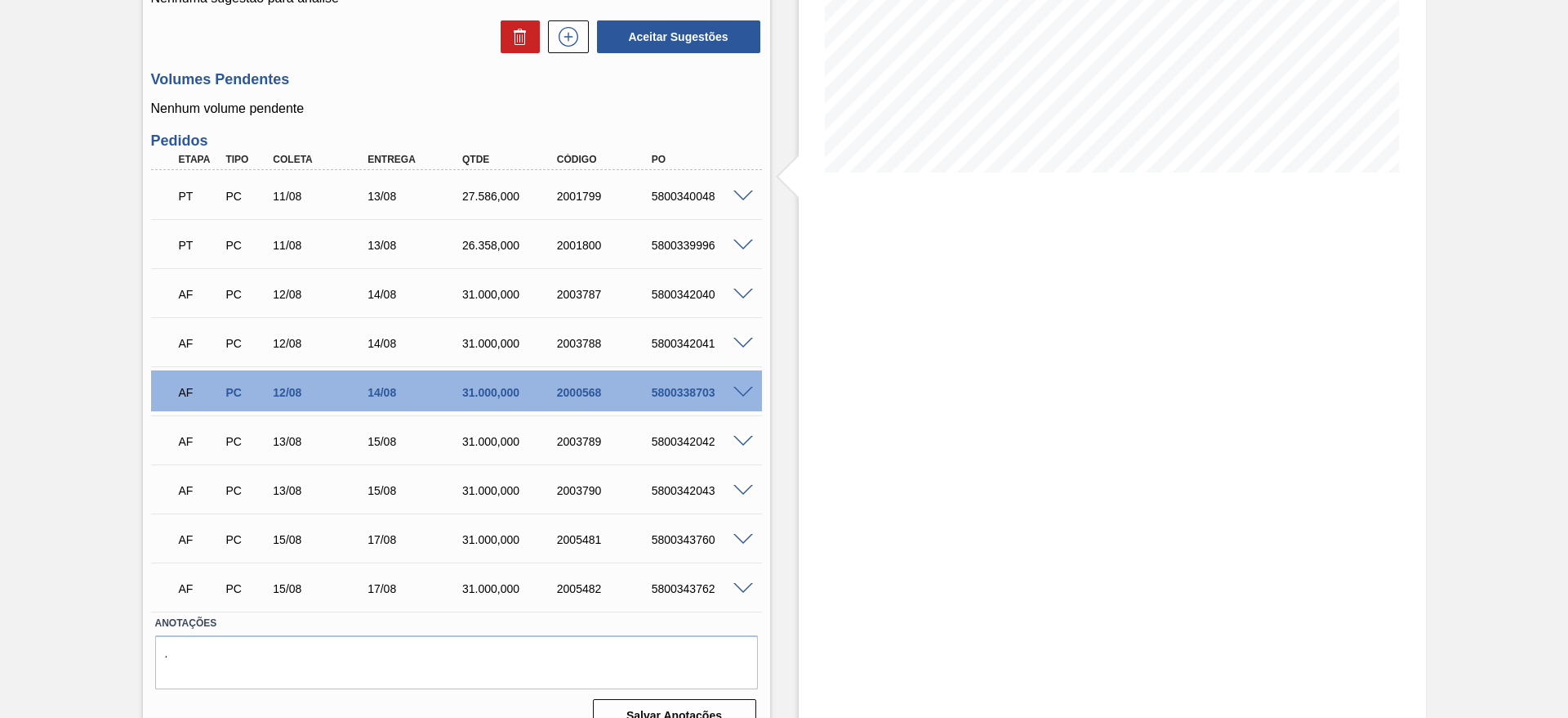
scroll to position [0, 0]
